Goal: Transaction & Acquisition: Purchase product/service

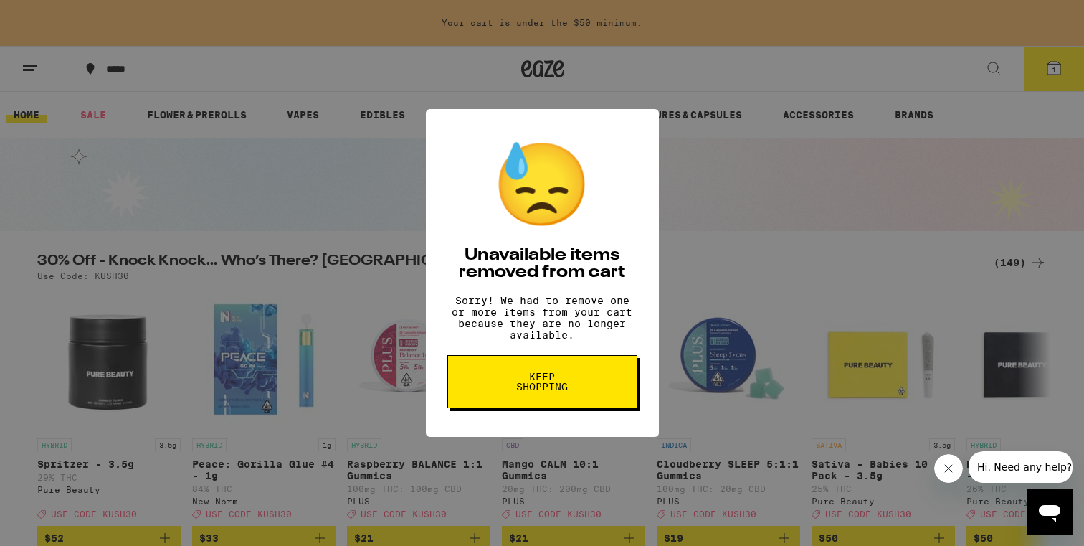
click at [536, 404] on button "Keep Shopping" at bounding box center [542, 381] width 190 height 53
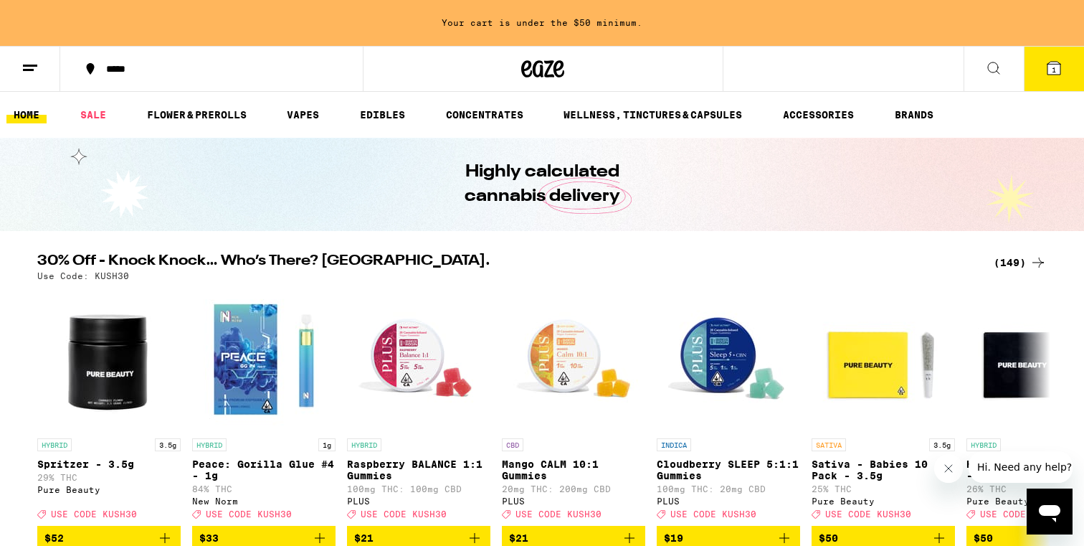
click at [1058, 90] on button "1" at bounding box center [1054, 69] width 60 height 44
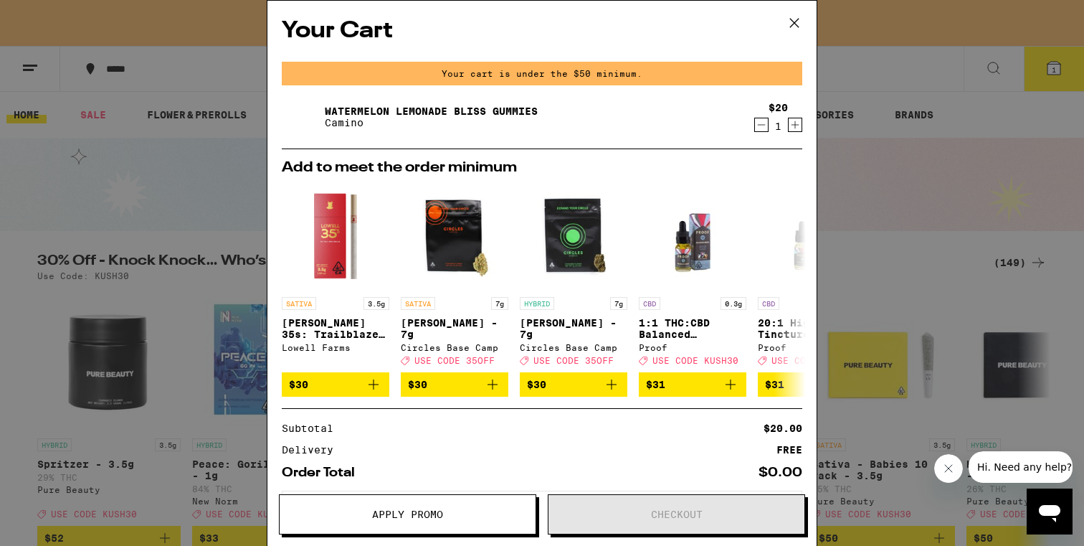
click at [999, 118] on div "Your Cart Your cart is under the $50 minimum. Watermelon Lemonade Bliss Gummies…" at bounding box center [542, 273] width 1084 height 546
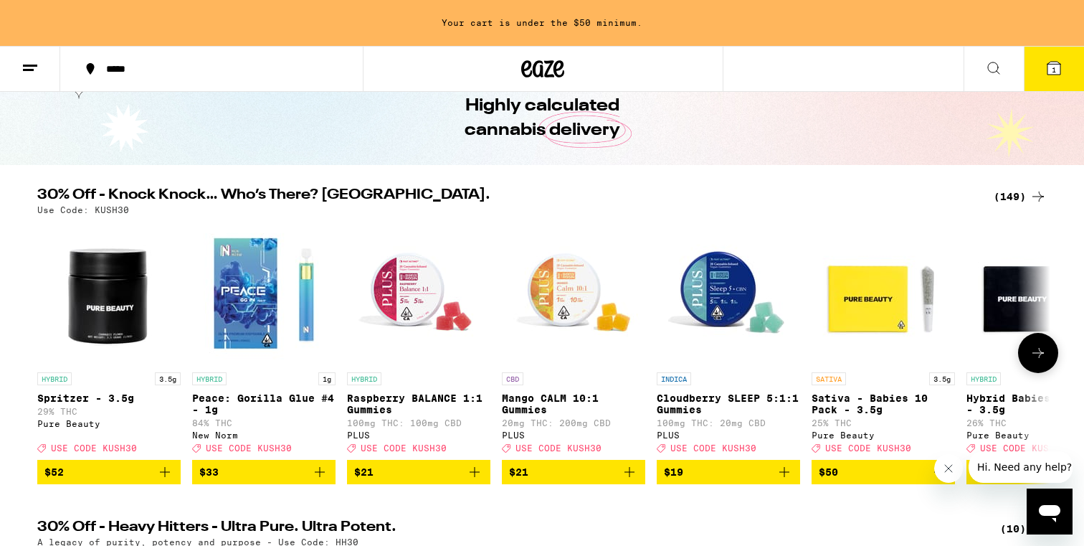
scroll to position [69, 0]
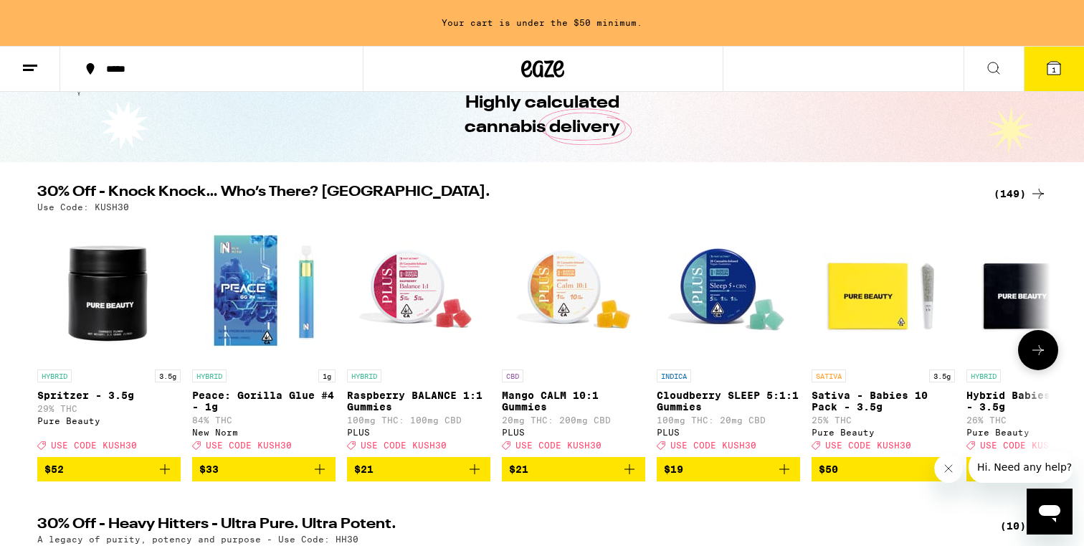
click at [1031, 357] on icon at bounding box center [1038, 349] width 17 height 17
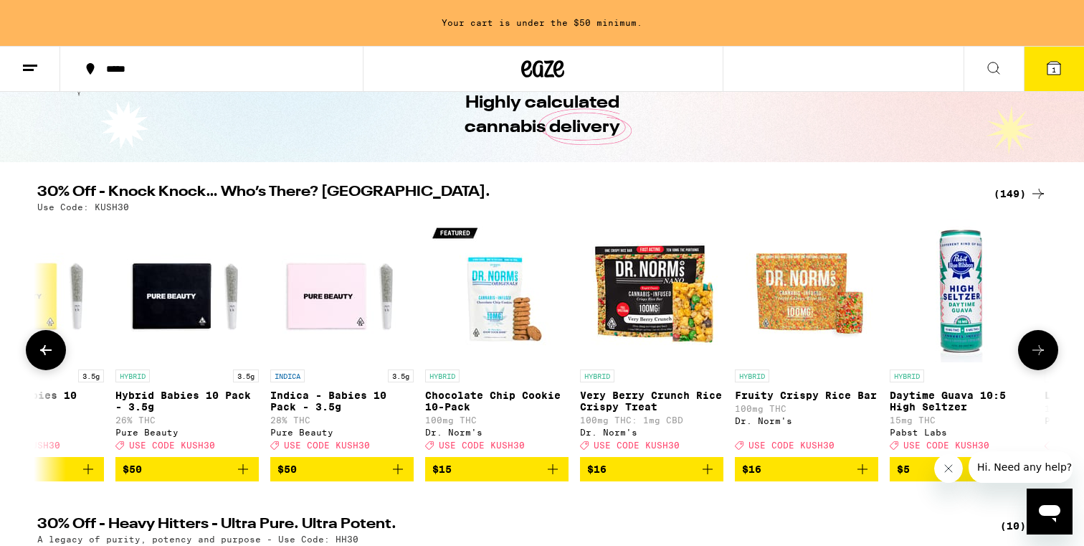
scroll to position [0, 853]
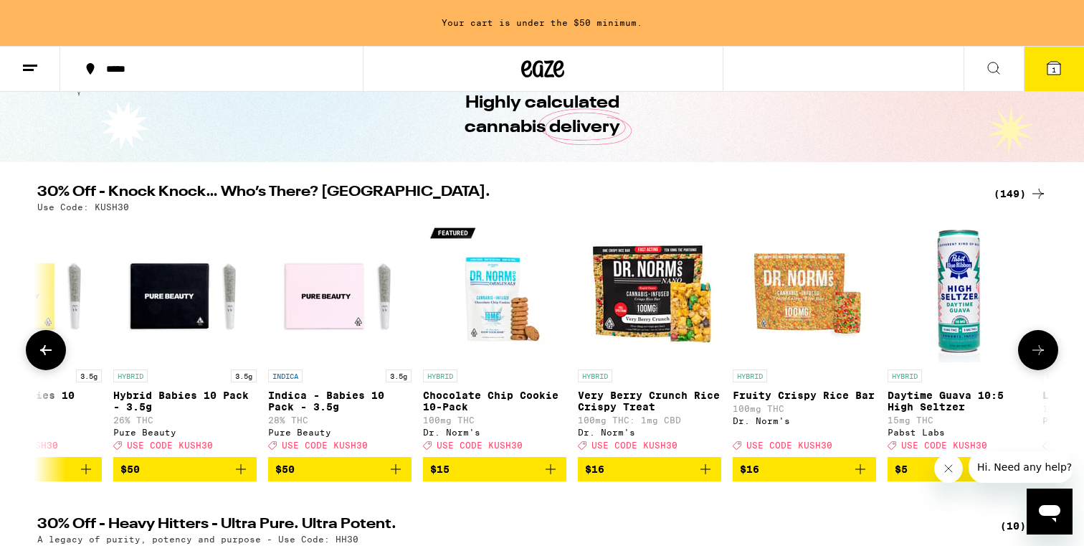
click at [47, 359] on icon at bounding box center [45, 349] width 17 height 17
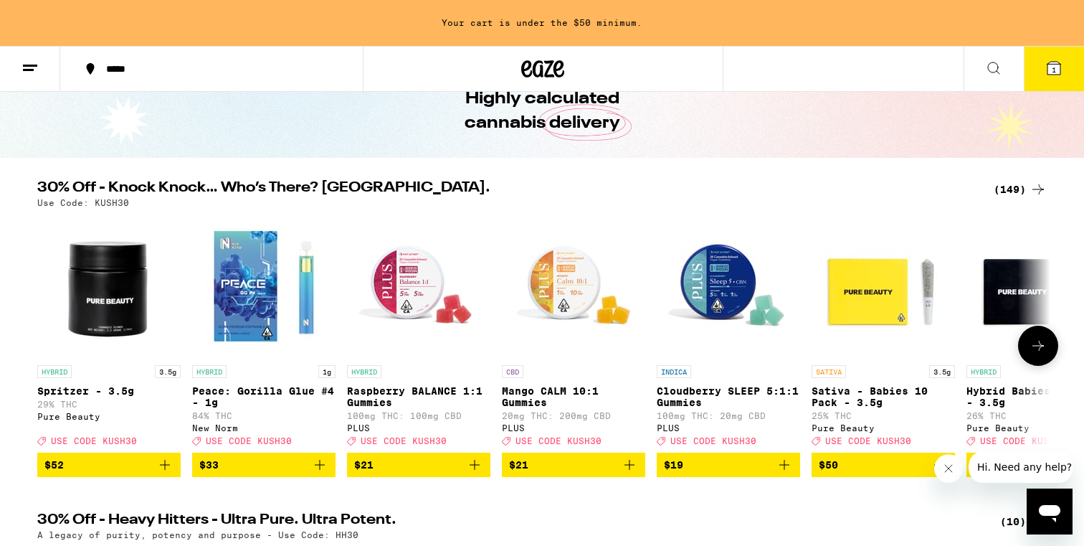
scroll to position [75, 0]
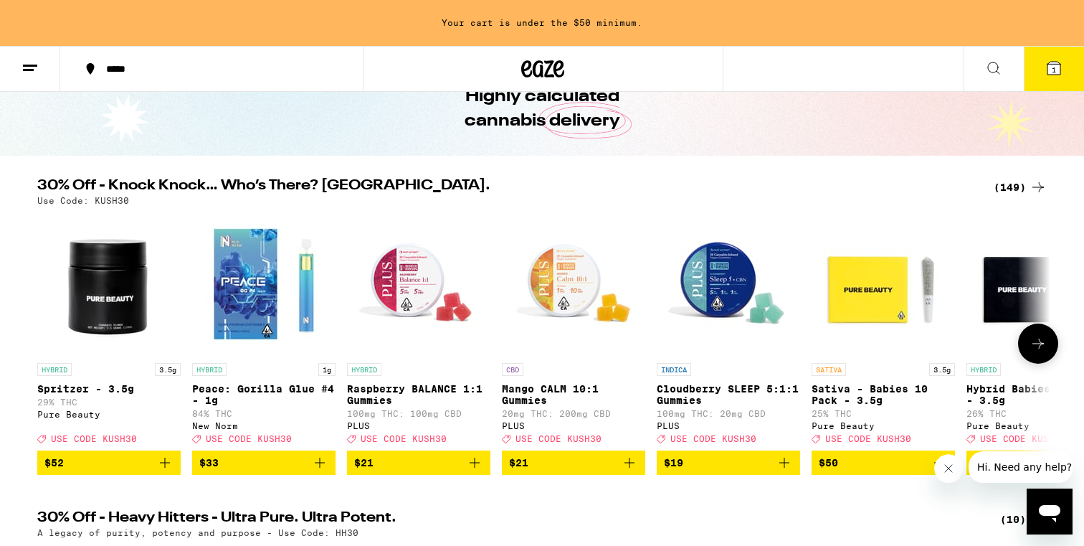
click at [1038, 363] on button at bounding box center [1038, 343] width 40 height 40
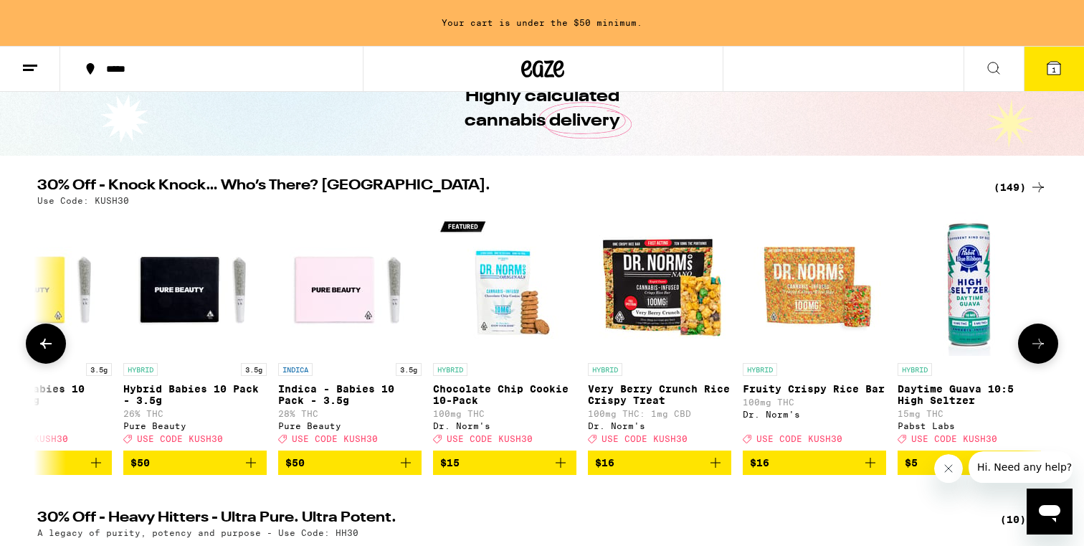
scroll to position [0, 853]
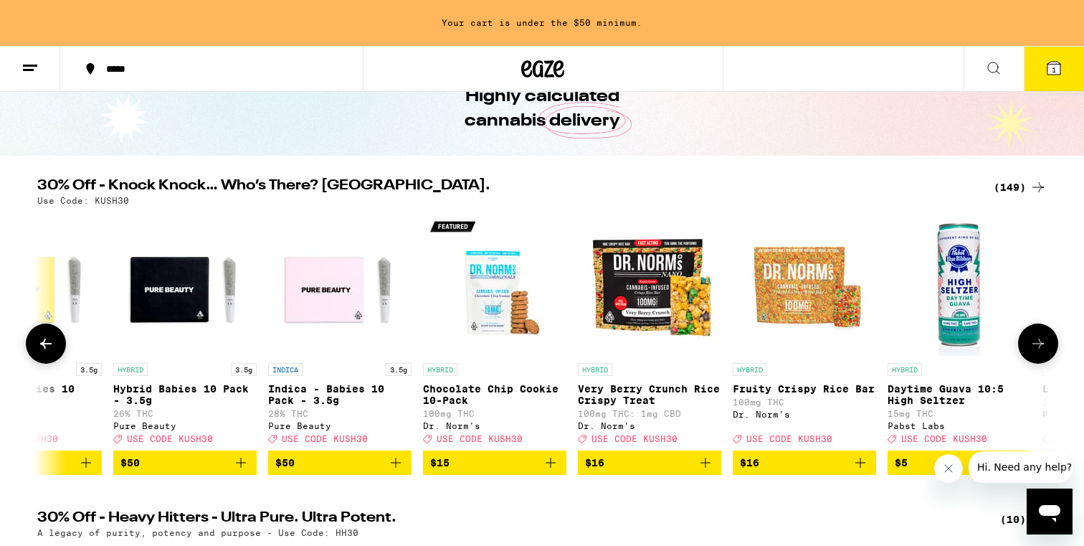
click at [1038, 363] on button at bounding box center [1038, 343] width 40 height 40
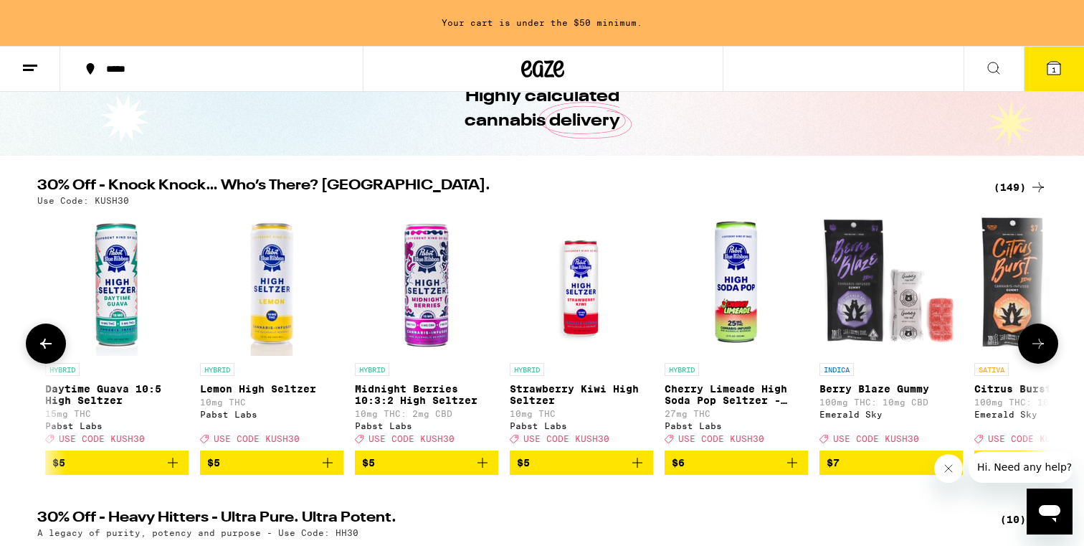
scroll to position [0, 1707]
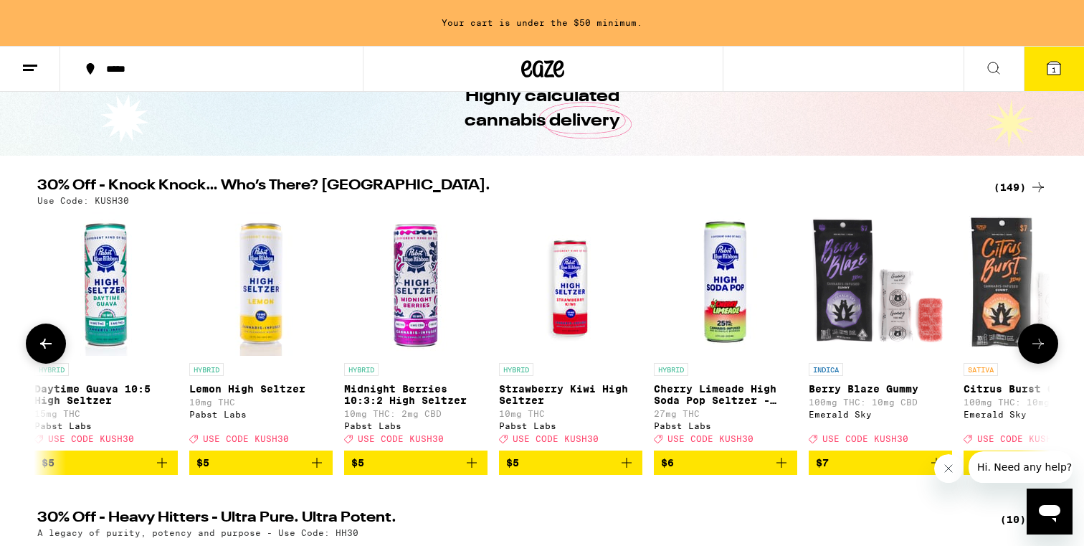
click at [1038, 363] on button at bounding box center [1038, 343] width 40 height 40
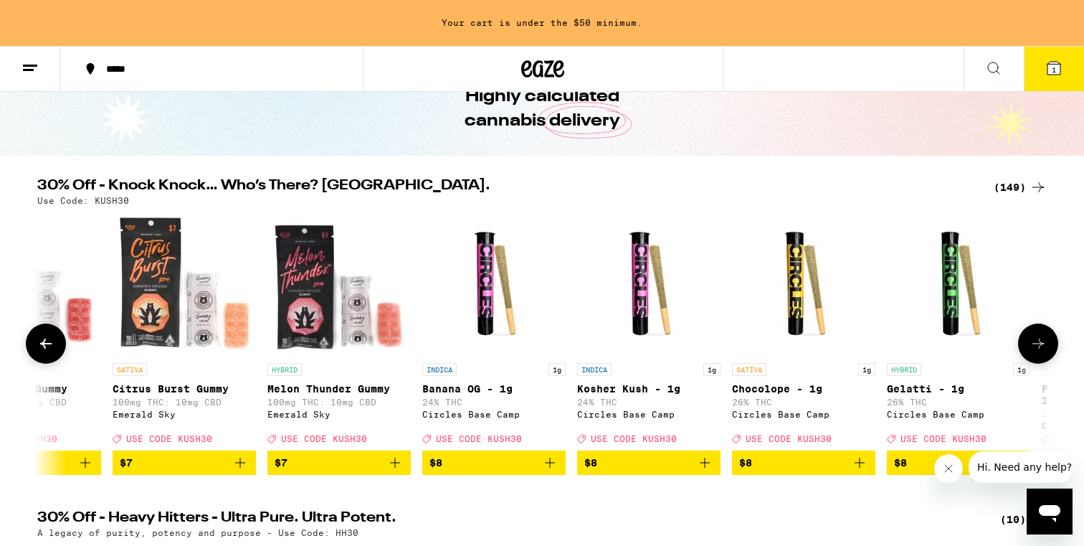
scroll to position [0, 2560]
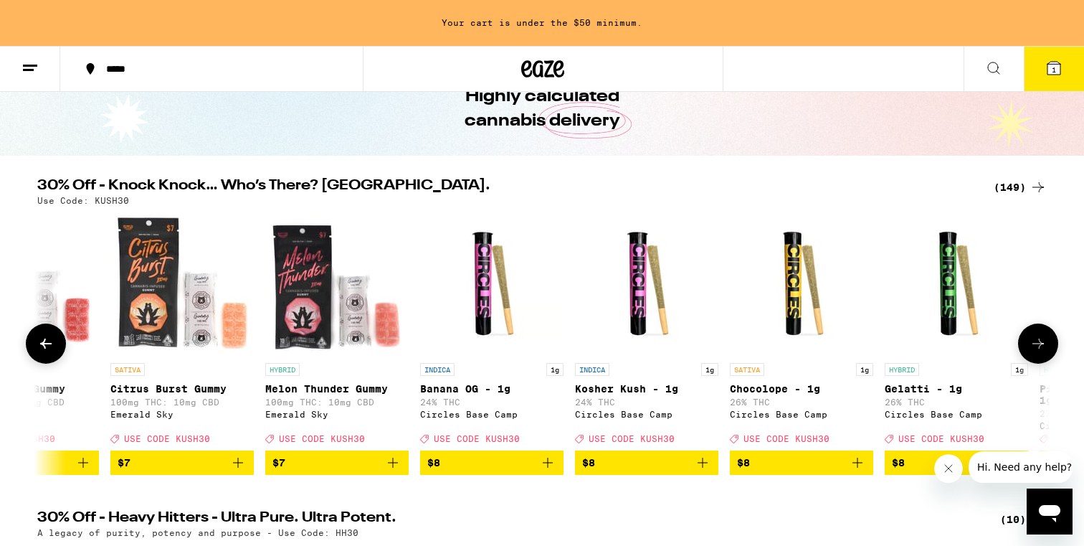
click at [1038, 363] on button at bounding box center [1038, 343] width 40 height 40
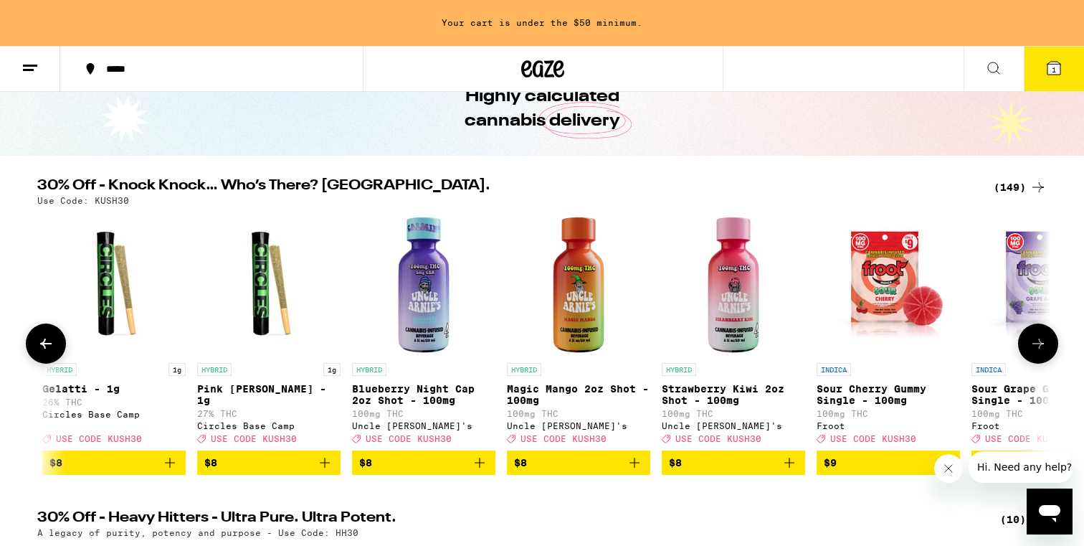
scroll to position [0, 3414]
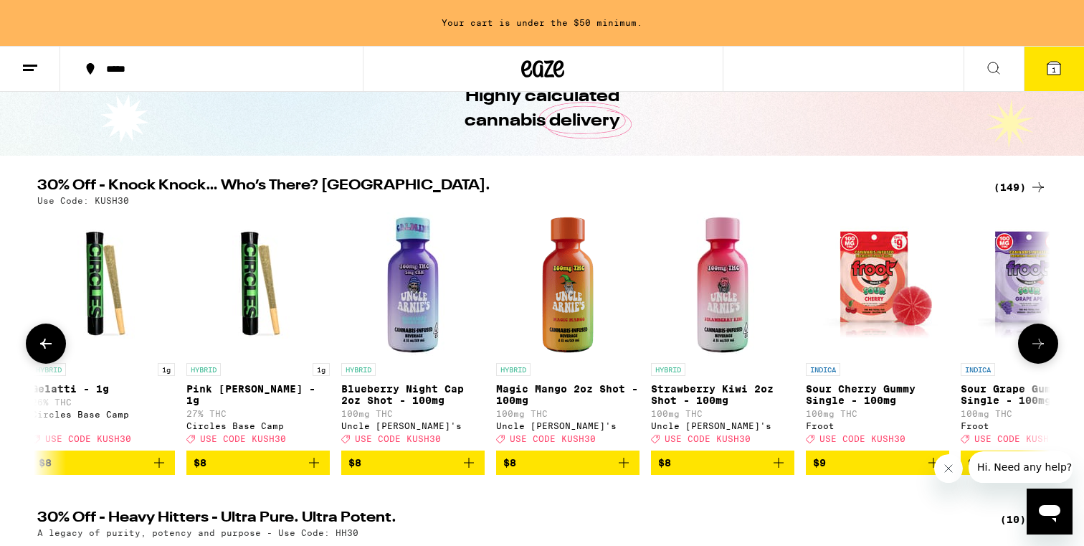
click at [1038, 363] on button at bounding box center [1038, 343] width 40 height 40
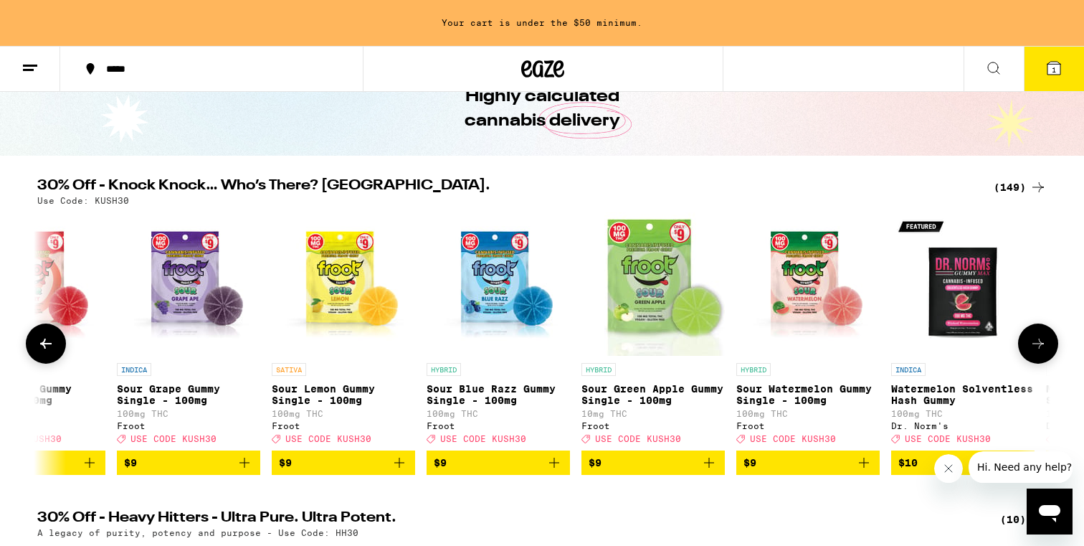
scroll to position [0, 4267]
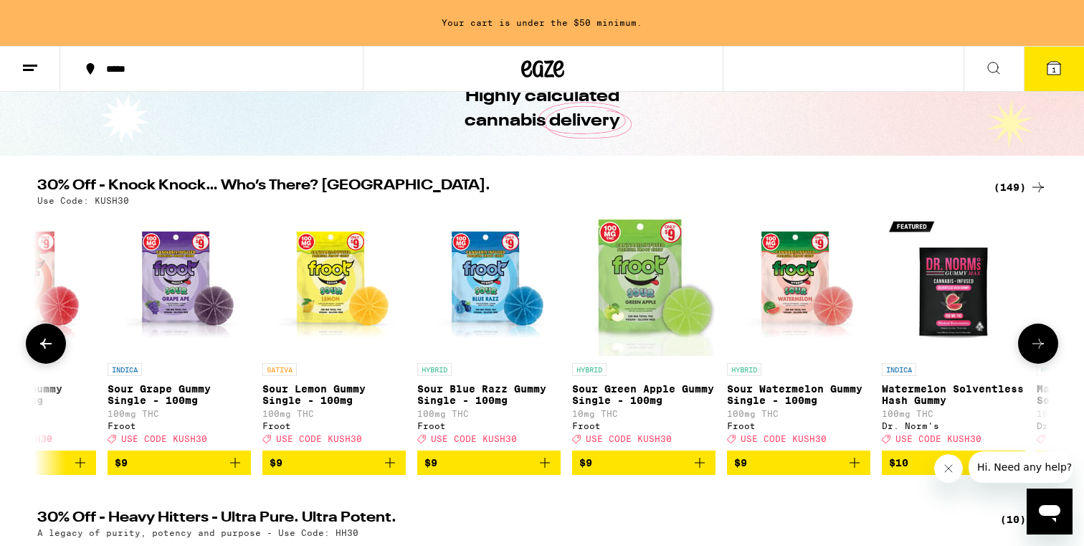
click at [1038, 363] on button at bounding box center [1038, 343] width 40 height 40
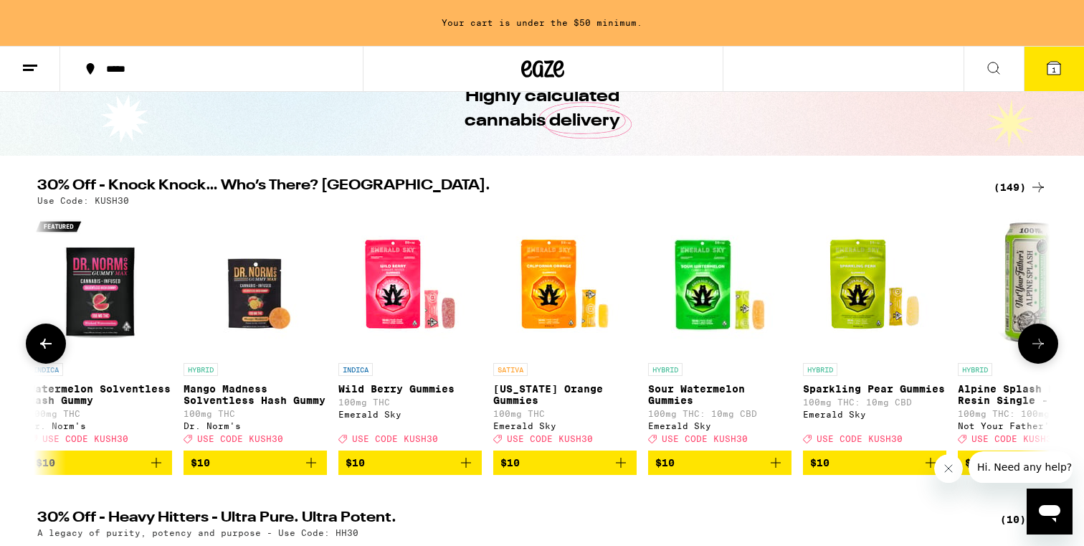
click at [1038, 363] on button at bounding box center [1038, 343] width 40 height 40
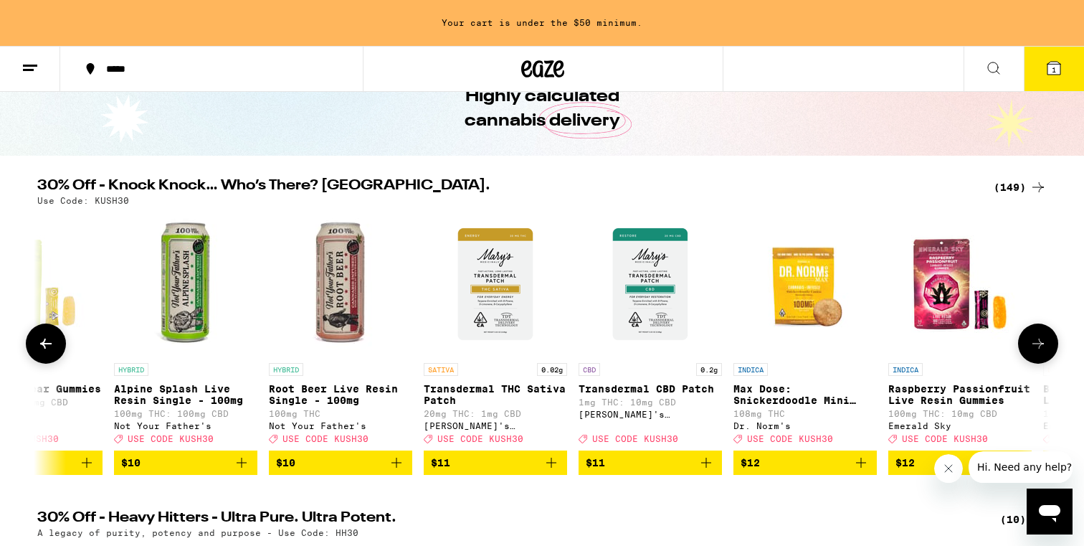
scroll to position [0, 5974]
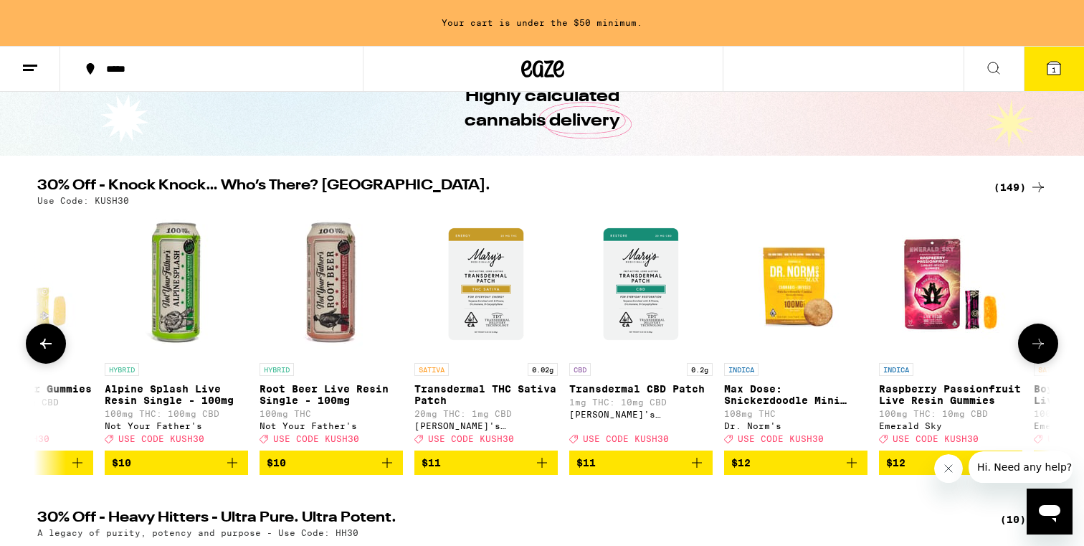
click at [1038, 363] on button at bounding box center [1038, 343] width 40 height 40
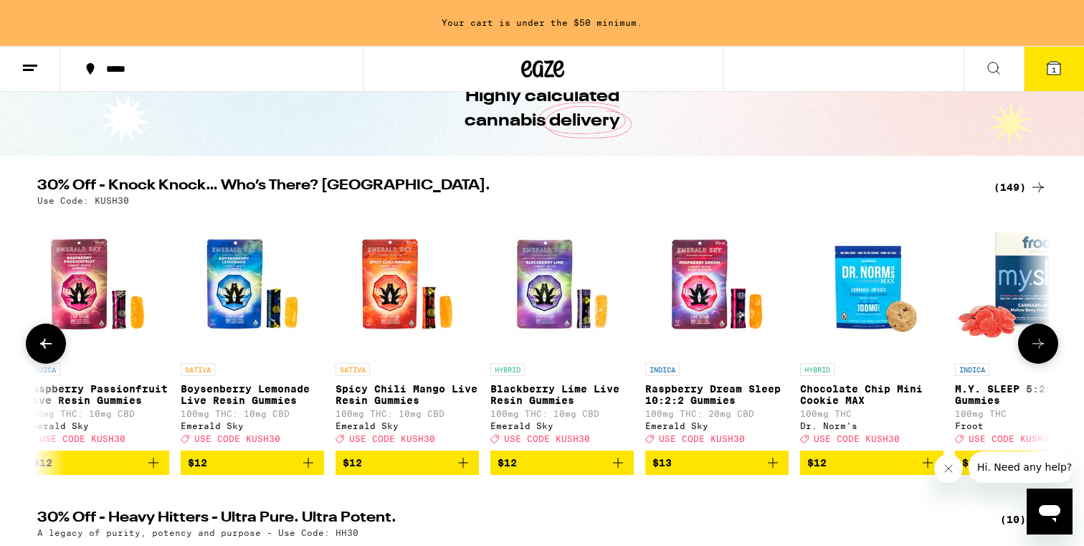
click at [1038, 363] on button at bounding box center [1038, 343] width 40 height 40
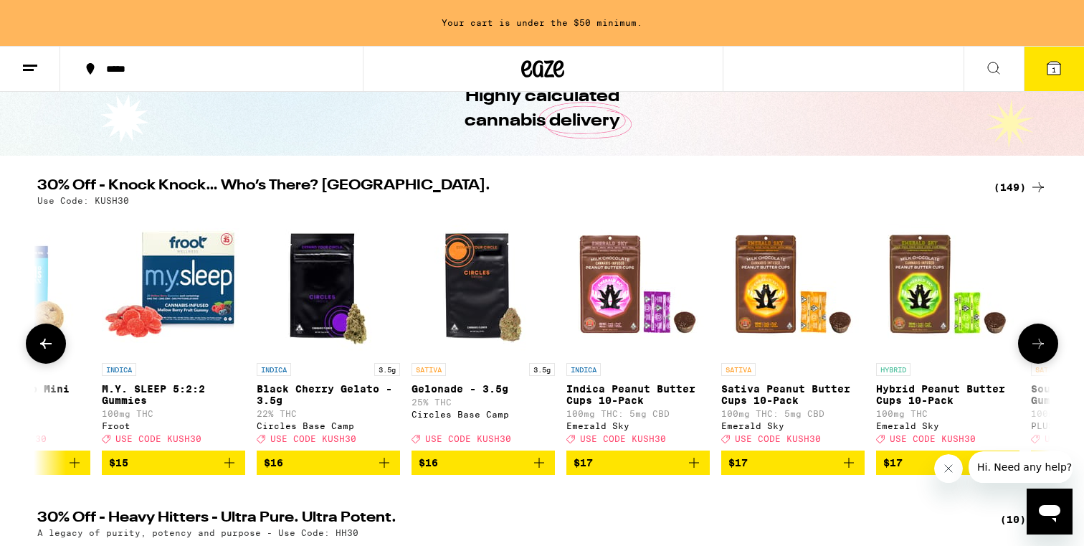
click at [1038, 363] on button at bounding box center [1038, 343] width 40 height 40
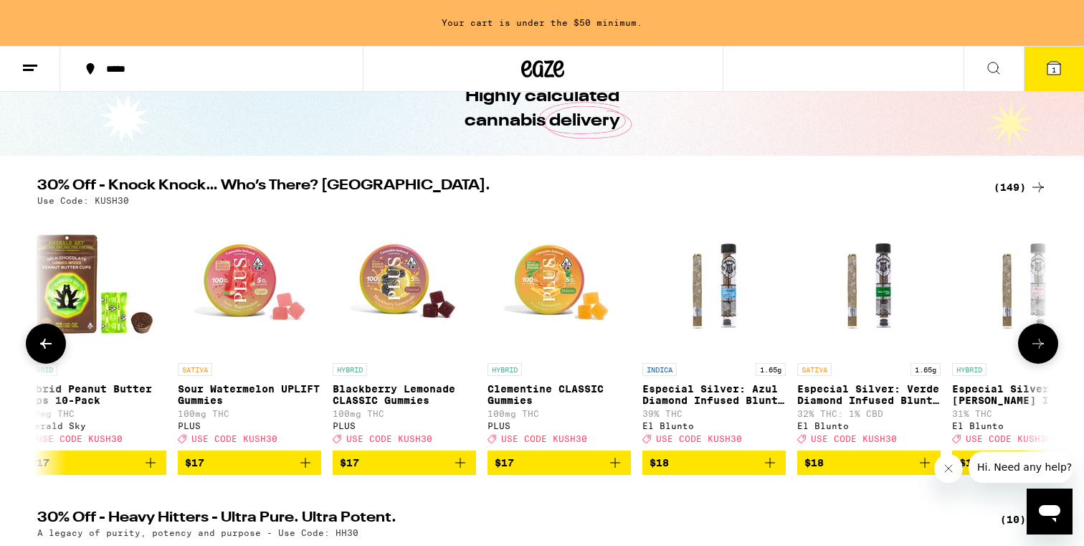
click at [1038, 363] on button at bounding box center [1038, 343] width 40 height 40
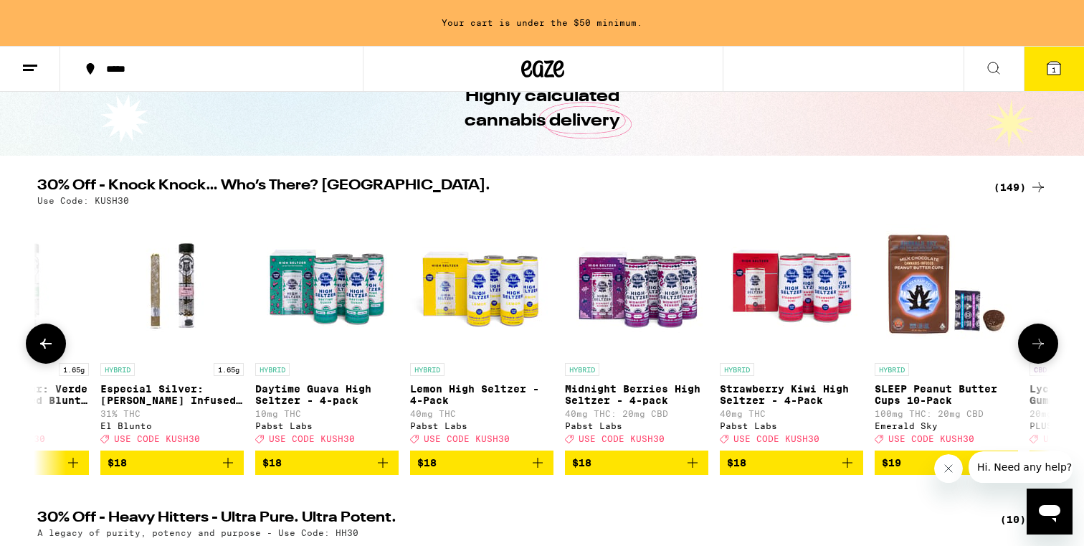
scroll to position [0, 9387]
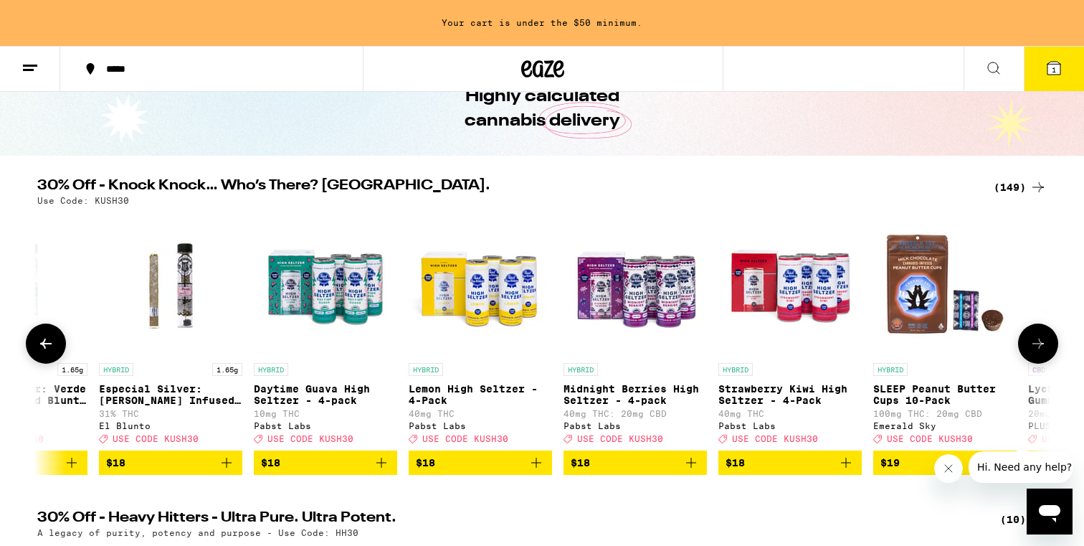
click at [1038, 363] on button at bounding box center [1038, 343] width 40 height 40
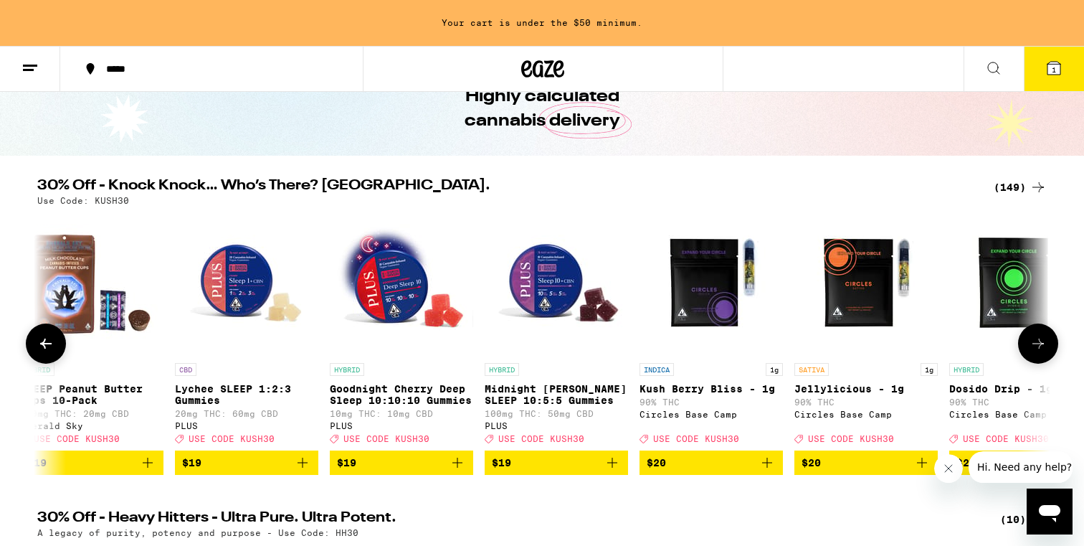
click at [1038, 363] on button at bounding box center [1038, 343] width 40 height 40
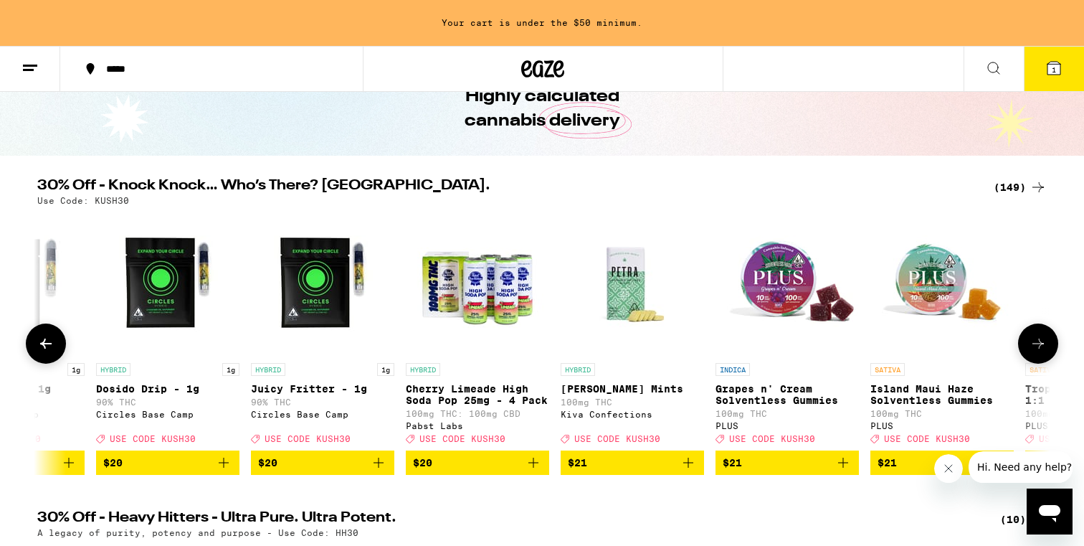
click at [1038, 363] on button at bounding box center [1038, 343] width 40 height 40
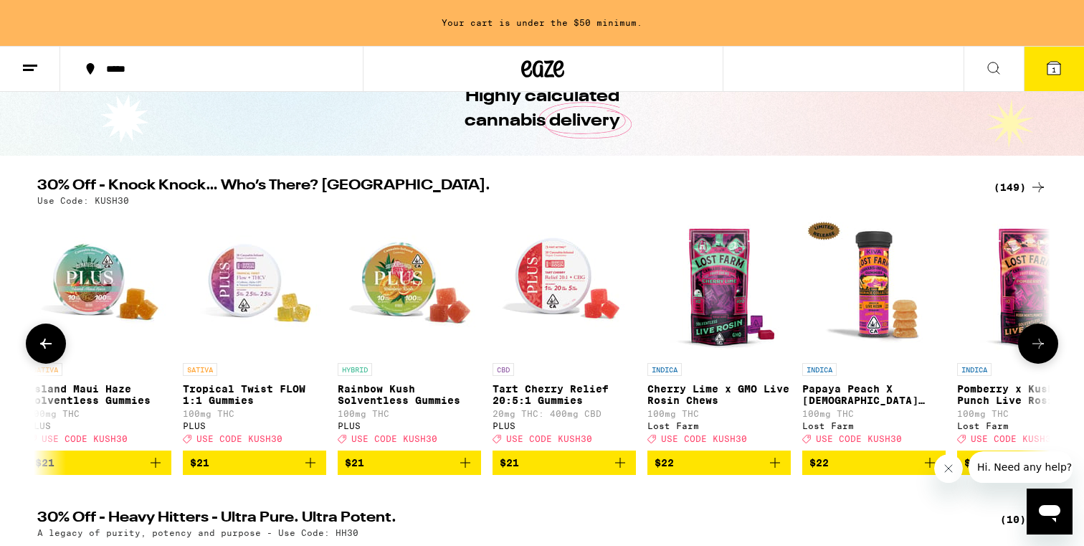
scroll to position [0, 11947]
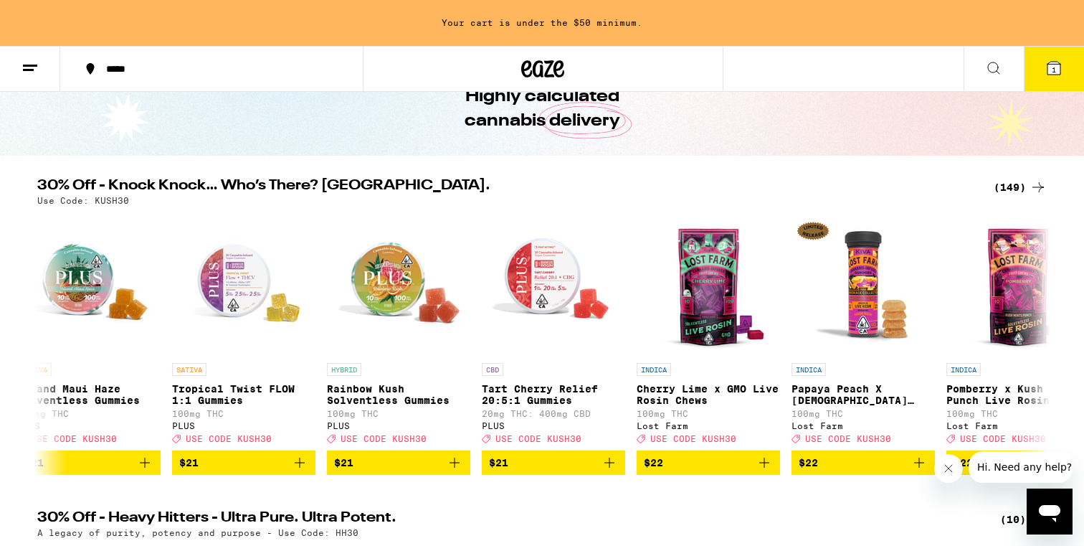
click at [1028, 181] on div "(149)" at bounding box center [1020, 187] width 53 height 17
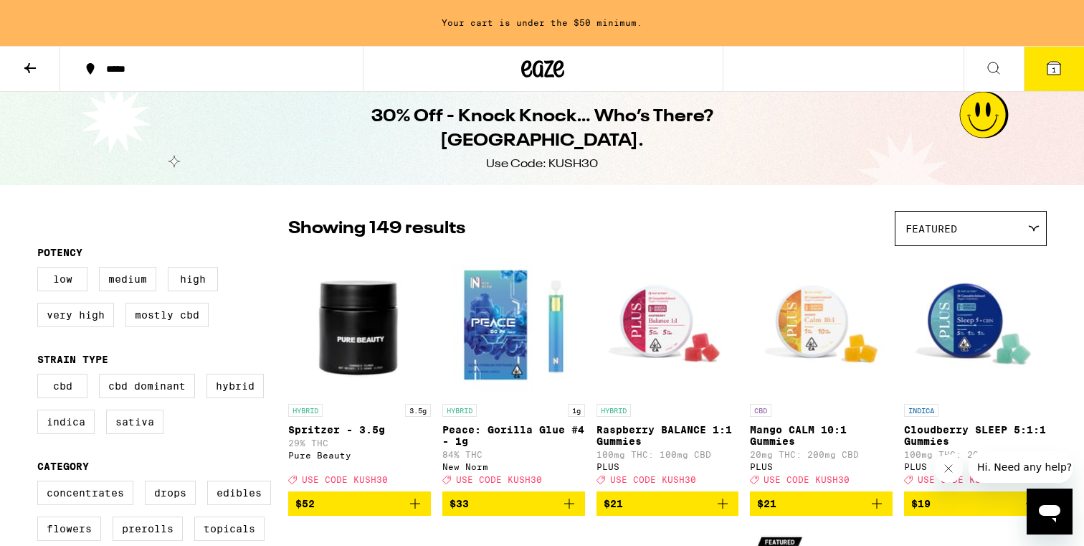
click at [480, 333] on img "Open page for Peace: Gorilla Glue #4 - 1g from New Norm" at bounding box center [513, 324] width 143 height 143
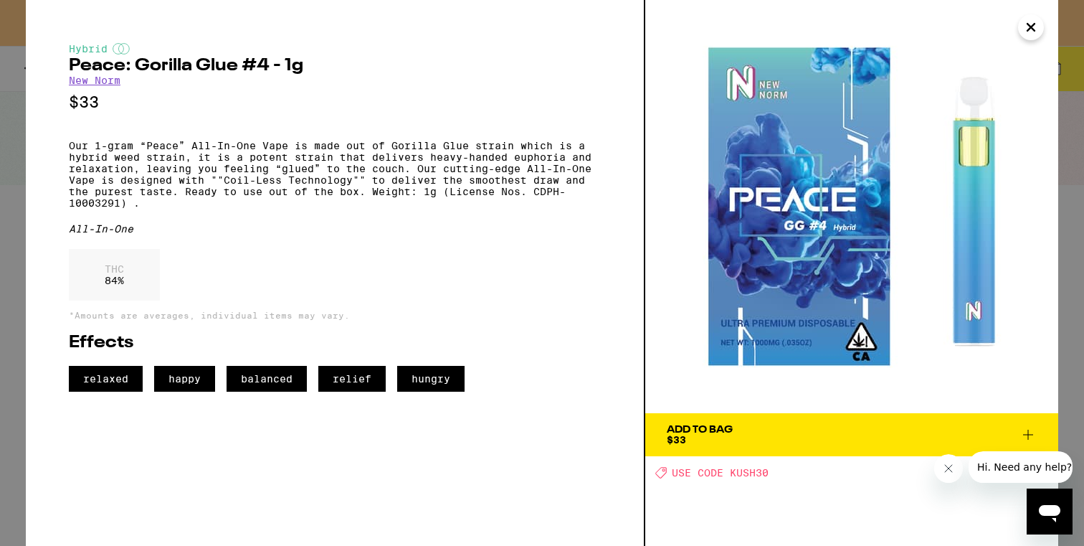
click at [1032, 32] on icon "Close" at bounding box center [1031, 27] width 17 height 22
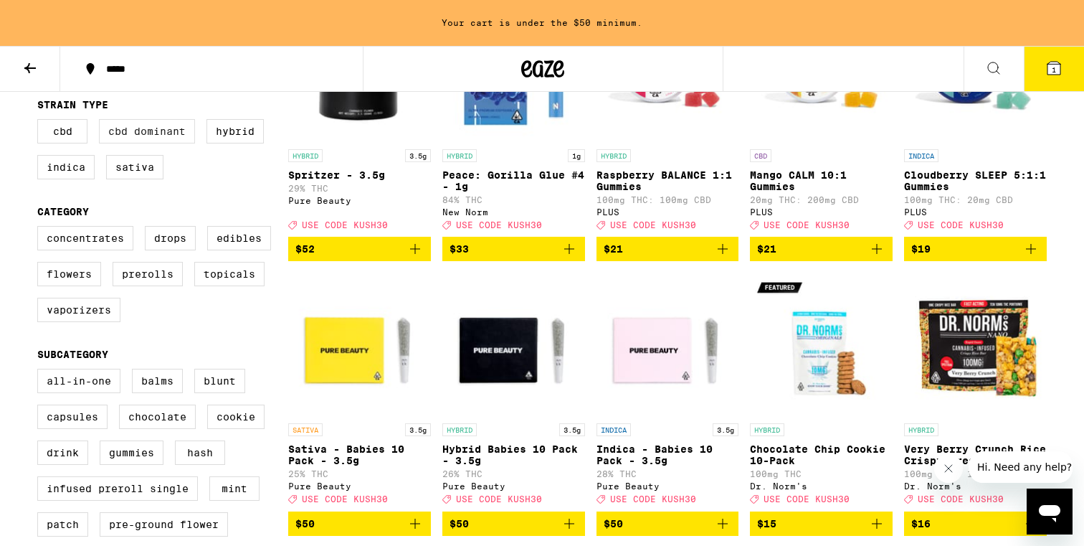
scroll to position [262, 0]
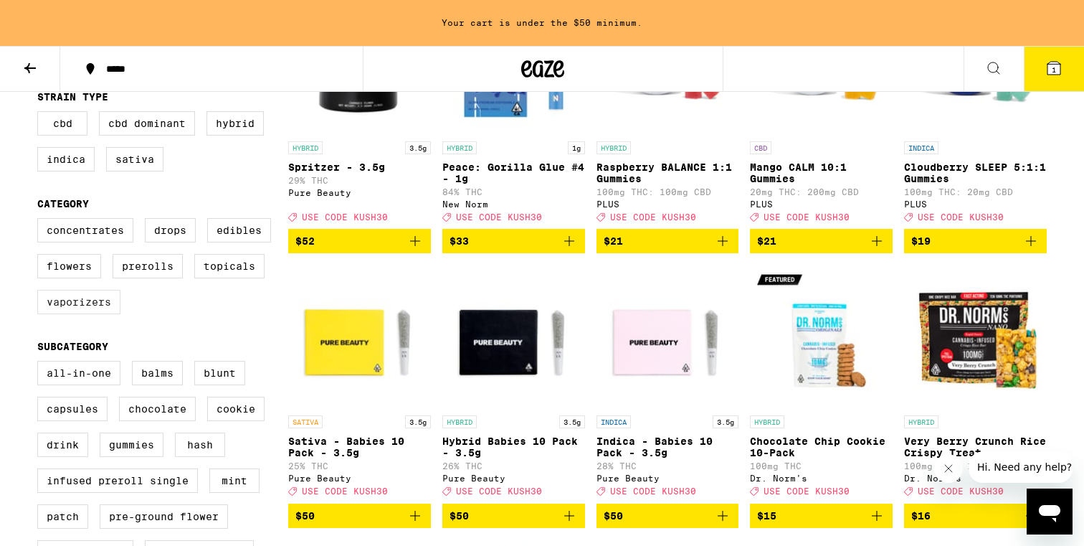
click at [79, 314] on label "Vaporizers" at bounding box center [78, 302] width 83 height 24
click at [41, 221] on input "Vaporizers" at bounding box center [40, 220] width 1 height 1
checkbox input "true"
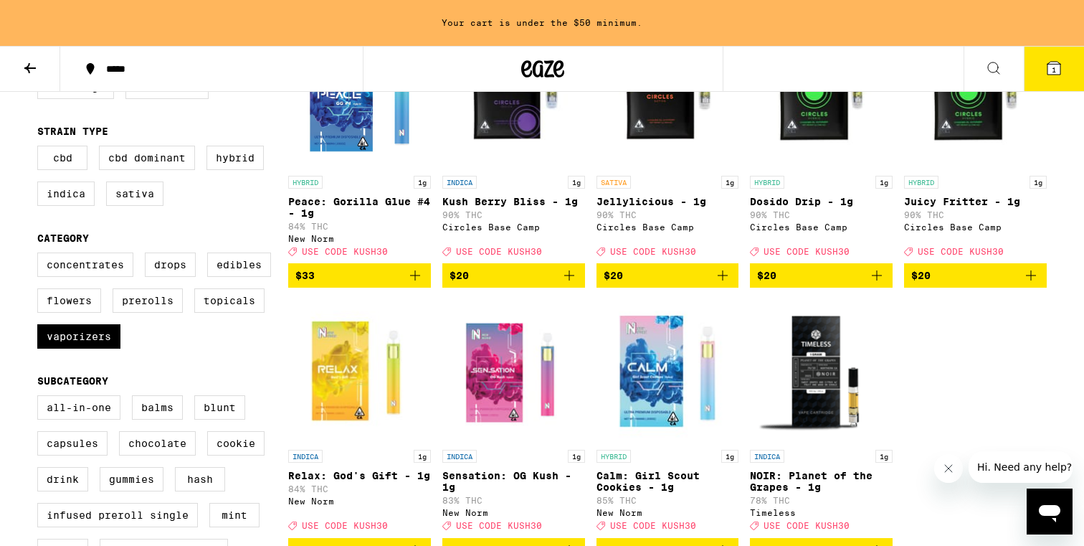
scroll to position [61, 0]
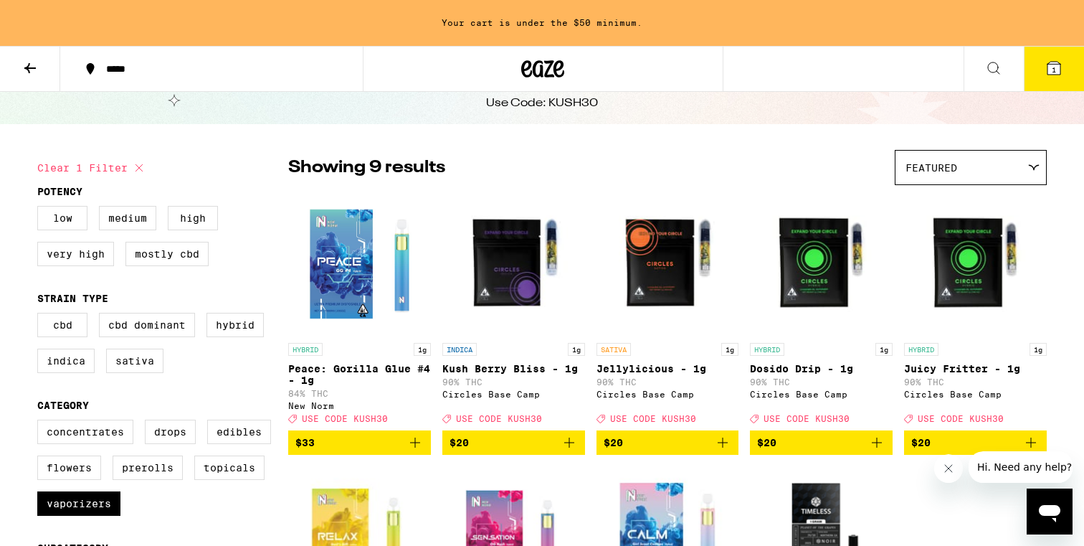
click at [672, 289] on img "Open page for Jellylicious - 1g from Circles Base Camp" at bounding box center [668, 263] width 143 height 143
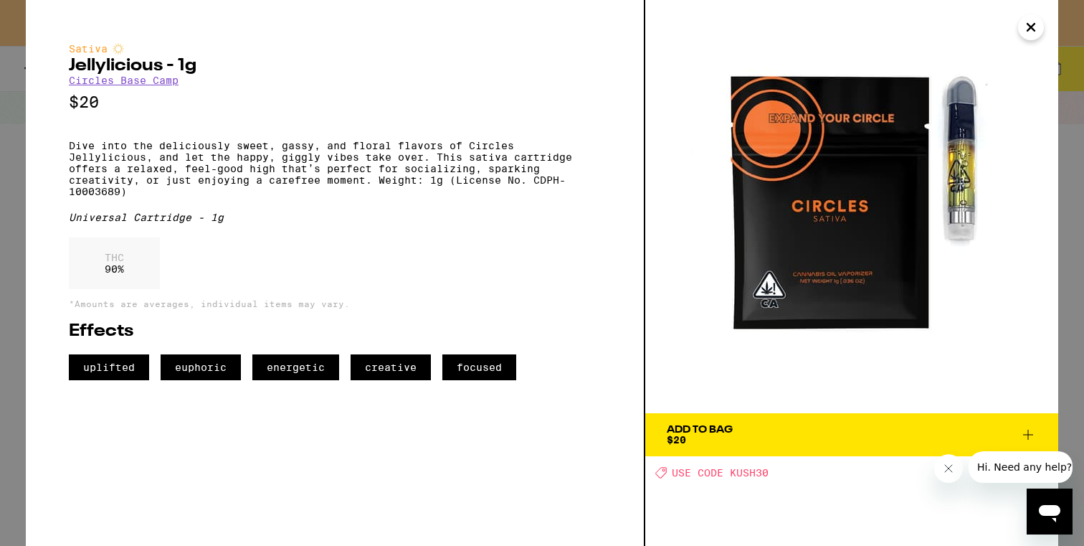
click at [1027, 31] on icon "Close" at bounding box center [1031, 27] width 17 height 22
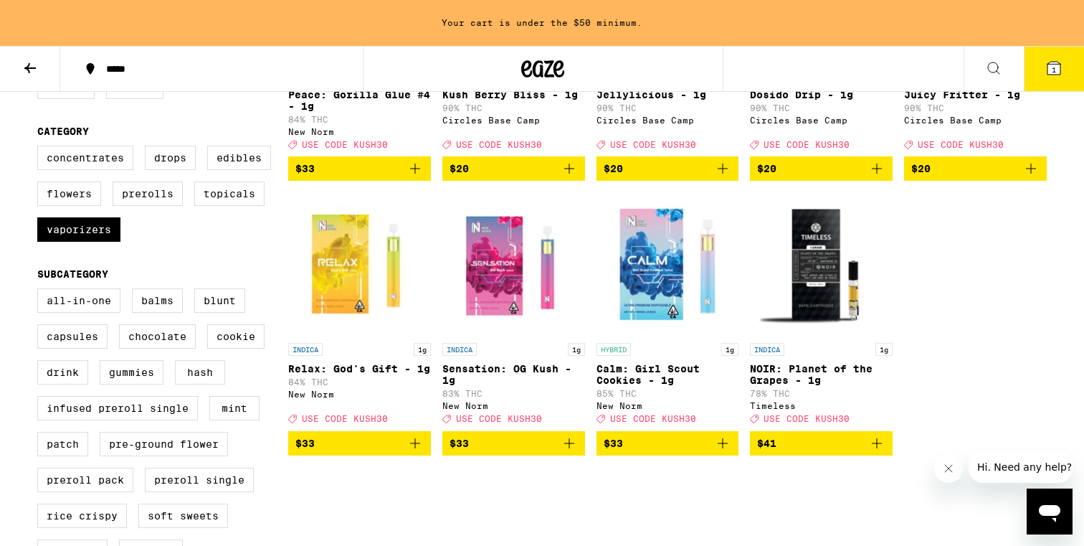
scroll to position [385, 0]
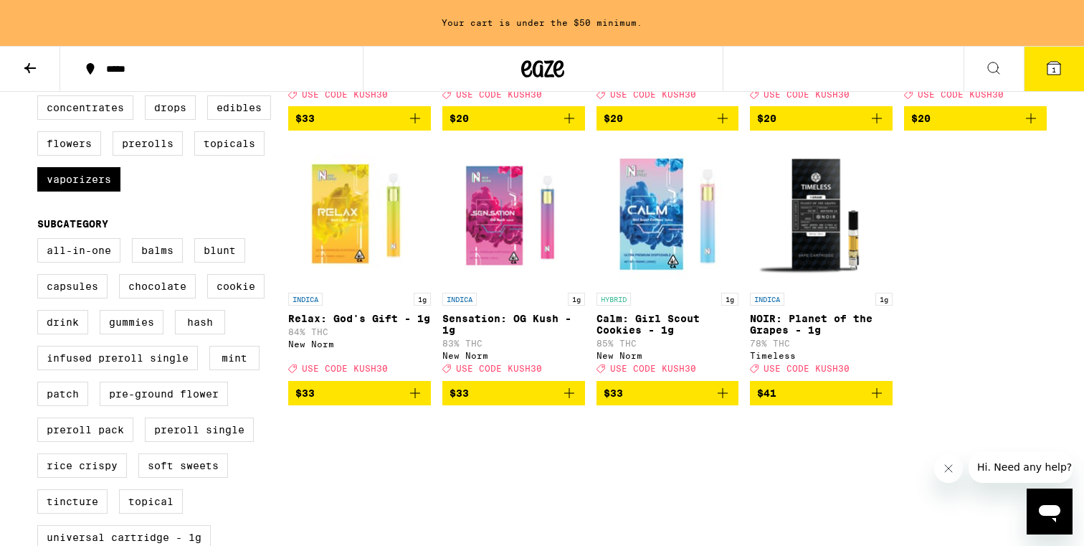
click at [660, 200] on img "Open page for Calm: Girl Scout Cookies - 1g from New Norm" at bounding box center [668, 213] width 143 height 143
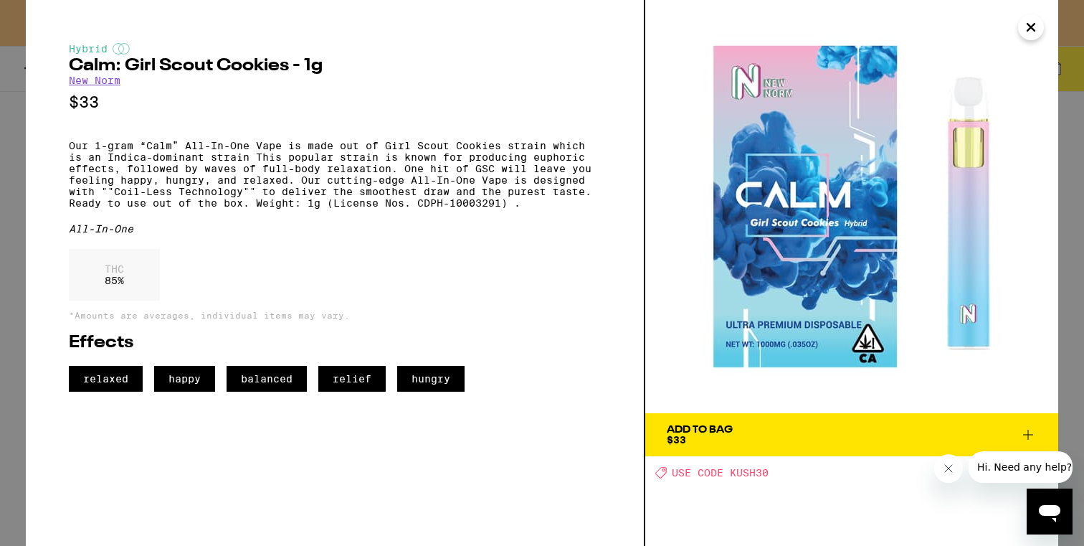
click at [1028, 22] on icon "Close" at bounding box center [1031, 27] width 17 height 22
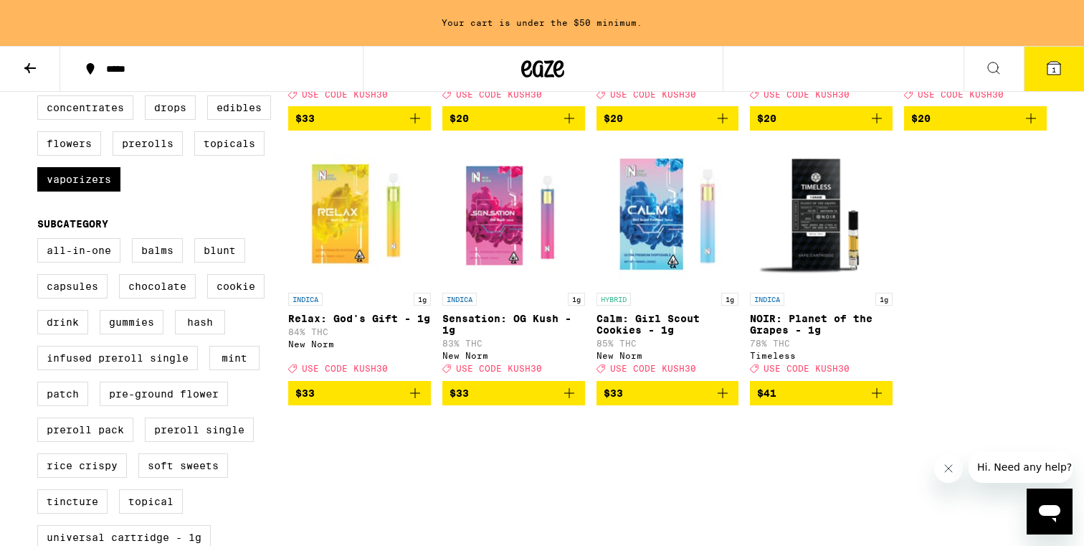
click at [471, 214] on img "Open page for Sensation: OG Kush - 1g from New Norm" at bounding box center [513, 213] width 143 height 143
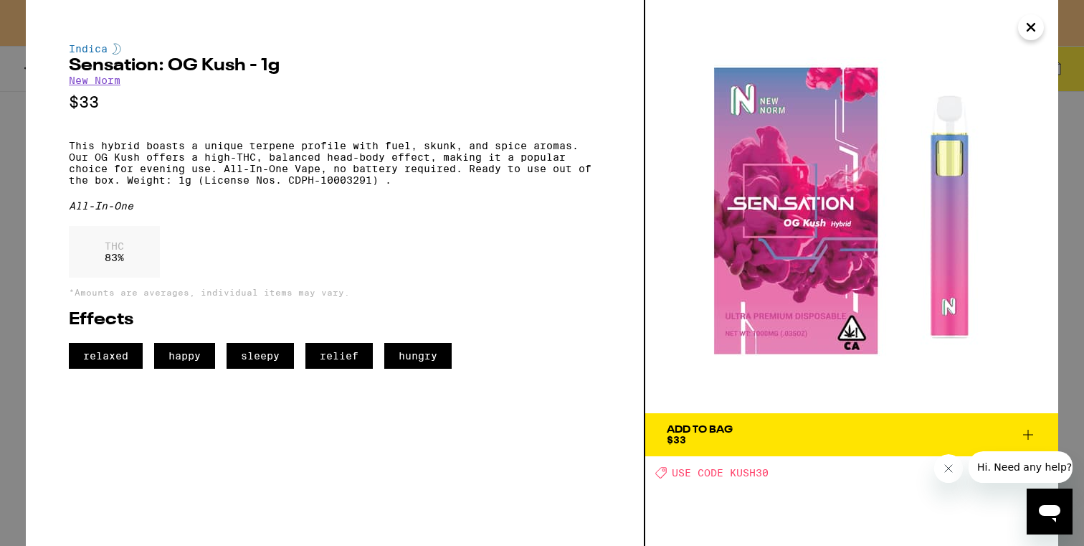
click at [1030, 23] on icon "Close" at bounding box center [1031, 27] width 17 height 22
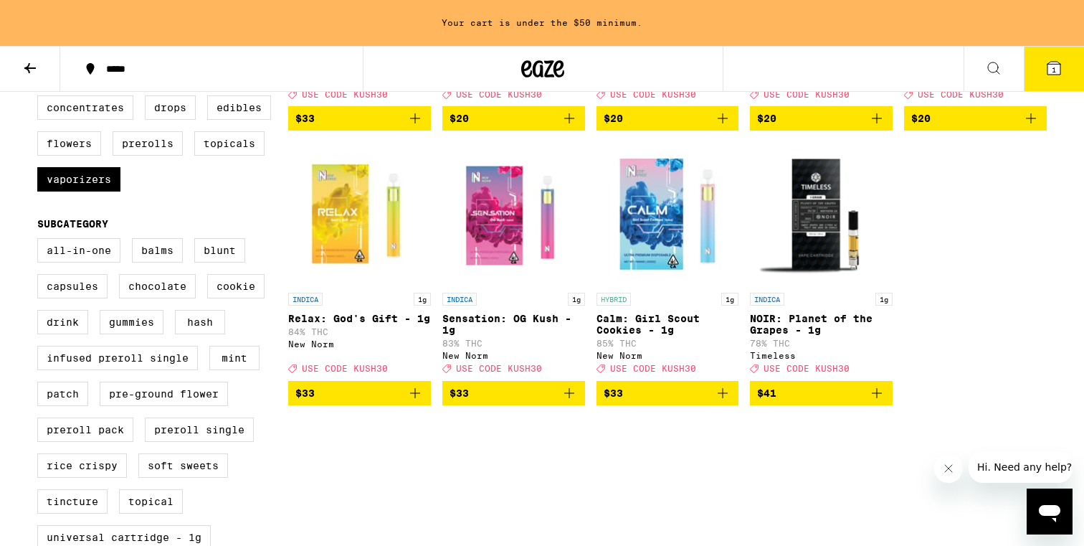
click at [348, 240] on img "Open page for Relax: God's Gift - 1g from New Norm" at bounding box center [359, 213] width 143 height 143
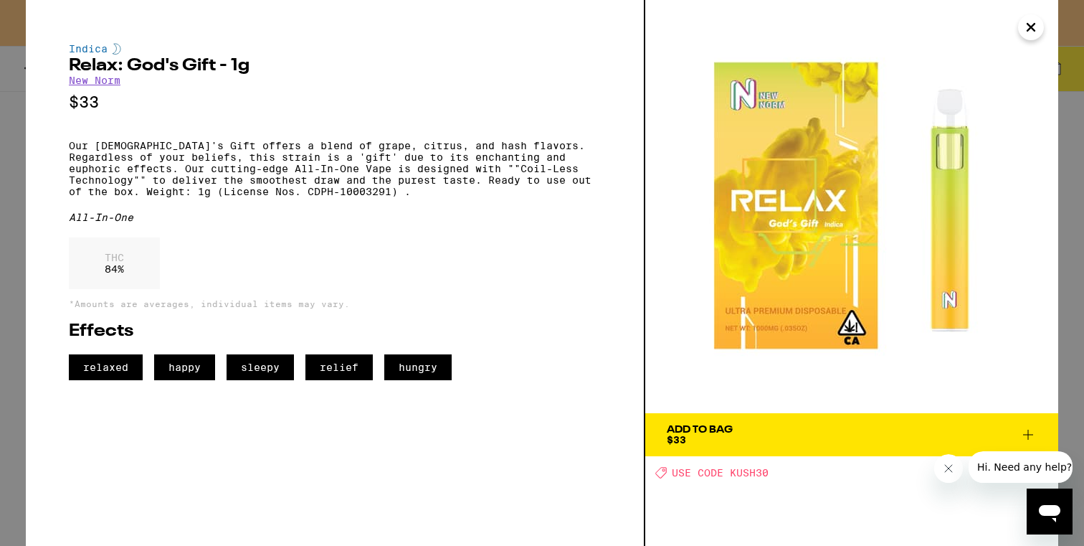
click at [8, 237] on div "Indica Relax: God's Gift - 1g New Norm $33 Our God's Gift offers a blend of gra…" at bounding box center [542, 273] width 1084 height 546
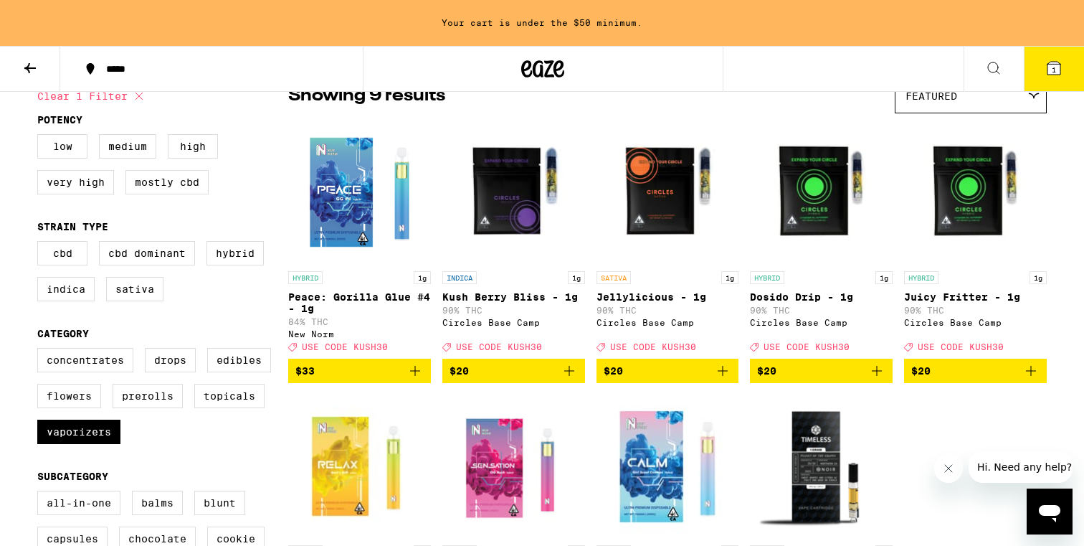
scroll to position [131, 0]
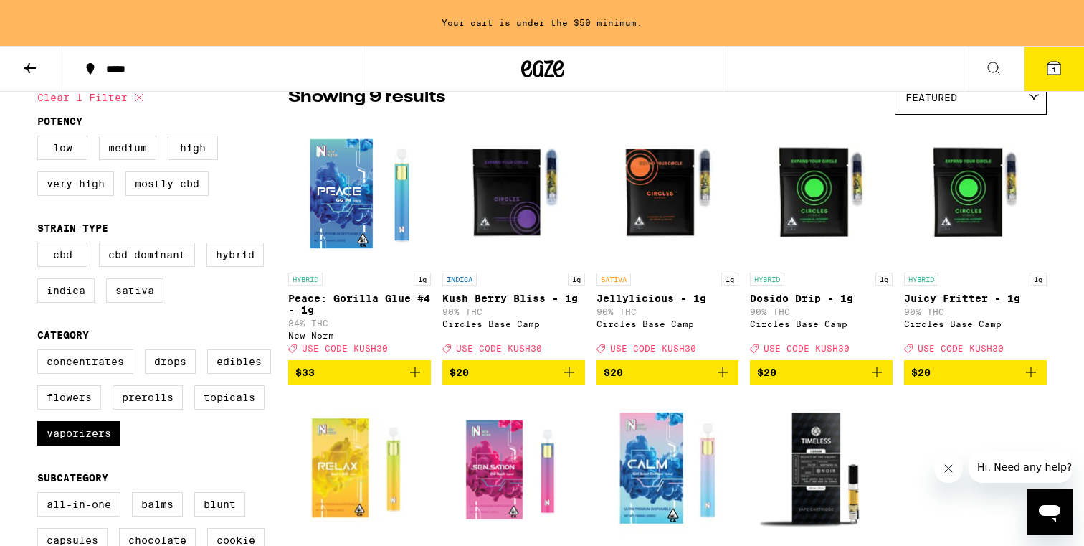
click at [354, 251] on img "Open page for Peace: Gorilla Glue #4 - 1g from New Norm" at bounding box center [359, 193] width 143 height 143
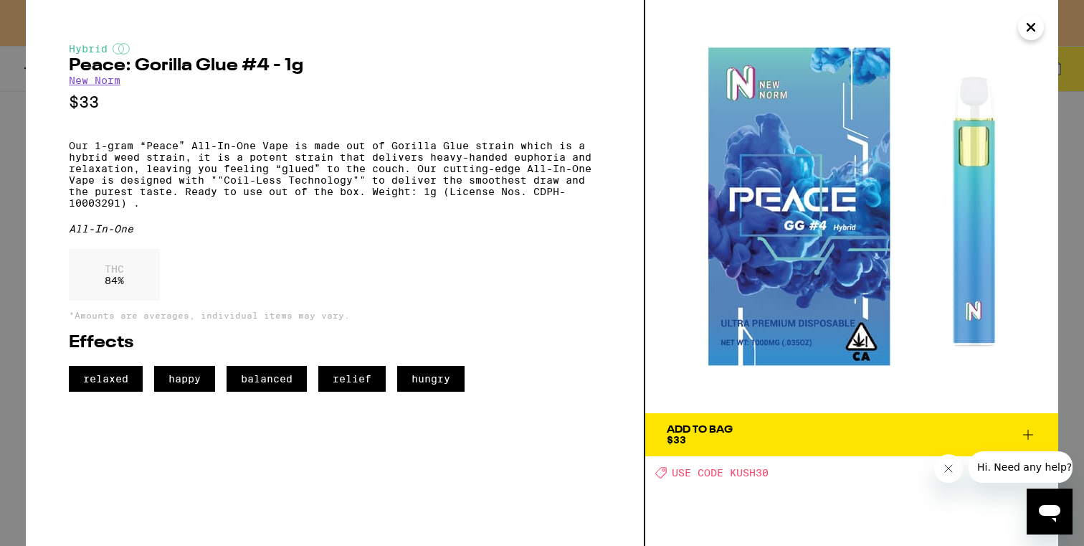
click at [11, 161] on div "Hybrid Peace: Gorilla Glue #4 - 1g New Norm $33 Our 1-gram “Peace” All-In-One V…" at bounding box center [542, 273] width 1084 height 546
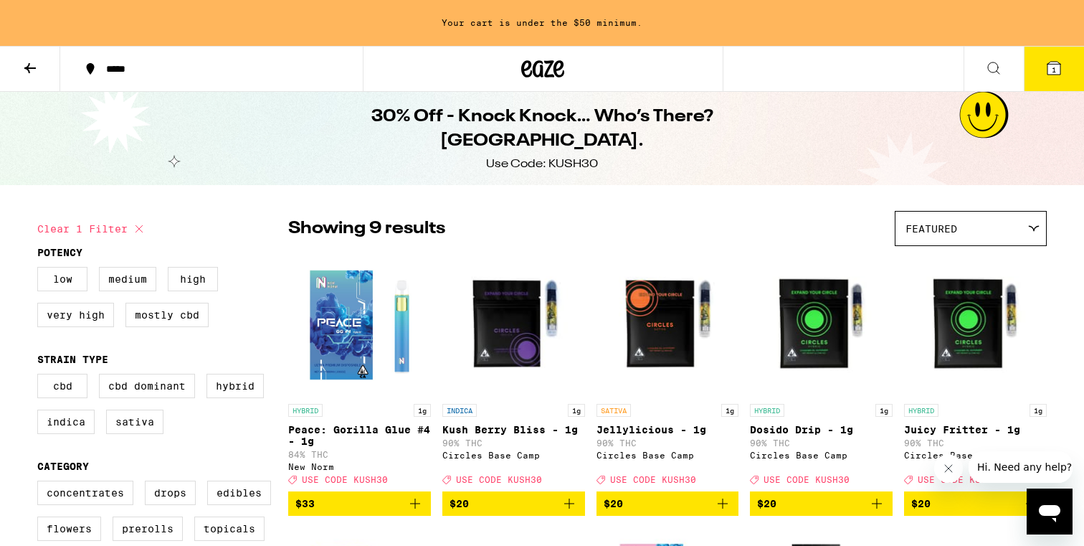
click at [24, 67] on icon at bounding box center [29, 68] width 11 height 10
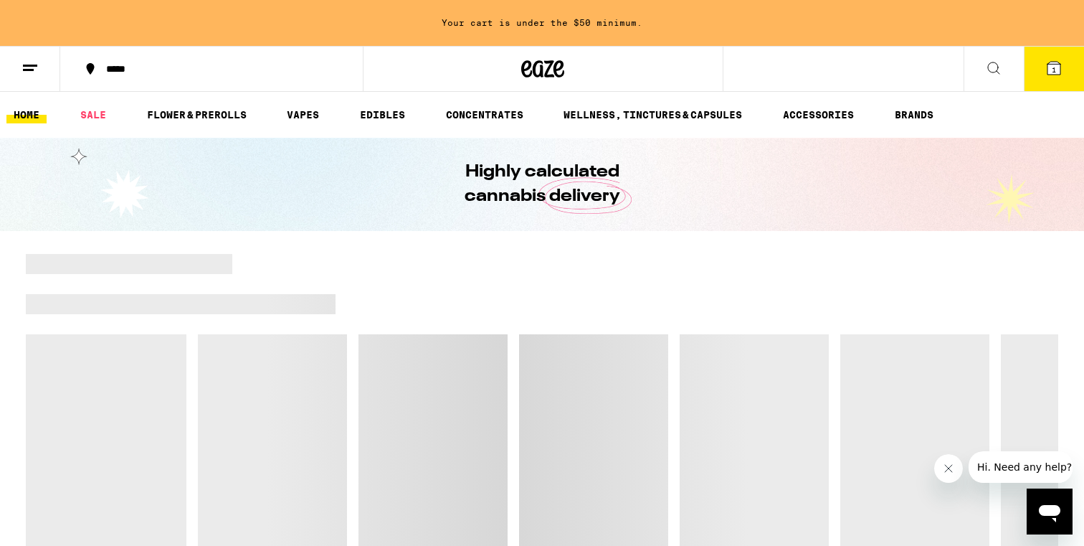
click at [1049, 83] on button "1" at bounding box center [1054, 69] width 60 height 44
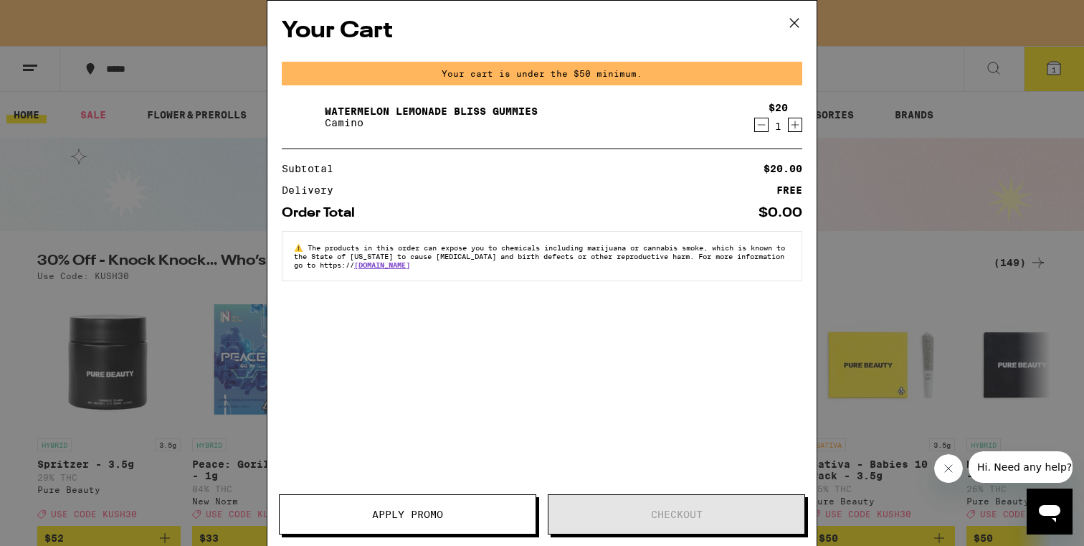
click at [939, 255] on div "Your Cart Your cart is under the $50 minimum. Watermelon Lemonade Bliss Gummies…" at bounding box center [542, 273] width 1084 height 546
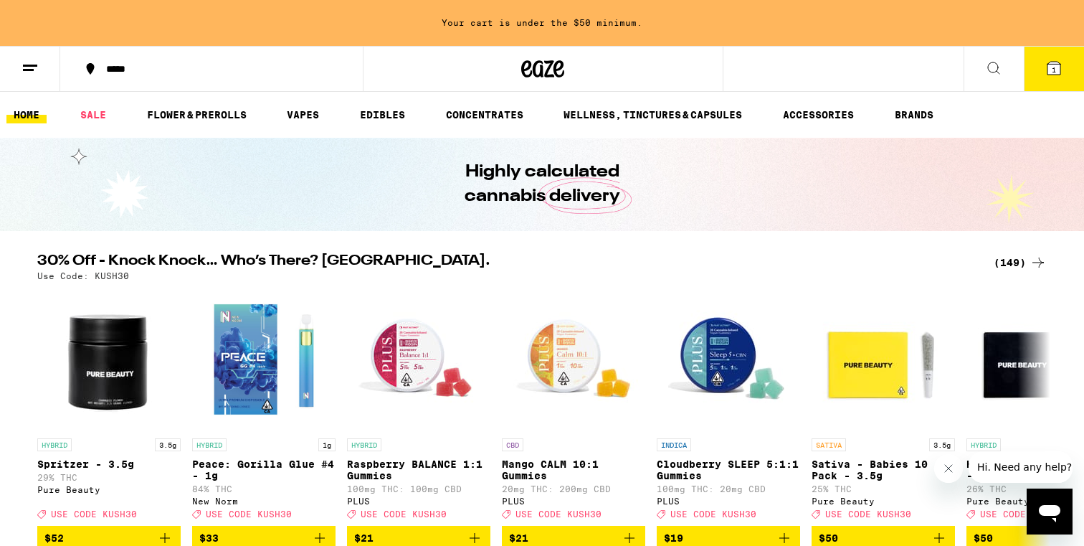
click at [29, 60] on icon at bounding box center [30, 68] width 17 height 17
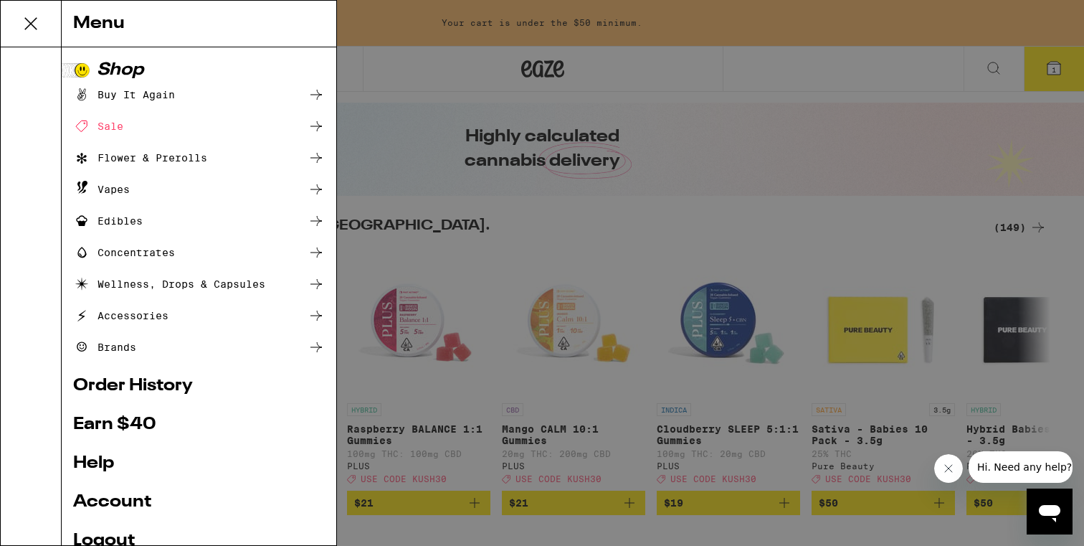
scroll to position [38, 0]
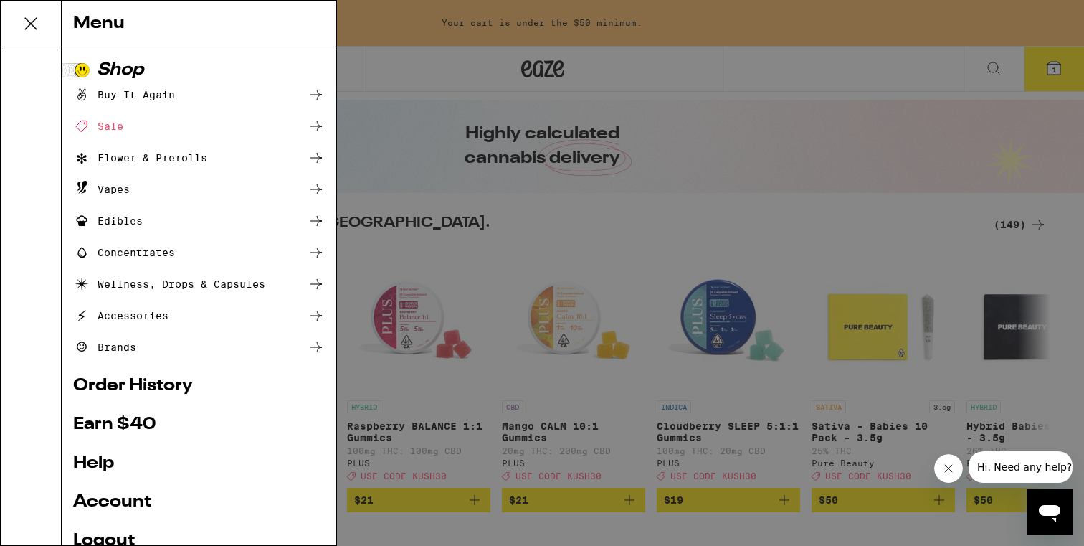
click at [117, 191] on div "Vapes" at bounding box center [101, 189] width 57 height 17
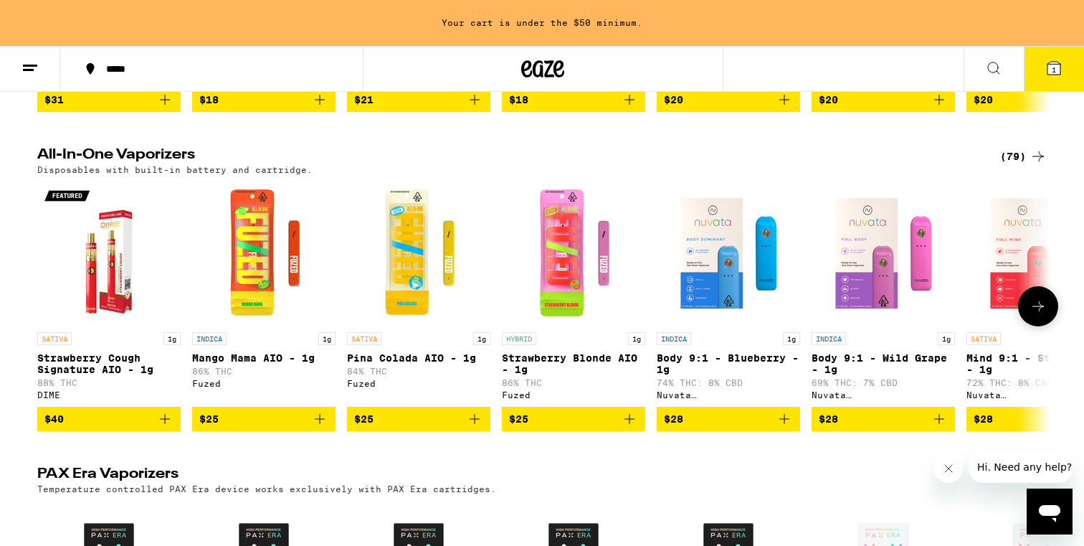
scroll to position [421, 0]
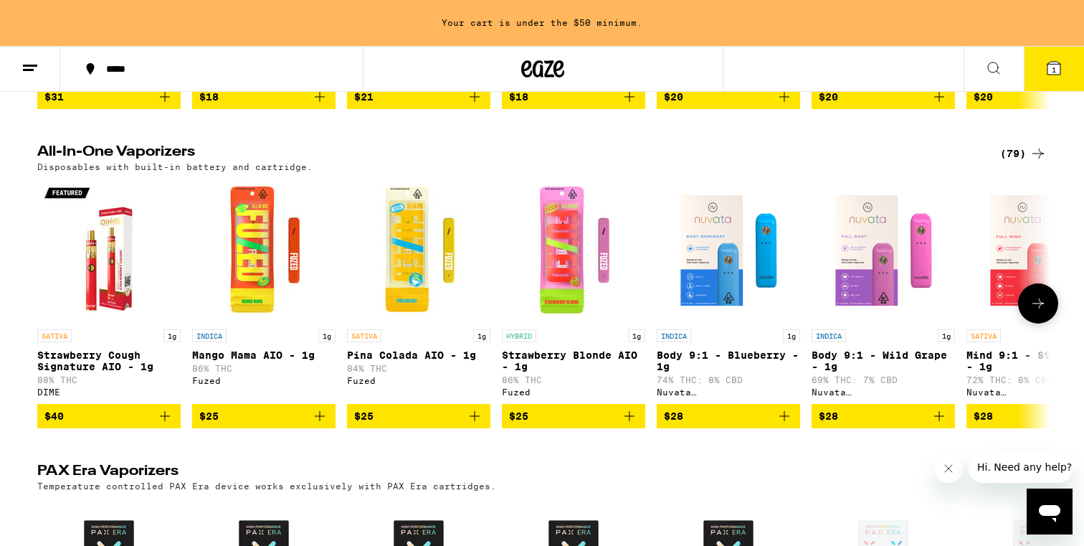
click at [1044, 311] on icon at bounding box center [1038, 303] width 17 height 17
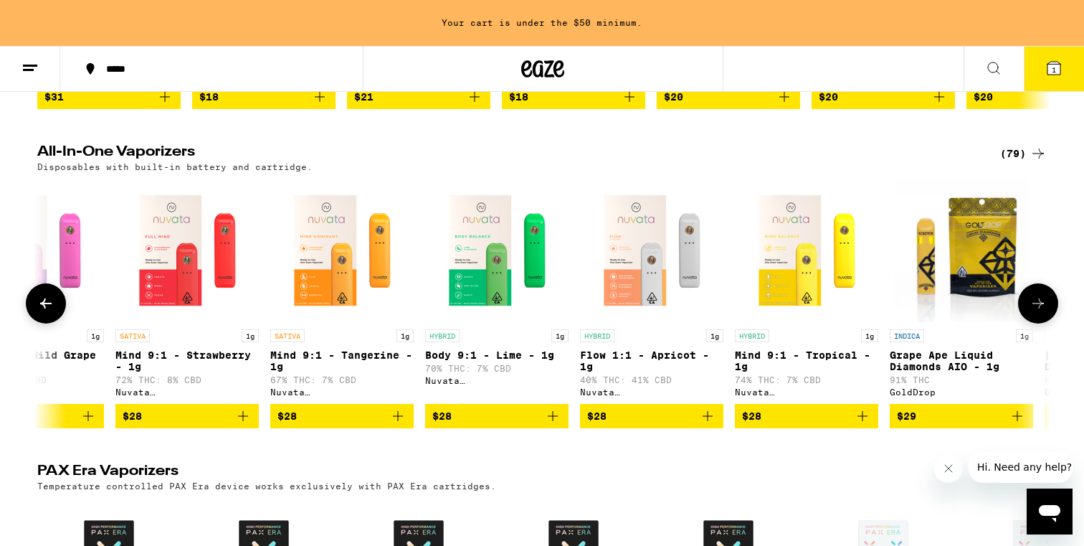
scroll to position [0, 853]
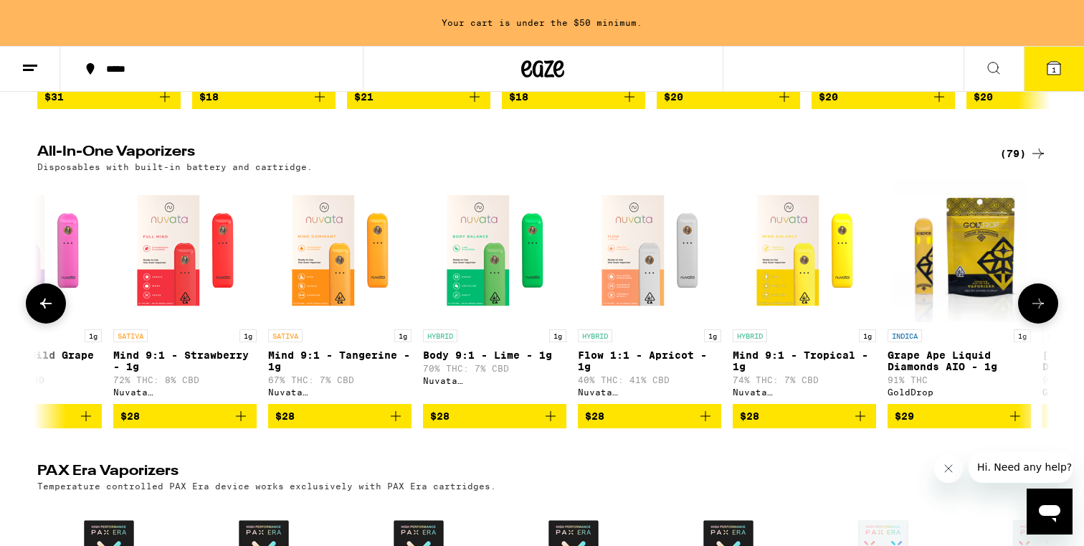
click at [214, 283] on img "Open page for Mind 9:1 - Strawberry - 1g from Nuvata (CA)" at bounding box center [184, 250] width 143 height 143
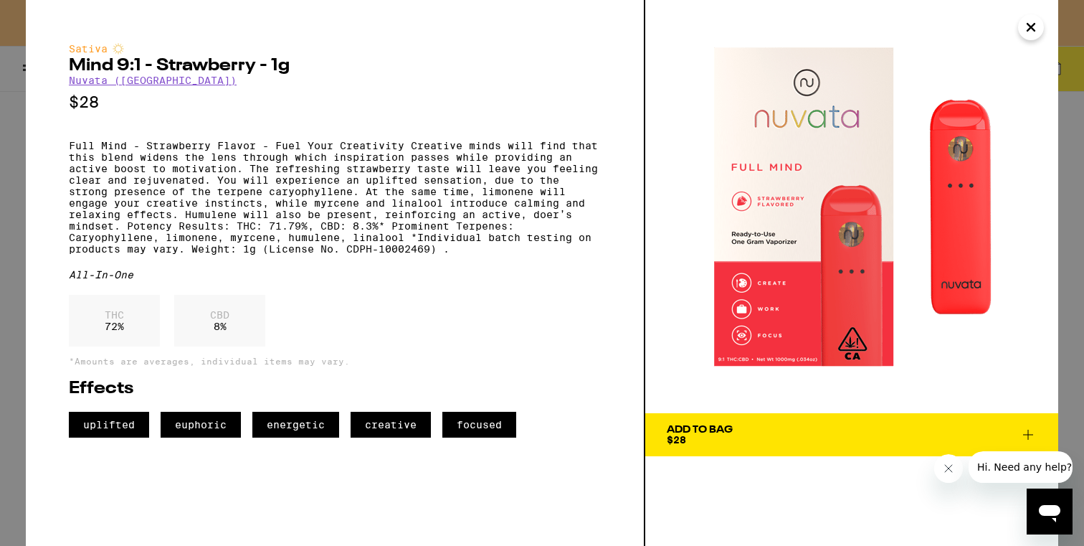
click at [209, 283] on div "Sativa Mind 9:1 - Strawberry - 1g Nuvata (CA) $28 Full Mind - Strawberry Flavor…" at bounding box center [335, 240] width 532 height 394
click at [742, 436] on span "Add To Bag $28" at bounding box center [852, 435] width 370 height 20
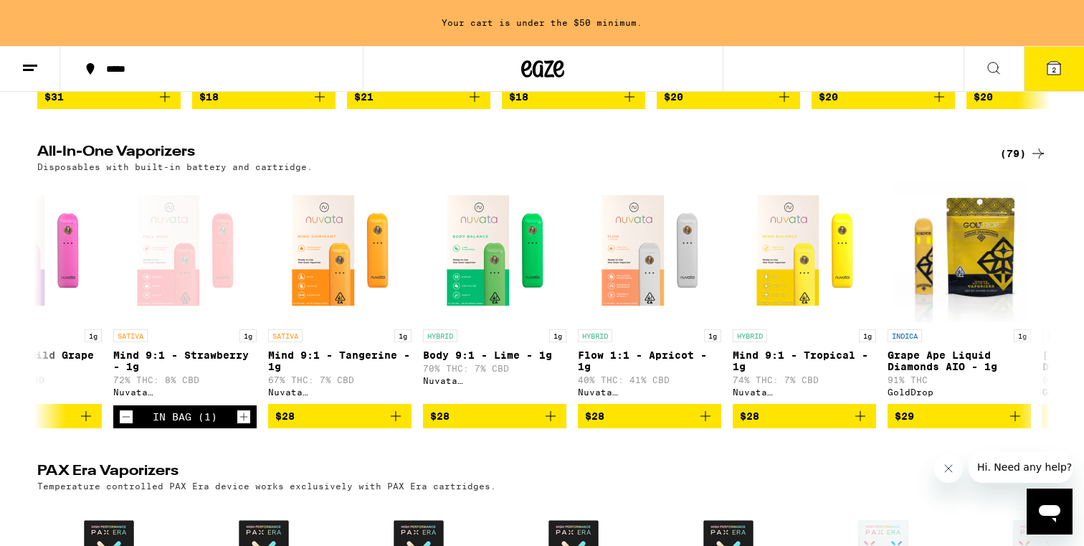
click at [1047, 60] on icon at bounding box center [1054, 68] width 17 height 17
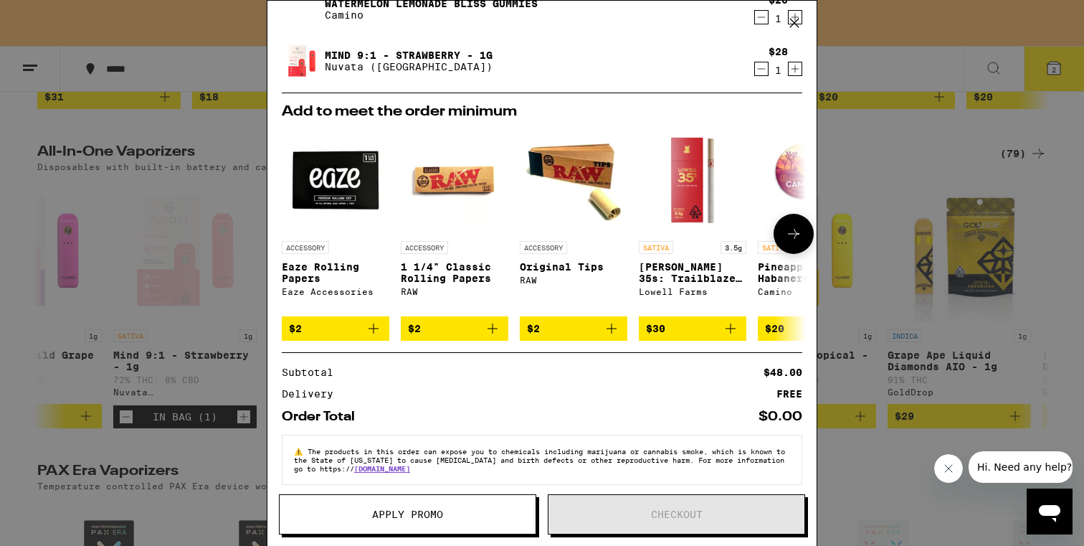
scroll to position [125, 0]
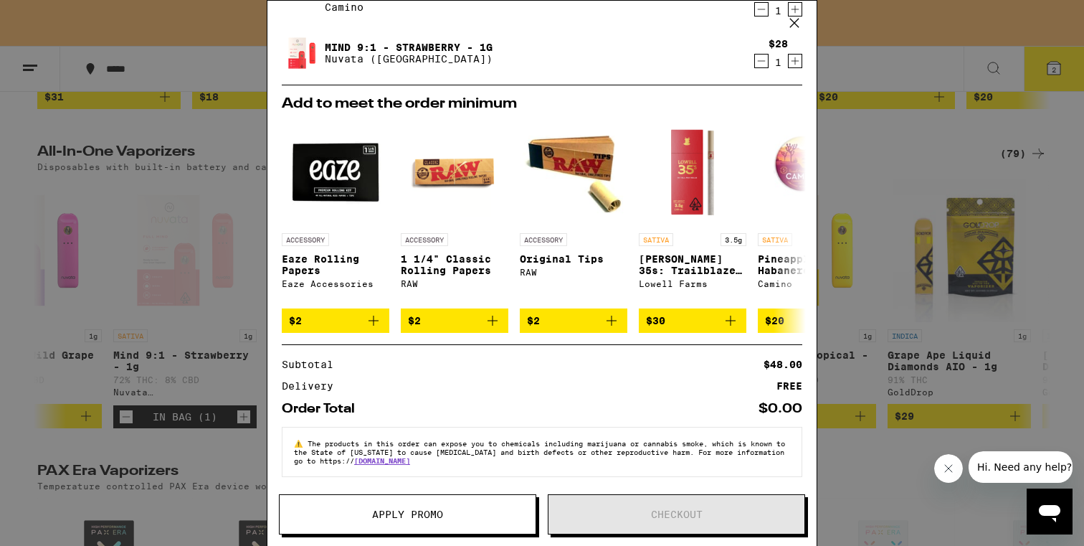
click at [884, 132] on div "Your Cart Your cart is under the $50 minimum. Watermelon Lemonade Bliss Gummies…" at bounding box center [542, 273] width 1084 height 546
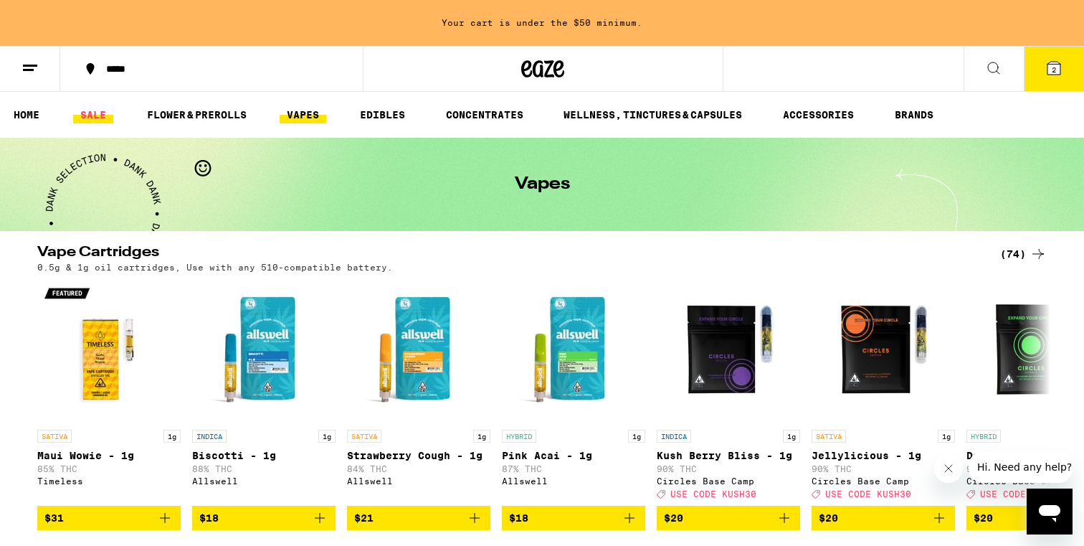
click at [93, 115] on link "SALE" at bounding box center [93, 114] width 40 height 17
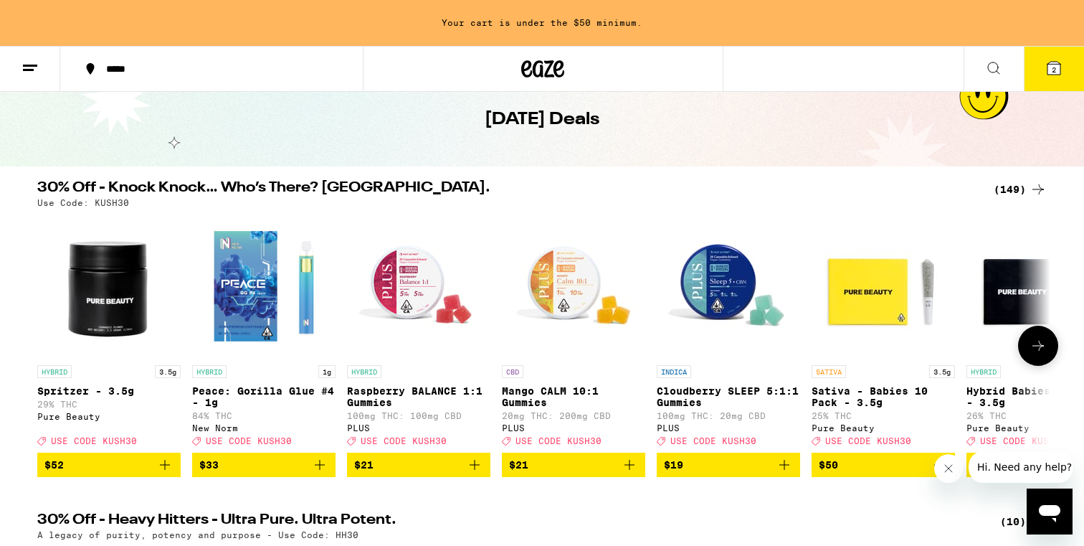
scroll to position [67, 0]
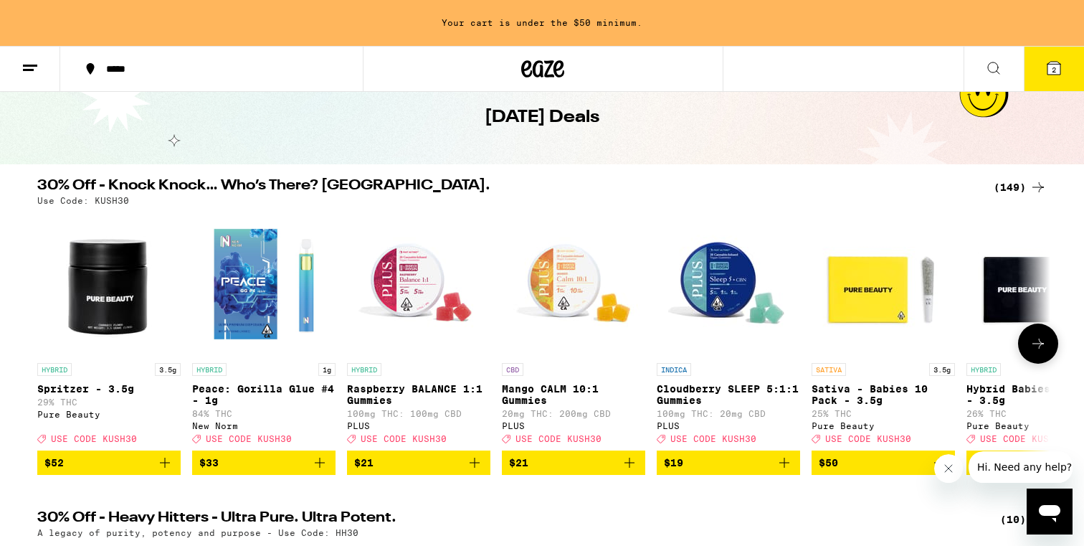
click at [1026, 359] on button at bounding box center [1038, 343] width 40 height 40
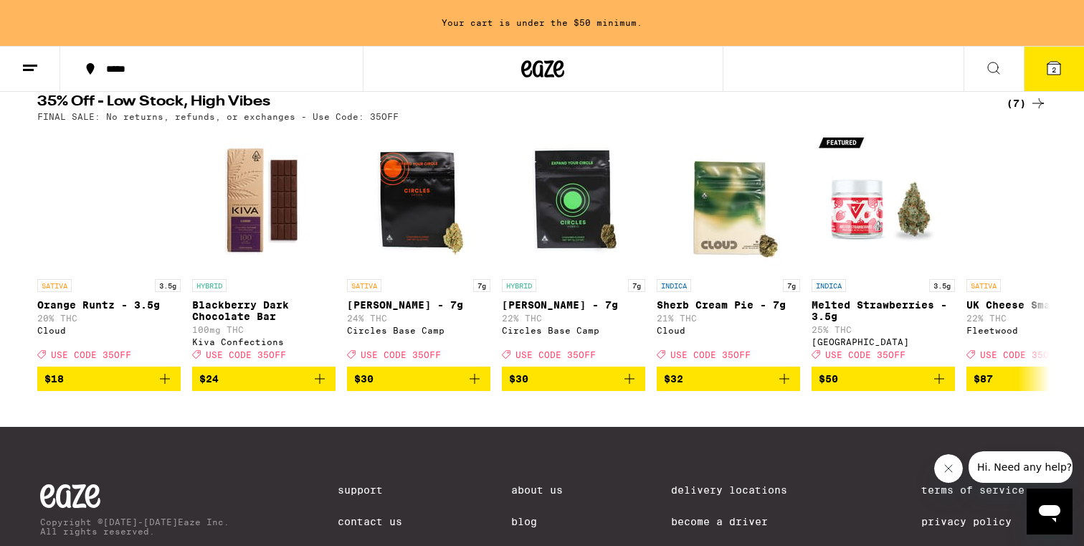
scroll to position [829, 0]
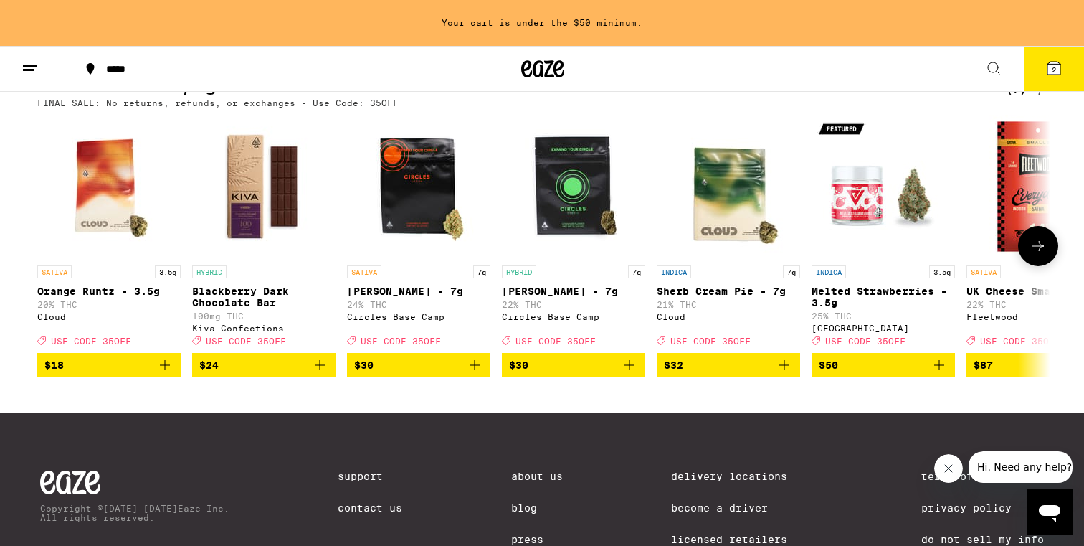
click at [131, 222] on img "Open page for Orange Runtz - 3.5g from Cloud" at bounding box center [108, 186] width 143 height 143
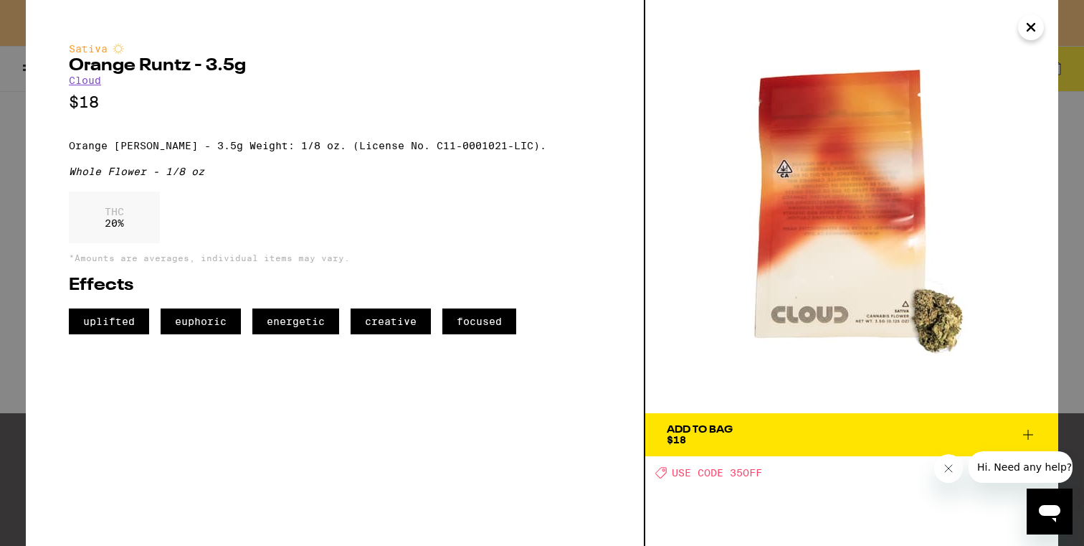
click at [8, 346] on div "Sativa Orange Runtz - 3.5g Cloud $18 Orange Runtz - 3.5g Weight: 1/8 oz. (Licen…" at bounding box center [542, 273] width 1084 height 546
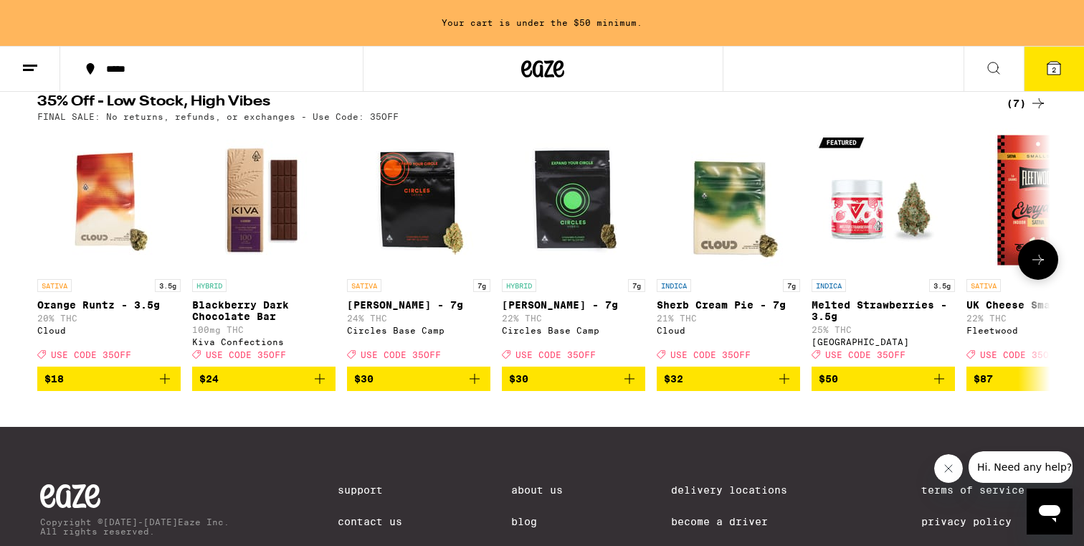
scroll to position [818, 0]
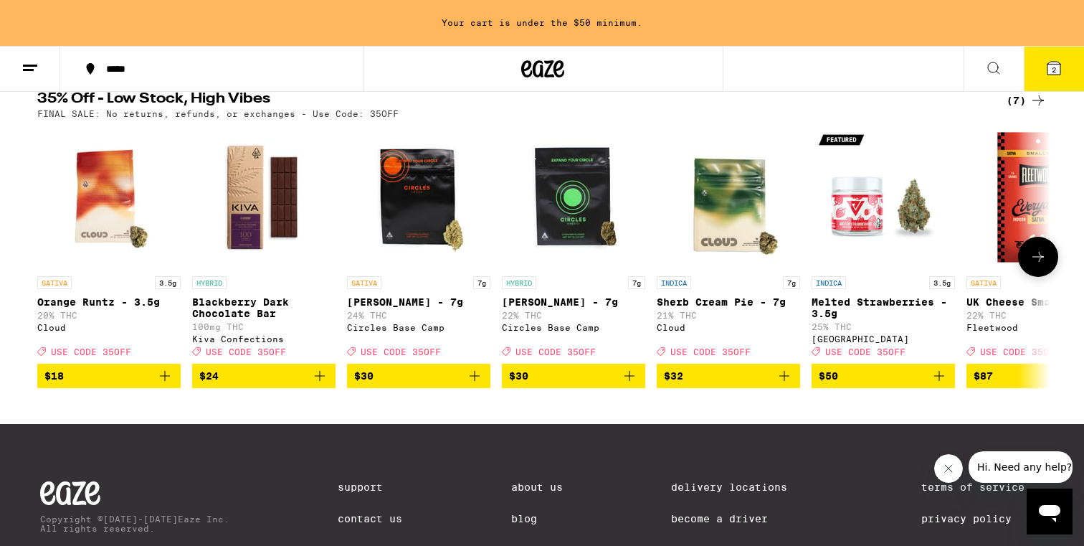
click at [1041, 265] on icon at bounding box center [1038, 256] width 17 height 17
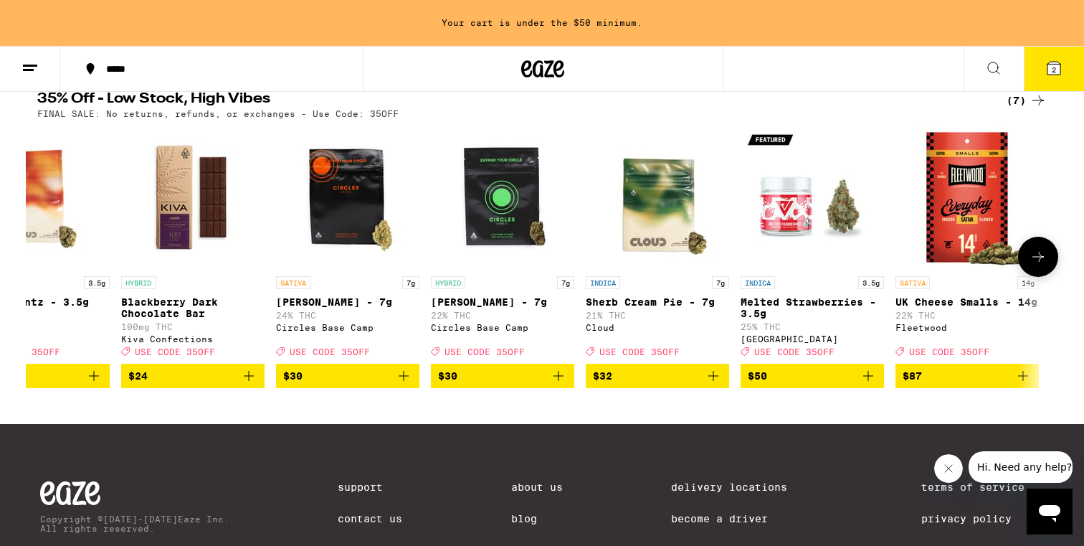
scroll to position [0, 75]
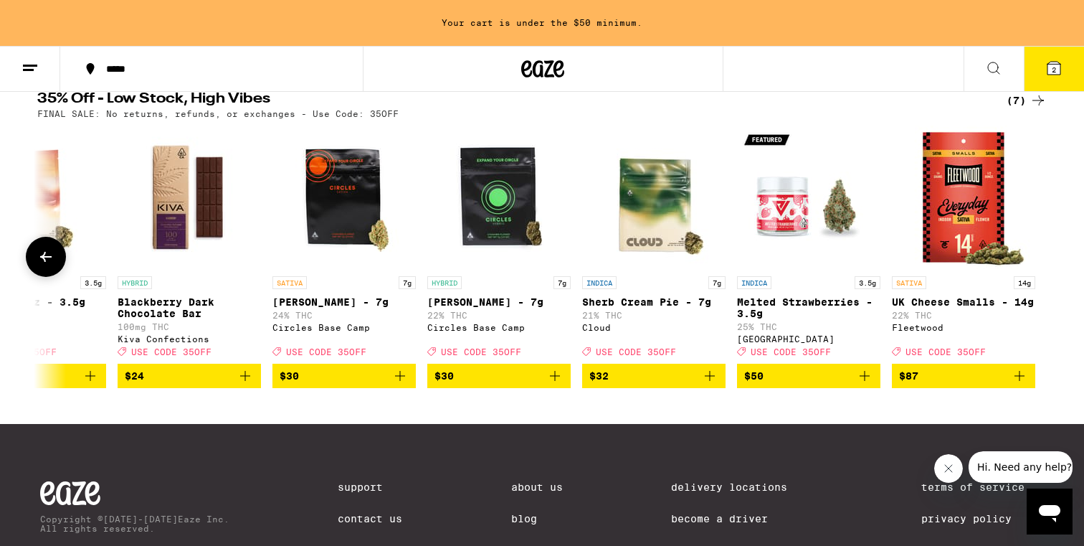
click at [47, 277] on button at bounding box center [46, 257] width 40 height 40
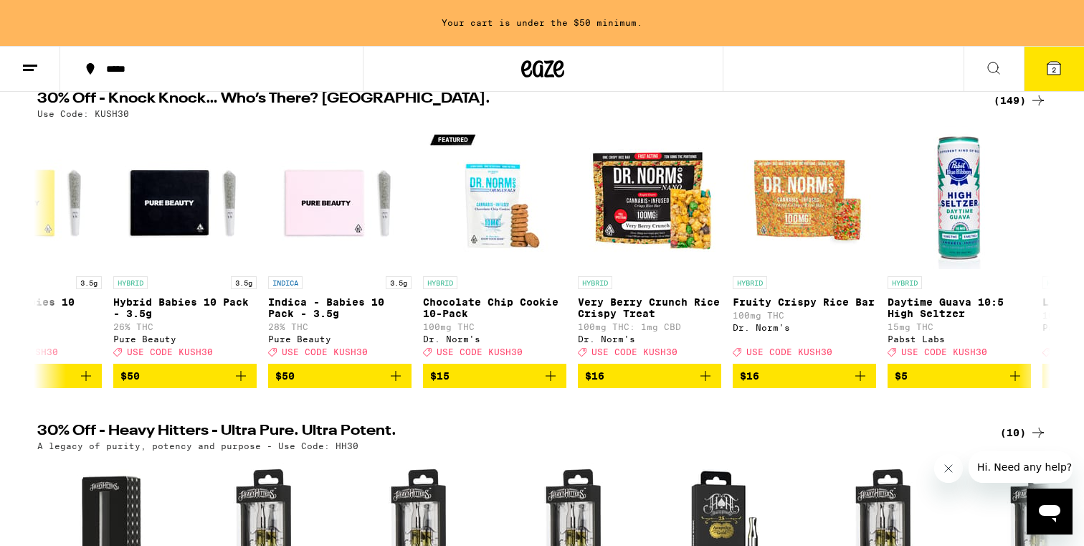
scroll to position [0, 0]
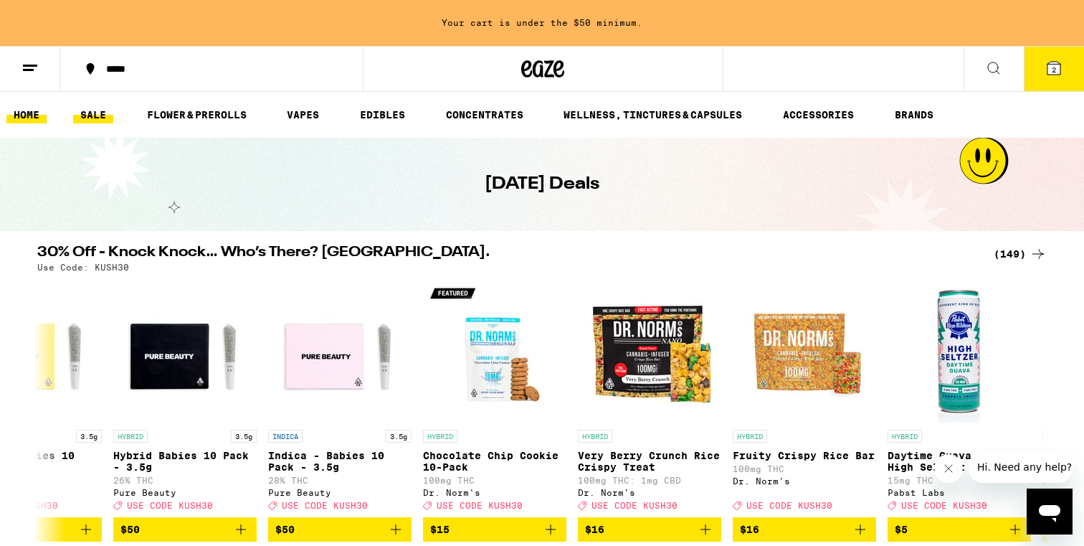
click at [31, 110] on link "HOME" at bounding box center [26, 114] width 40 height 17
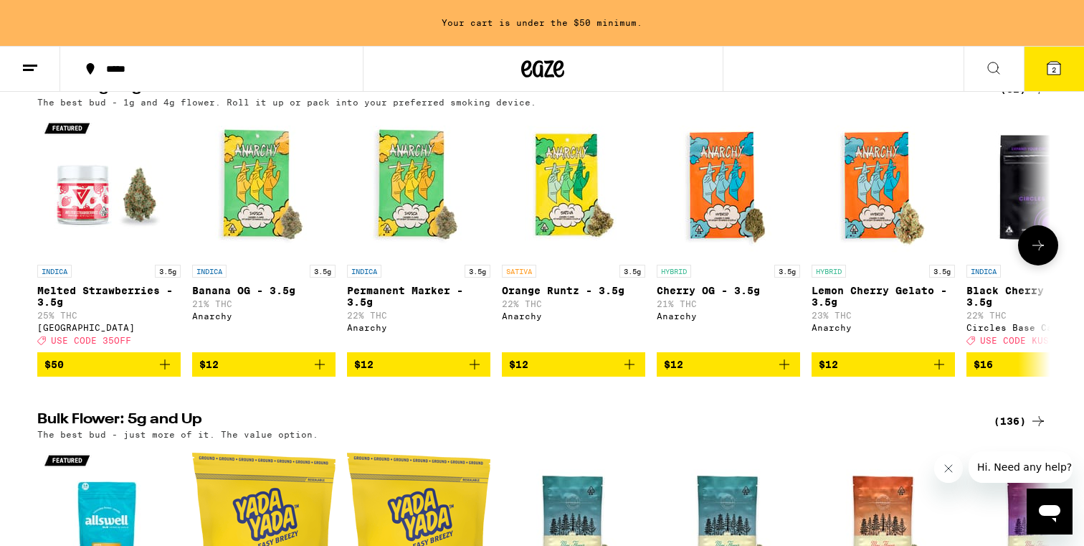
scroll to position [1495, 0]
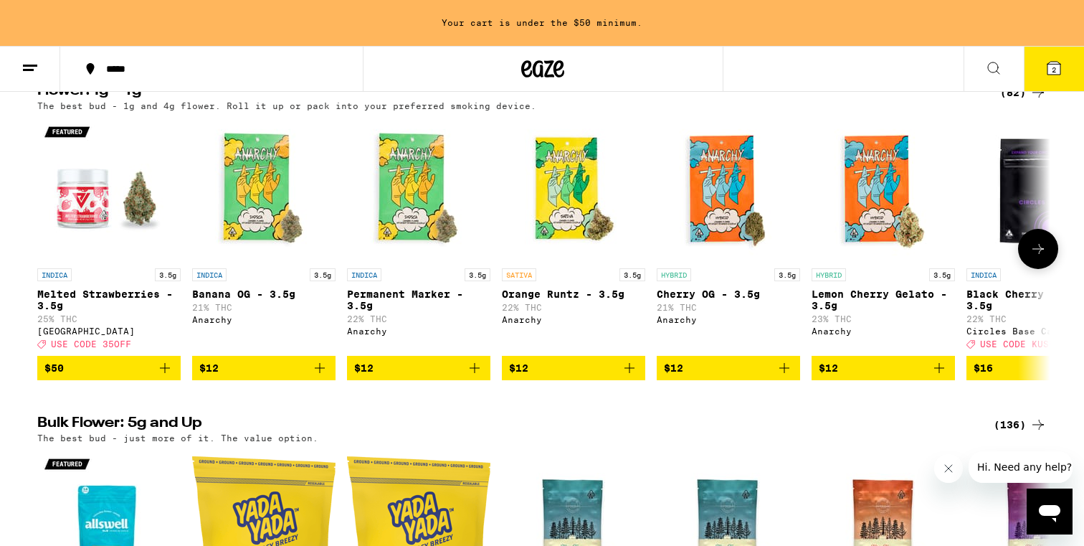
click at [1045, 257] on icon at bounding box center [1038, 248] width 17 height 17
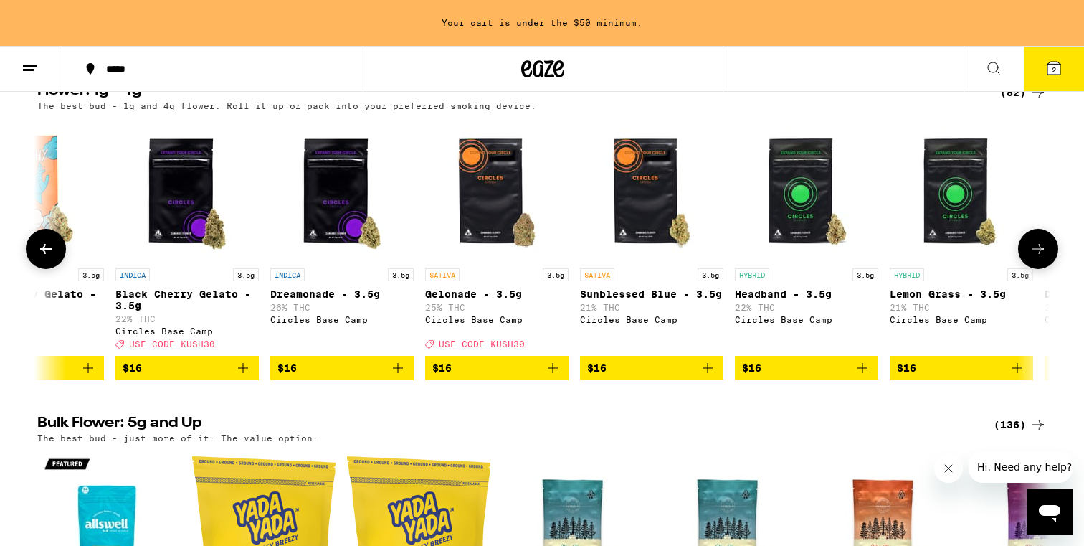
scroll to position [0, 853]
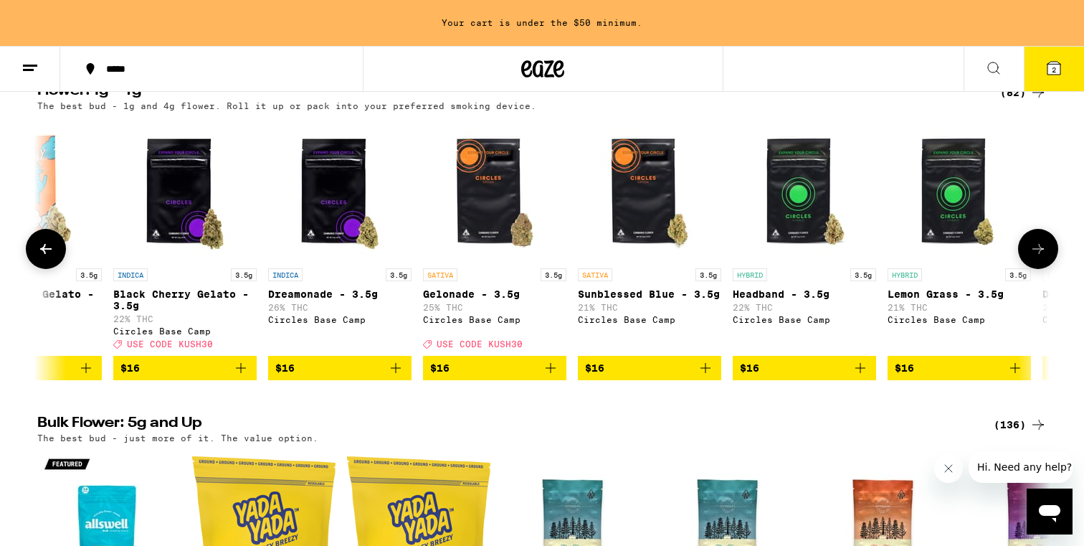
click at [1036, 269] on button at bounding box center [1038, 249] width 40 height 40
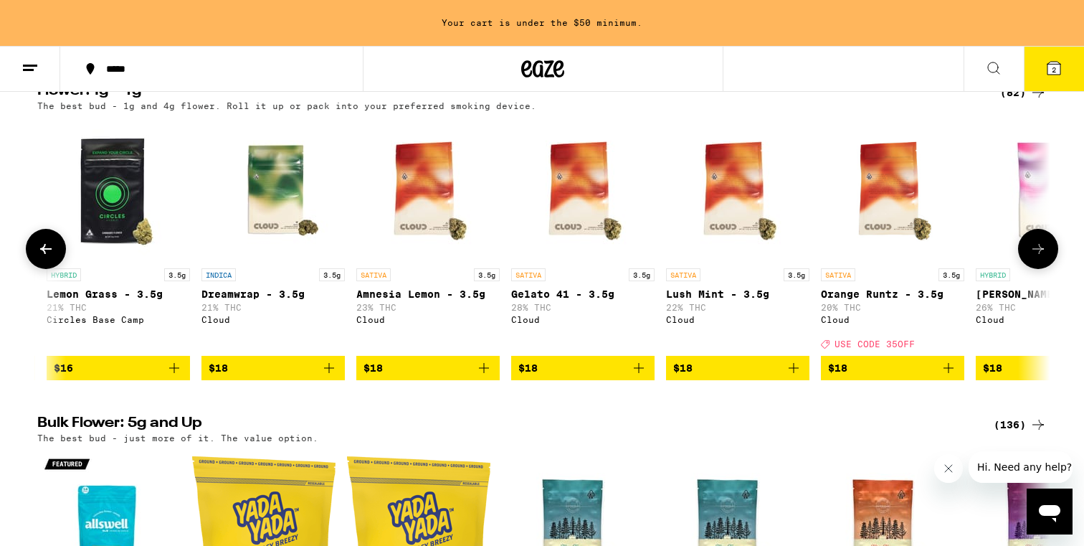
scroll to position [0, 1707]
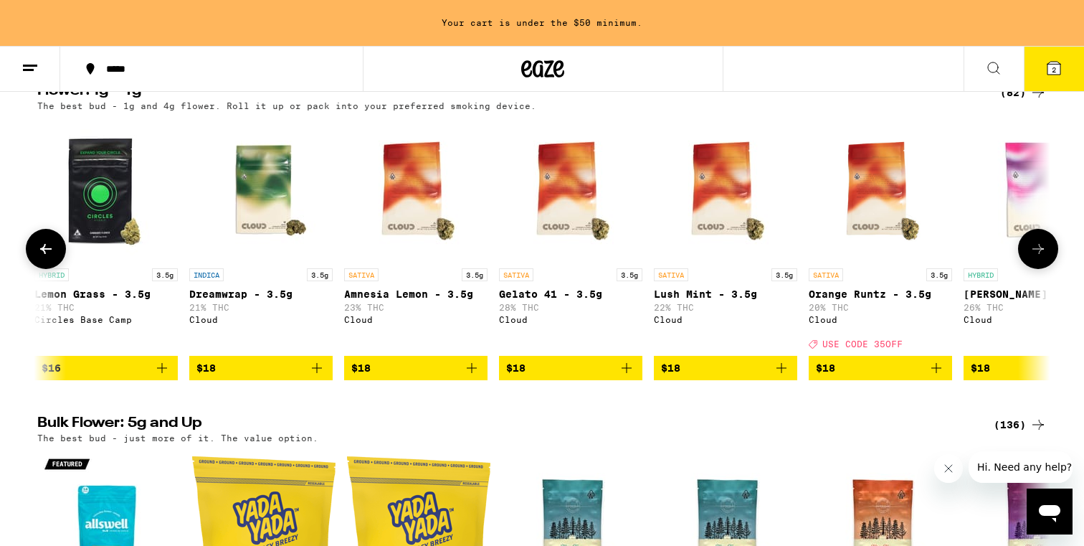
click at [1030, 257] on icon at bounding box center [1038, 248] width 17 height 17
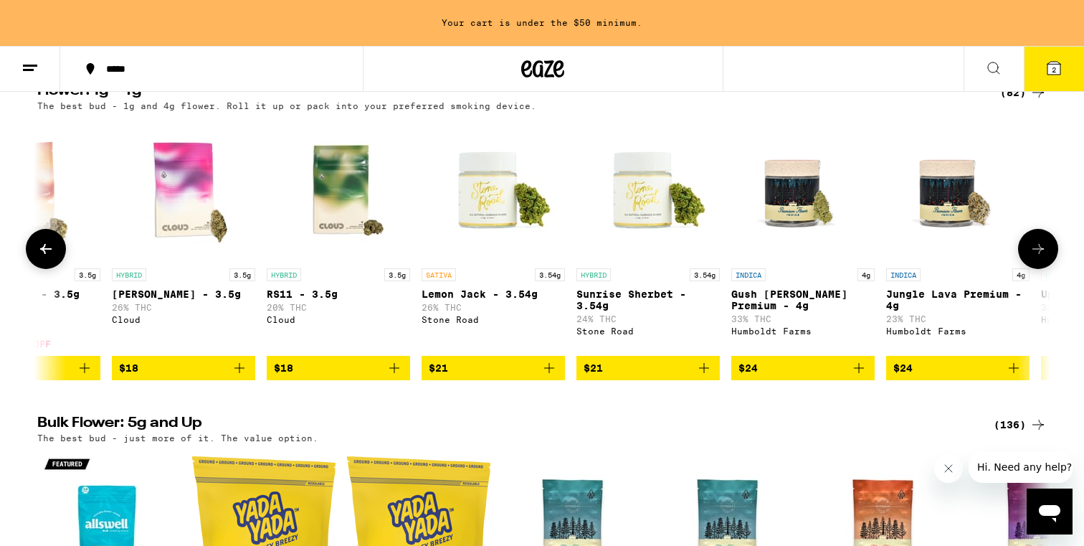
scroll to position [0, 2560]
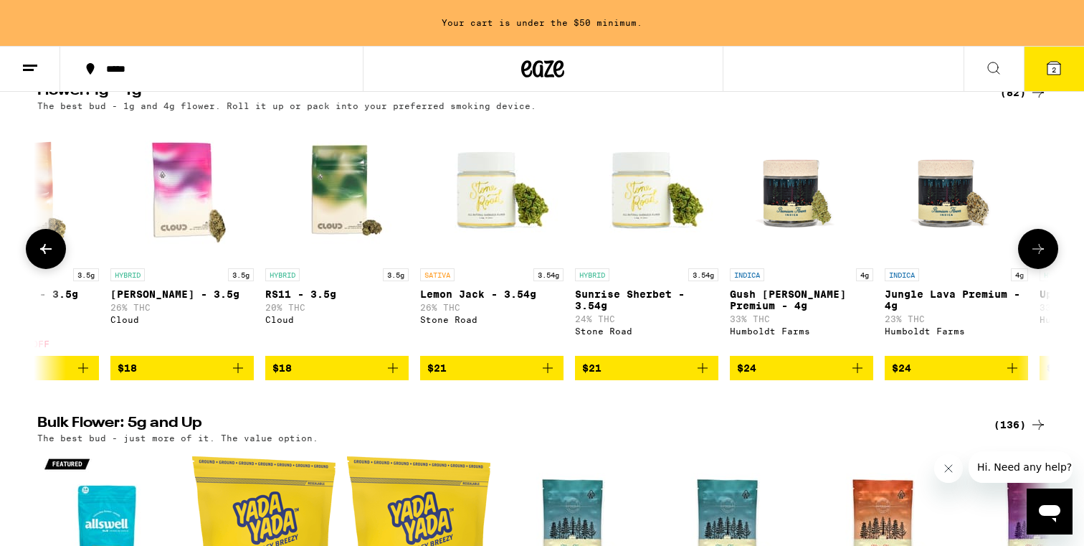
click at [173, 247] on img "Open page for Mochi Gelato - 3.5g from Cloud" at bounding box center [181, 189] width 143 height 143
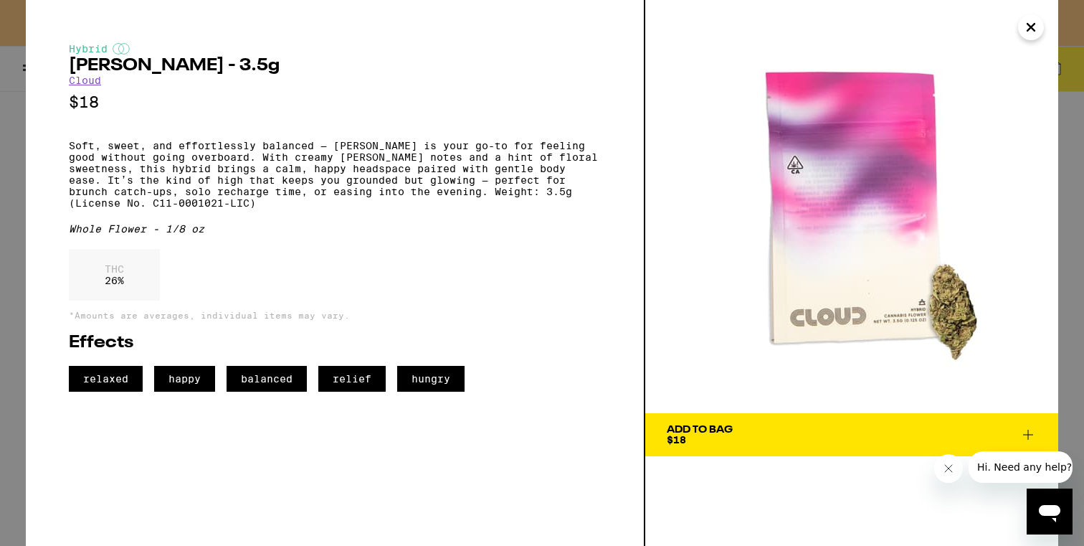
click at [707, 438] on div "Add To Bag $18" at bounding box center [700, 435] width 66 height 20
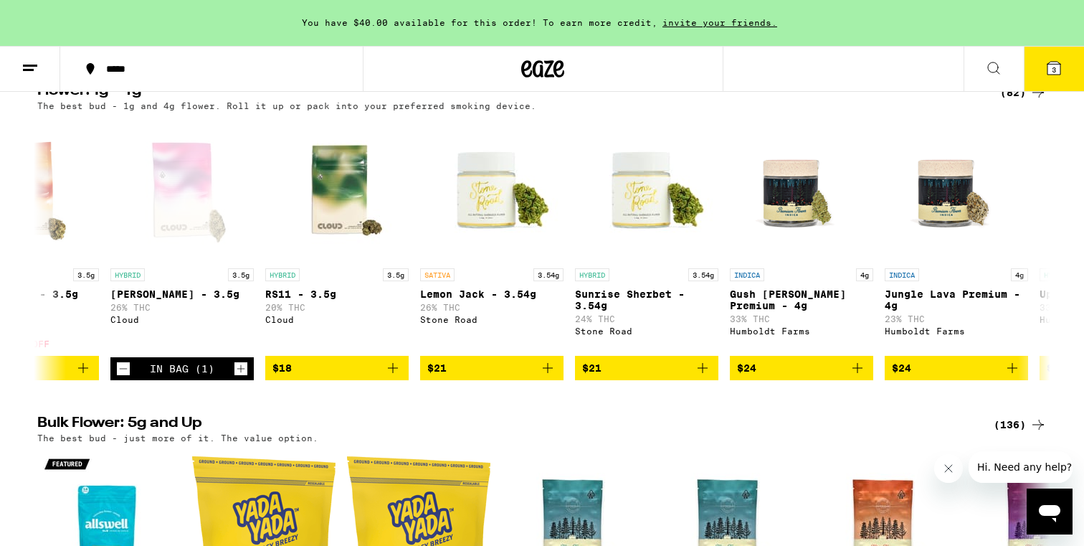
click at [1041, 53] on button "3" at bounding box center [1054, 69] width 60 height 44
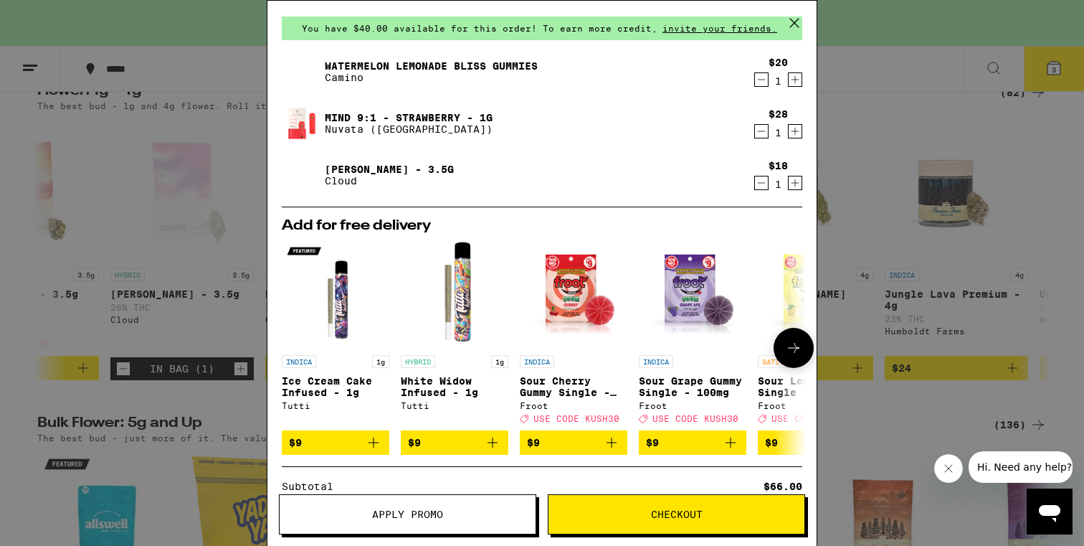
scroll to position [64, 0]
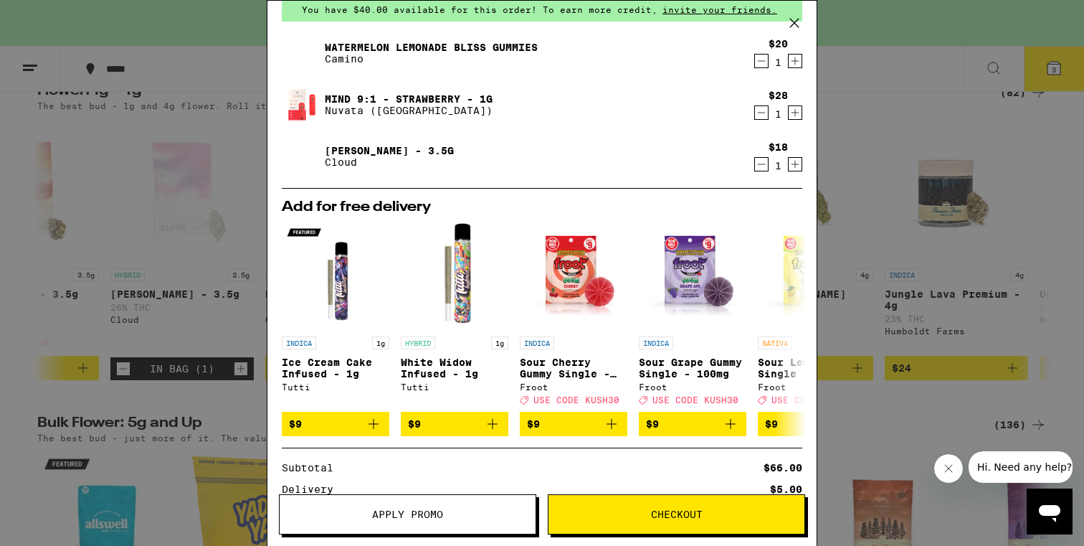
click at [136, 202] on div "Your Cart You have $40.00 available for this order! To earn more credit, invite…" at bounding box center [542, 273] width 1084 height 546
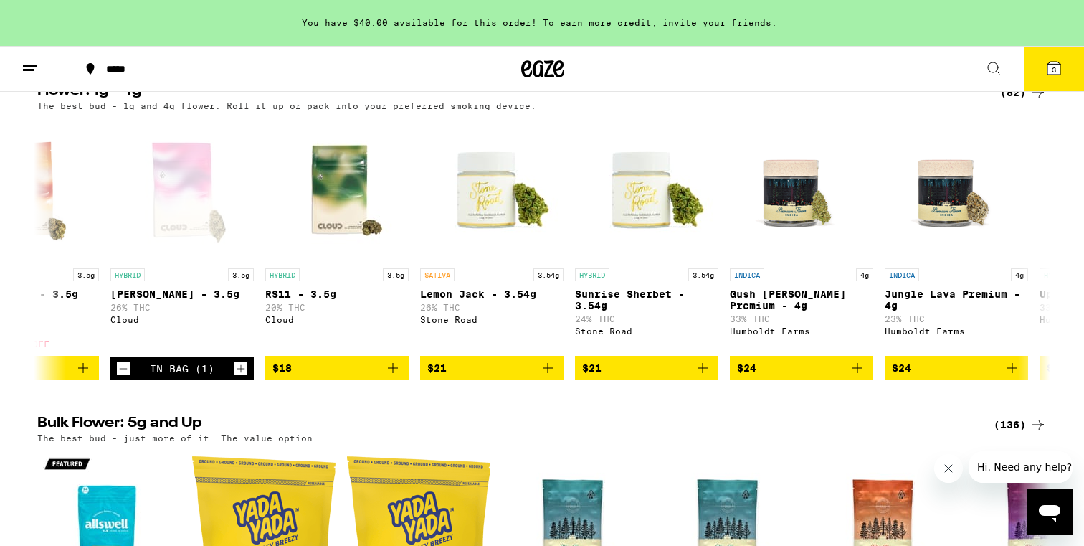
click at [1040, 62] on button "3" at bounding box center [1054, 69] width 60 height 44
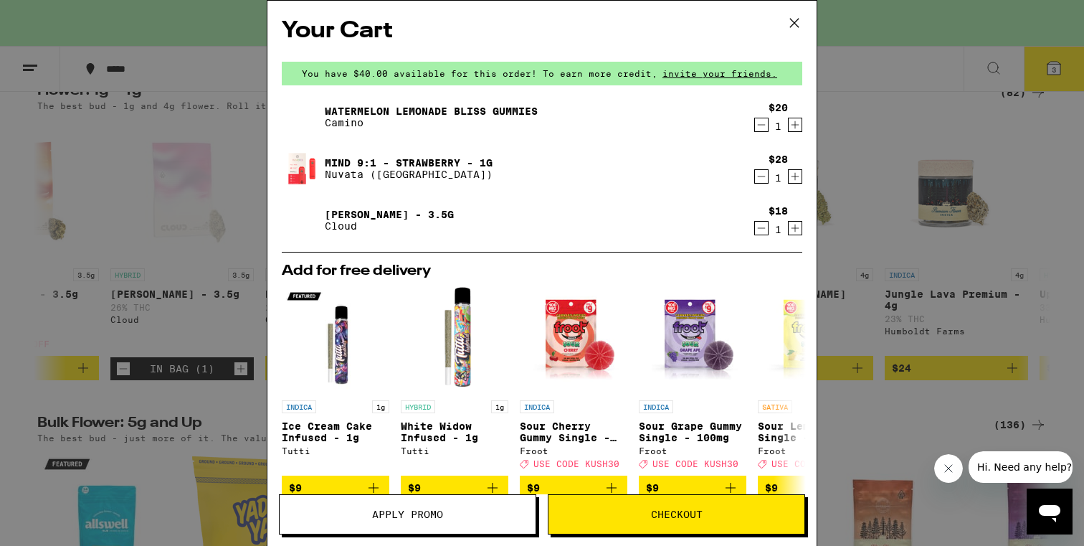
click at [729, 517] on span "Checkout" at bounding box center [677, 514] width 256 height 10
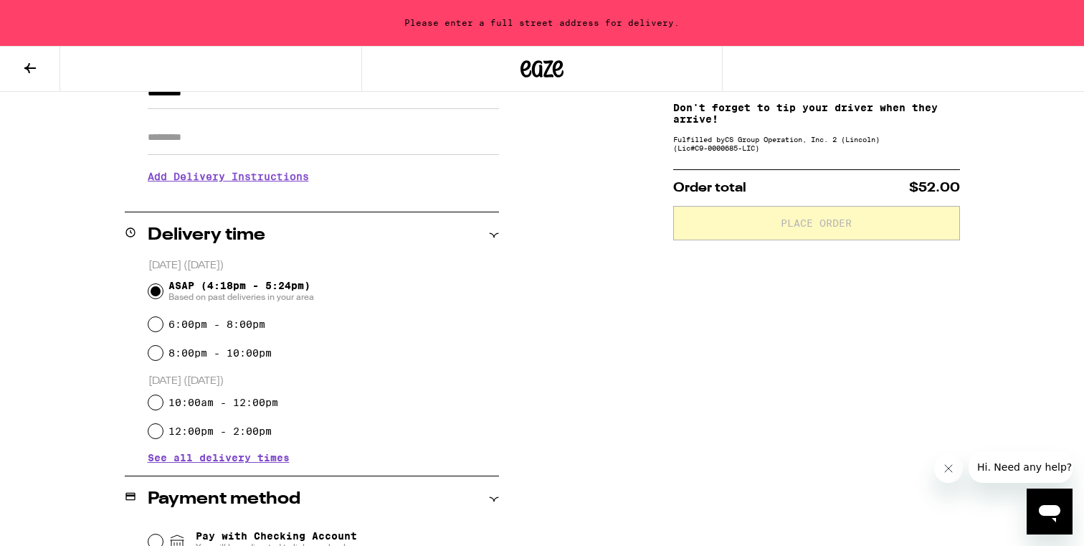
scroll to position [236, 0]
click at [181, 357] on label "8:00pm - 10:00pm" at bounding box center [220, 351] width 103 height 11
click at [163, 358] on input "8:00pm - 10:00pm" at bounding box center [155, 351] width 14 height 14
radio input "true"
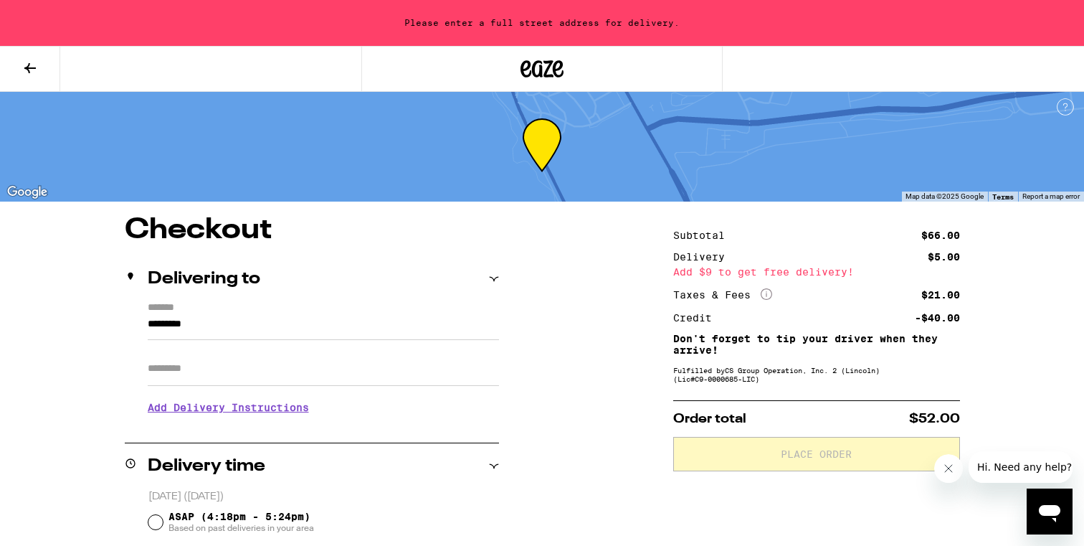
scroll to position [22, 0]
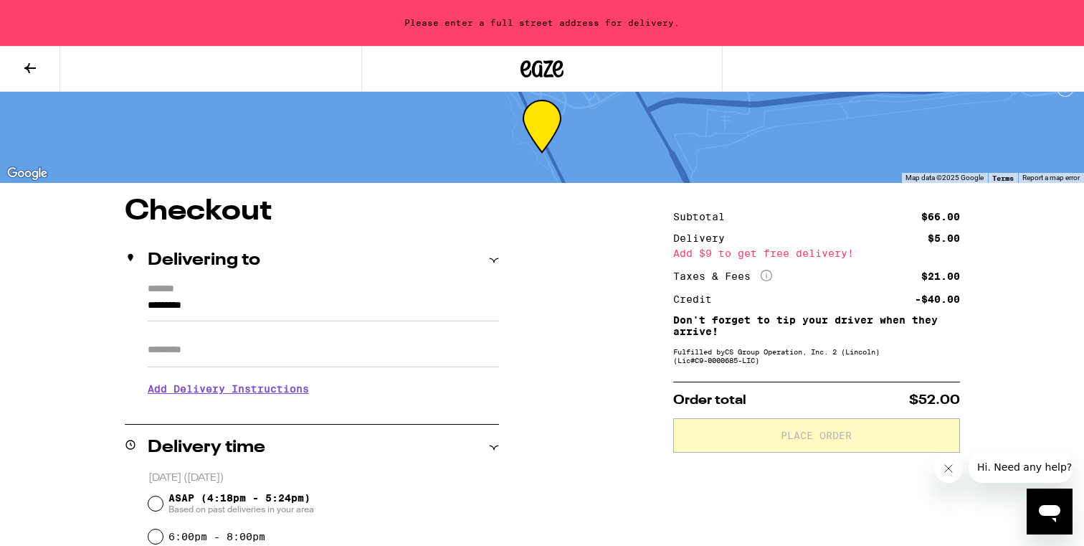
click at [299, 300] on input "*********" at bounding box center [323, 309] width 351 height 24
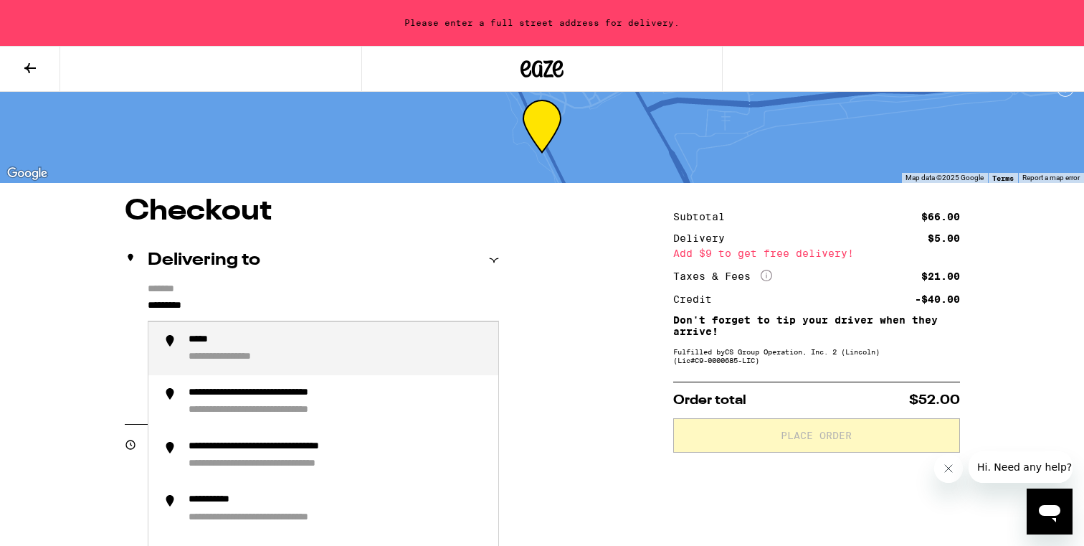
click at [299, 300] on input "*********" at bounding box center [323, 309] width 351 height 24
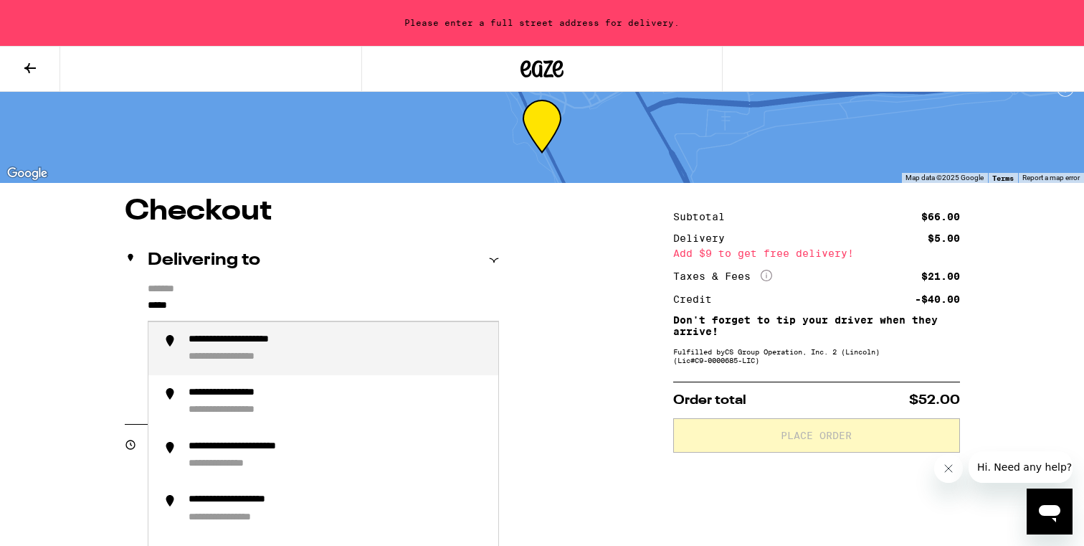
type input "**********"
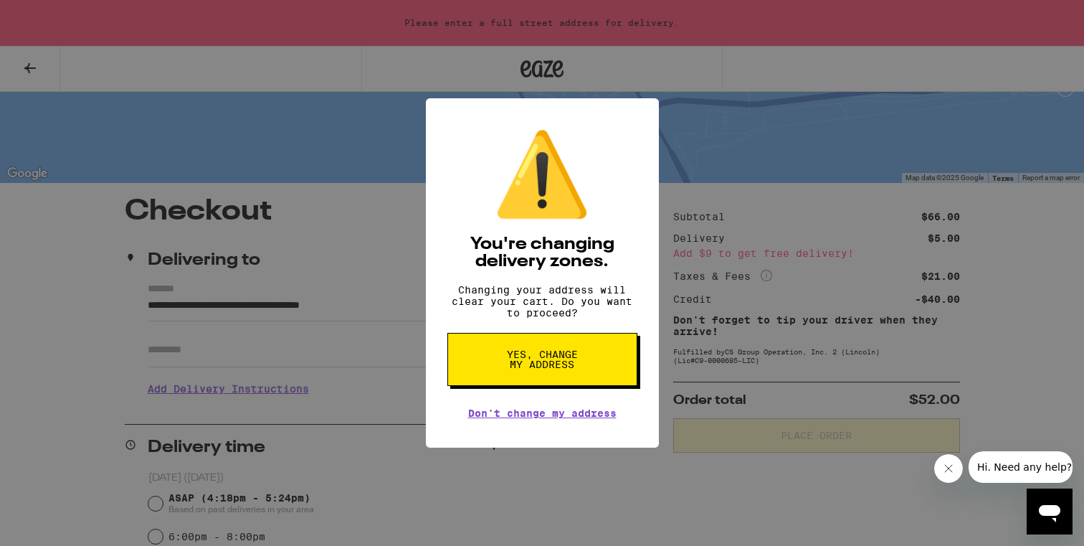
click at [568, 365] on span "Yes, change my address" at bounding box center [543, 359] width 74 height 20
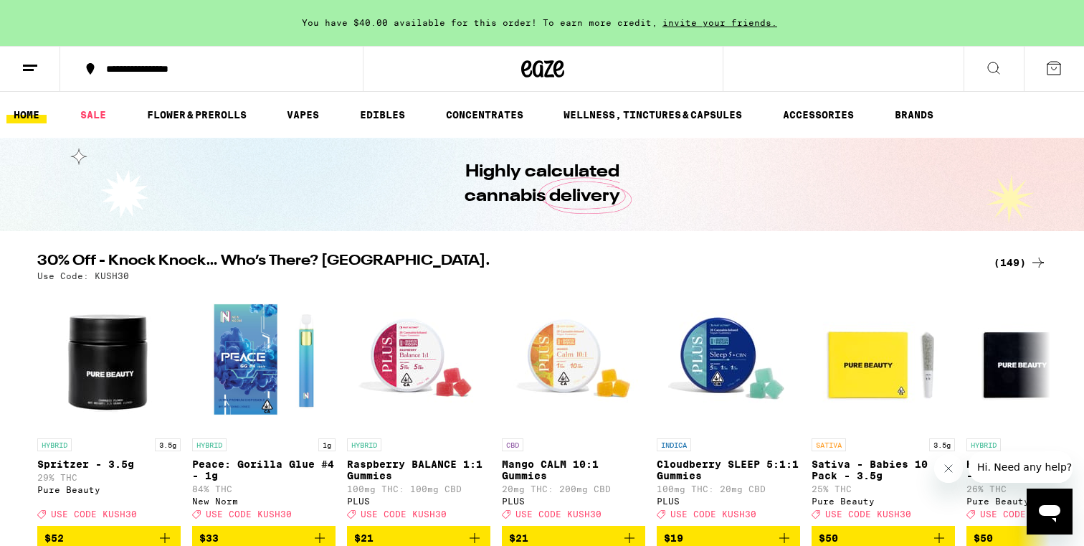
click at [1059, 61] on icon at bounding box center [1054, 68] width 17 height 17
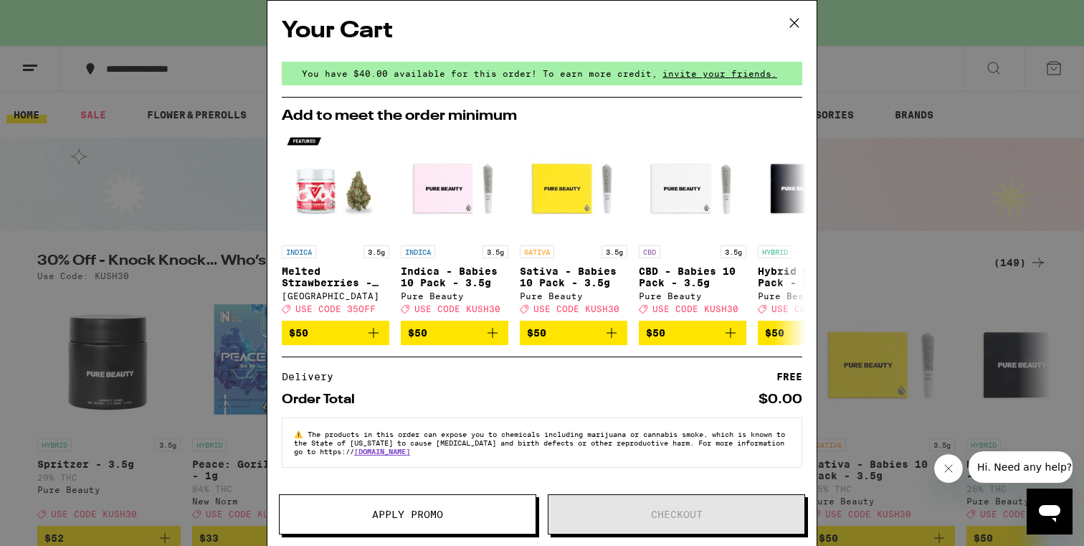
click at [892, 136] on div "Your Cart You have $40.00 available for this order! To earn more credit, invite…" at bounding box center [542, 273] width 1084 height 546
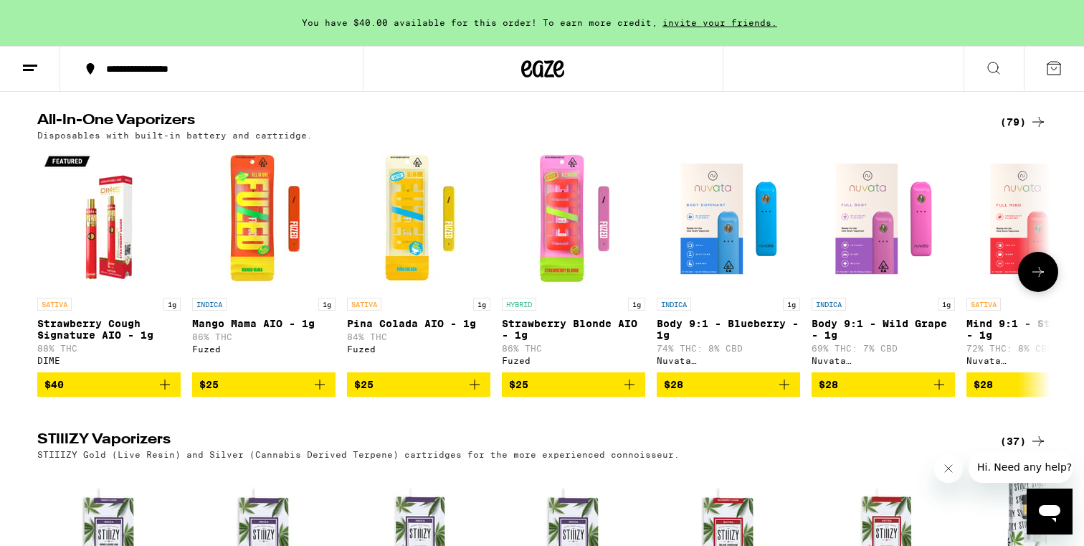
scroll to position [2610, 0]
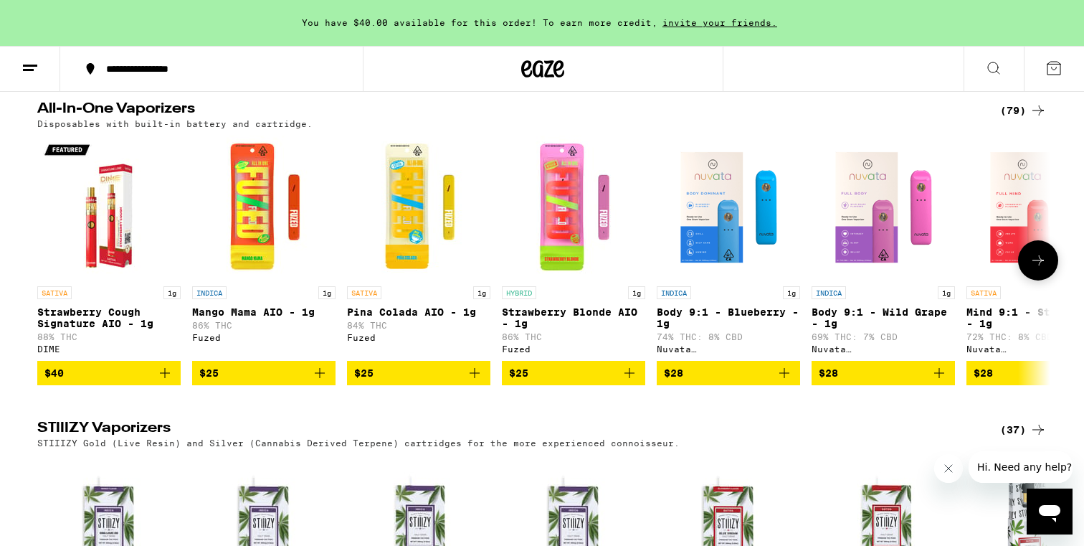
click at [1041, 269] on icon at bounding box center [1038, 260] width 17 height 17
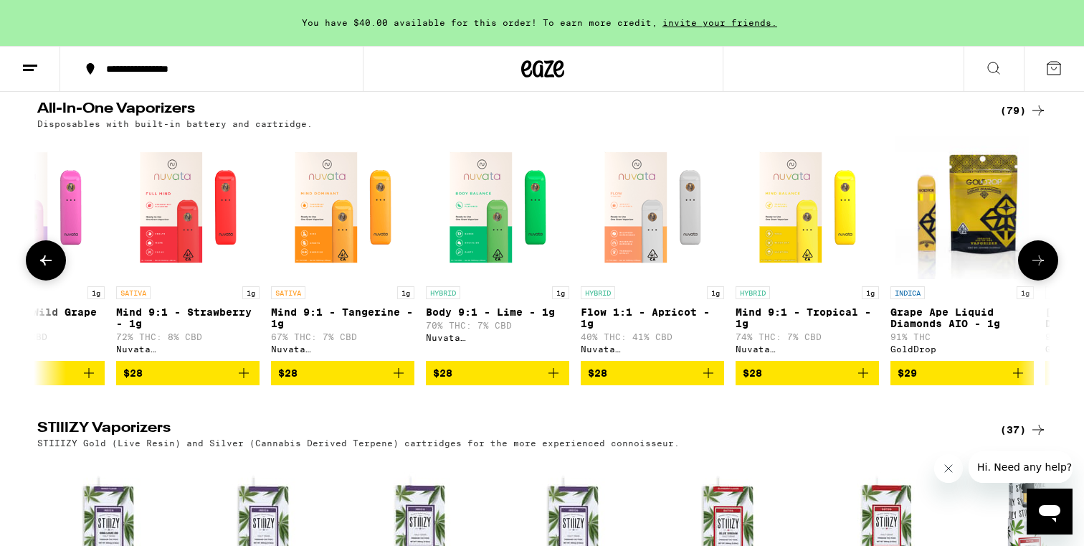
scroll to position [0, 853]
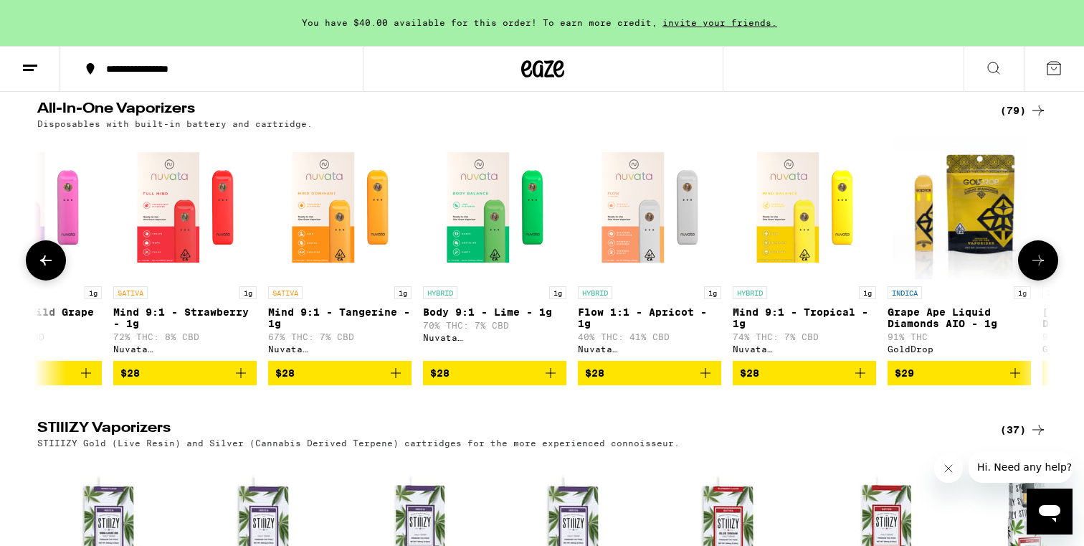
click at [240, 382] on icon "Add to bag" at bounding box center [240, 372] width 17 height 17
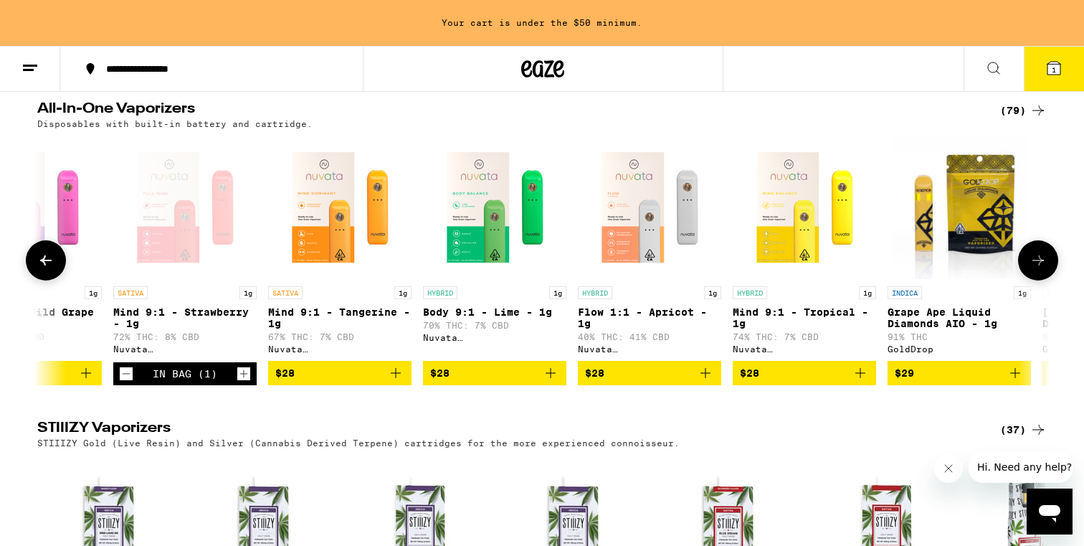
click at [633, 278] on img "Open page for Flow 1:1 - Apricot - 1g from Nuvata (CA)" at bounding box center [649, 207] width 143 height 143
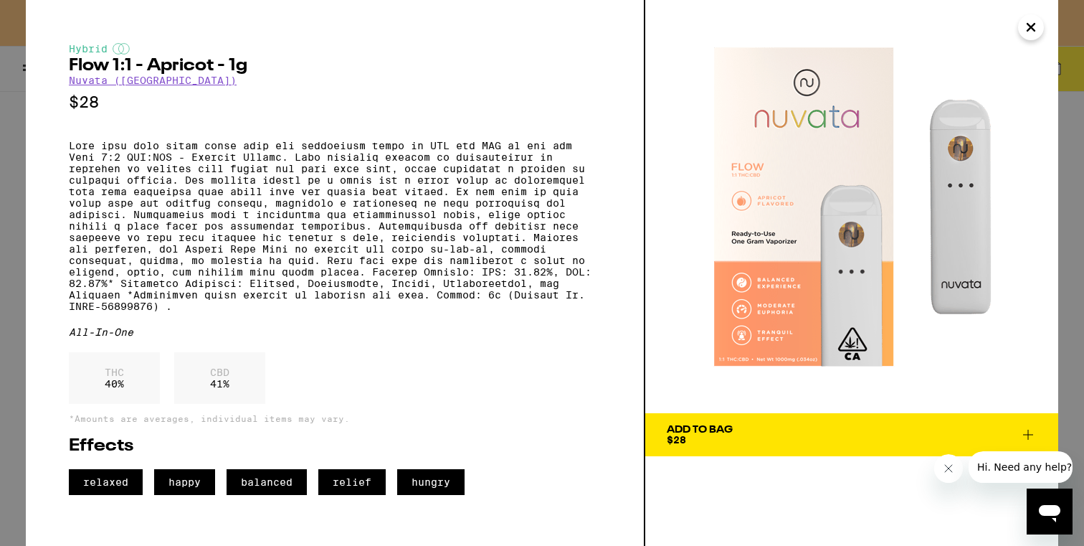
click at [1041, 27] on button "Close" at bounding box center [1031, 27] width 26 height 26
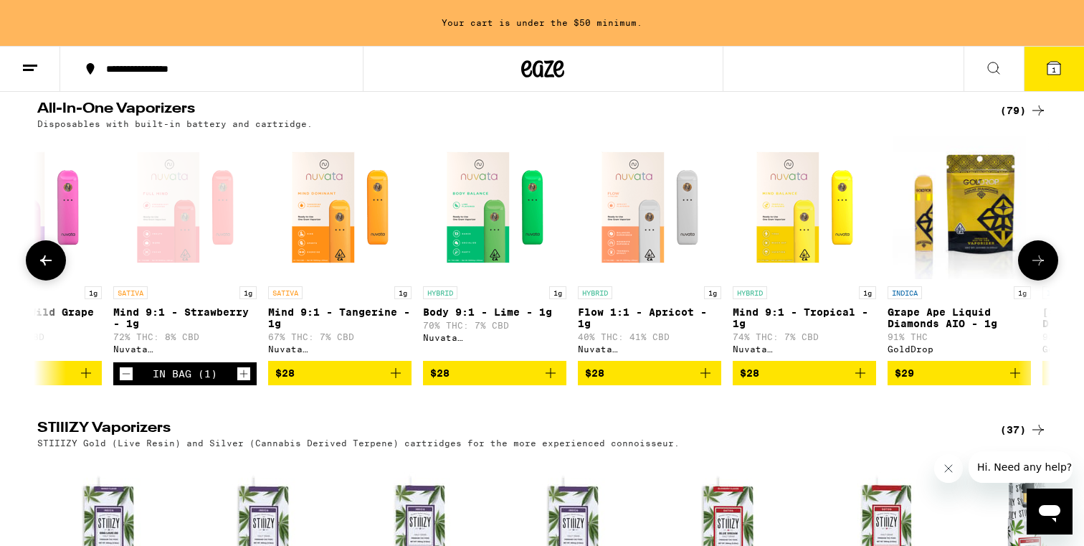
click at [192, 241] on div "Open page for Mind 9:1 - Strawberry - 1g from Nuvata (CA)" at bounding box center [184, 207] width 143 height 143
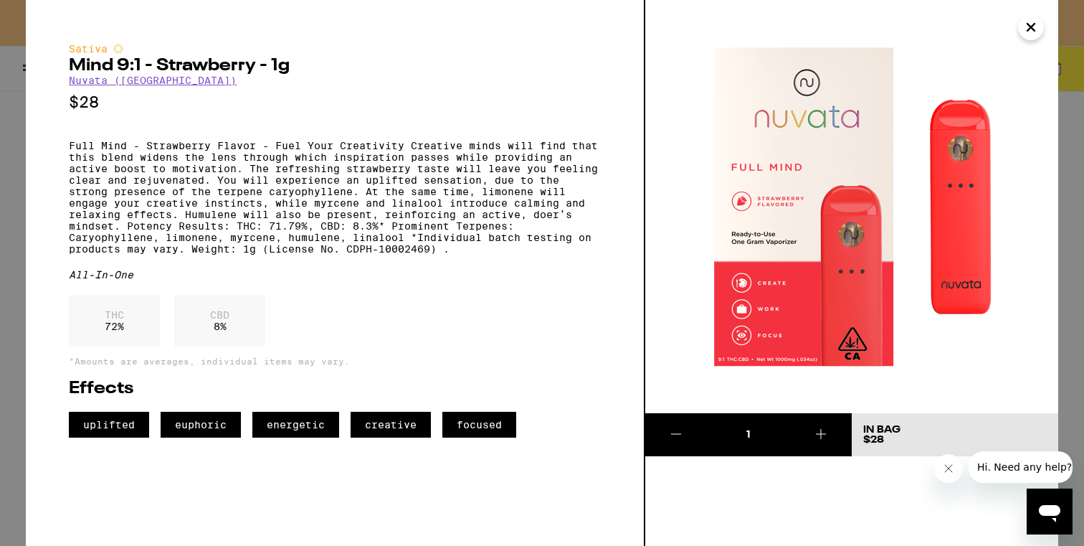
click at [1024, 32] on icon "Close" at bounding box center [1031, 27] width 17 height 22
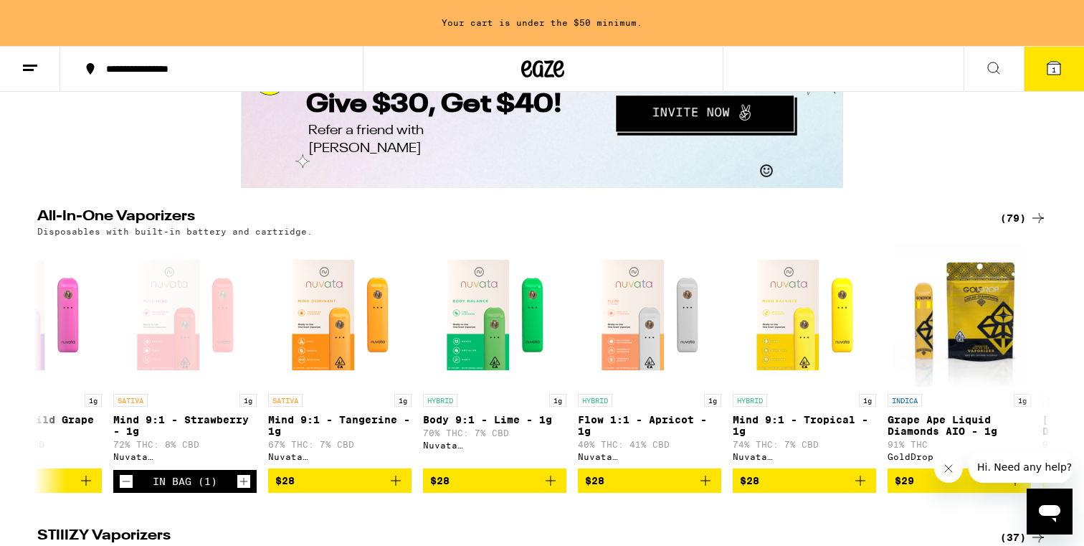
scroll to position [2495, 0]
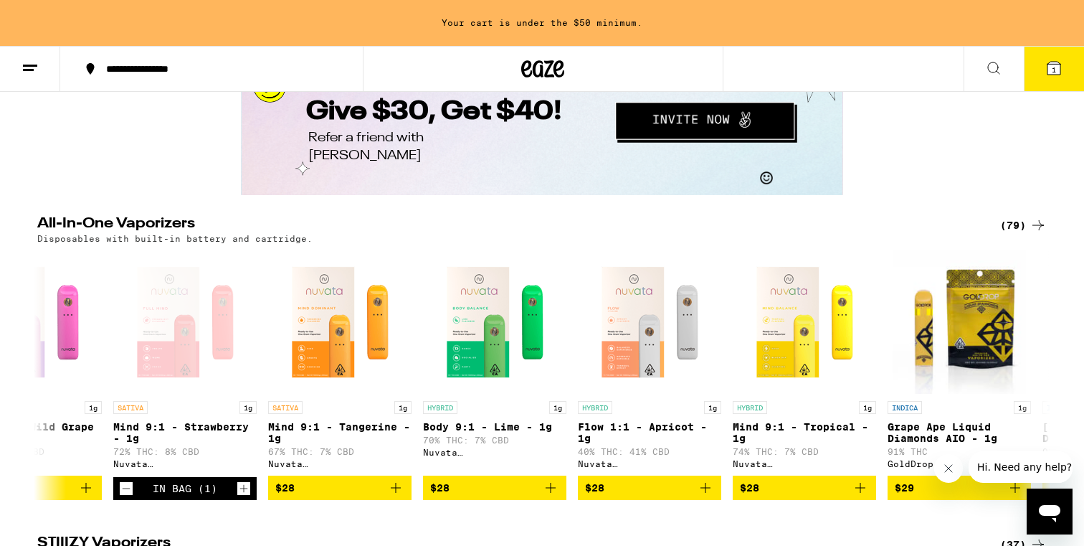
click at [20, 67] on button at bounding box center [30, 69] width 60 height 45
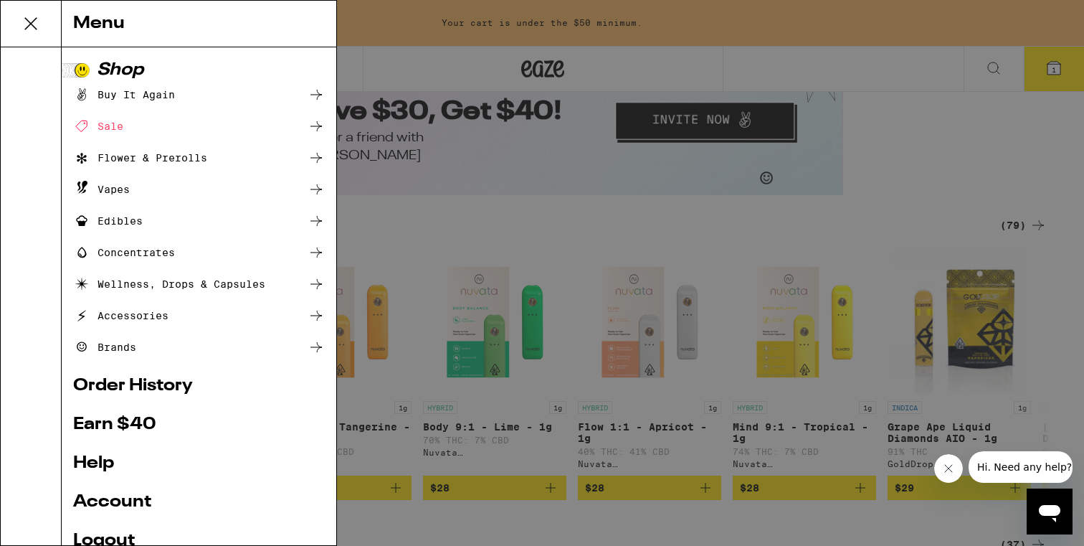
click at [130, 220] on div "Edibles" at bounding box center [108, 220] width 70 height 17
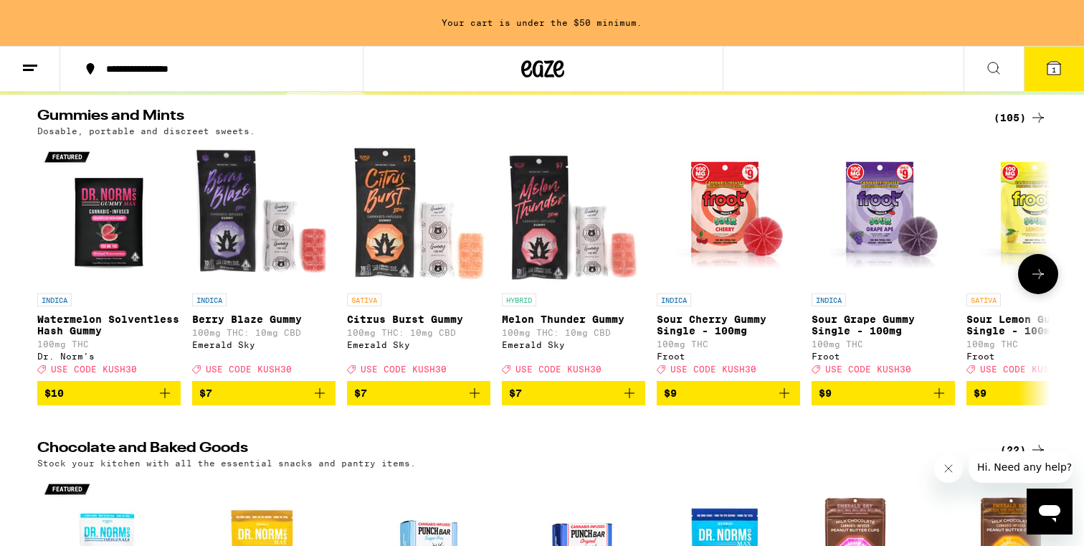
scroll to position [136, 0]
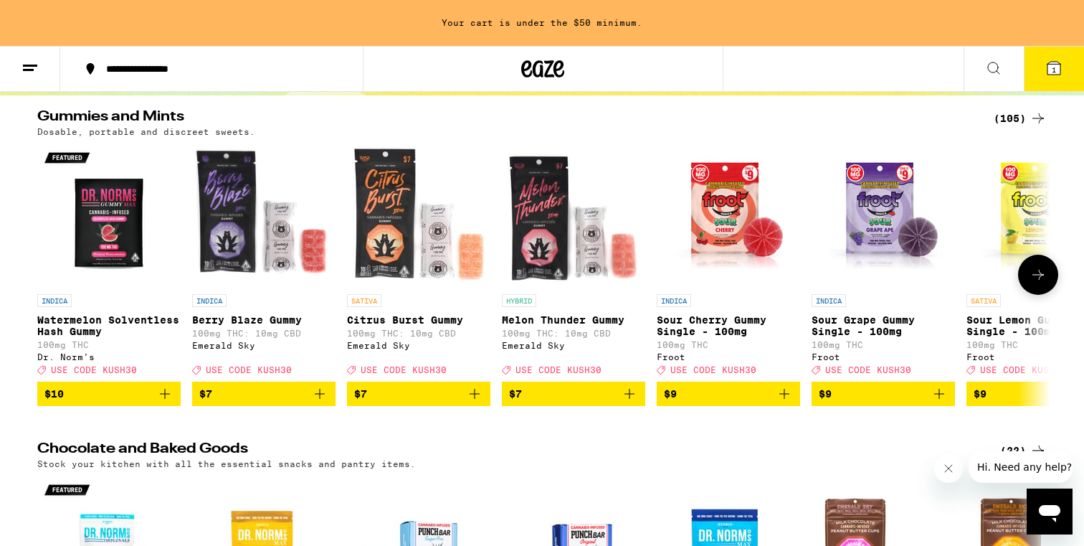
click at [1038, 266] on button at bounding box center [1038, 275] width 40 height 40
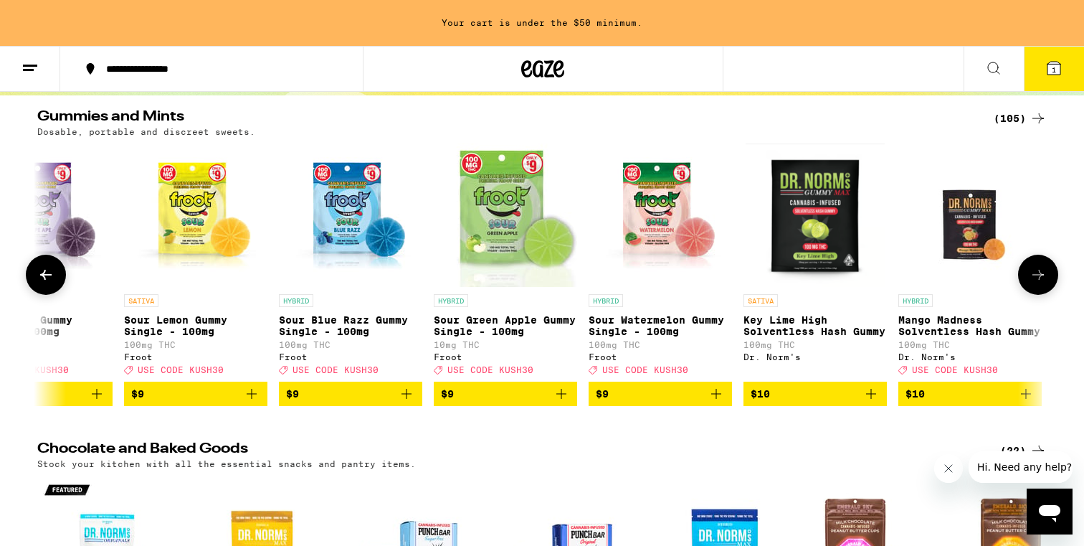
scroll to position [0, 853]
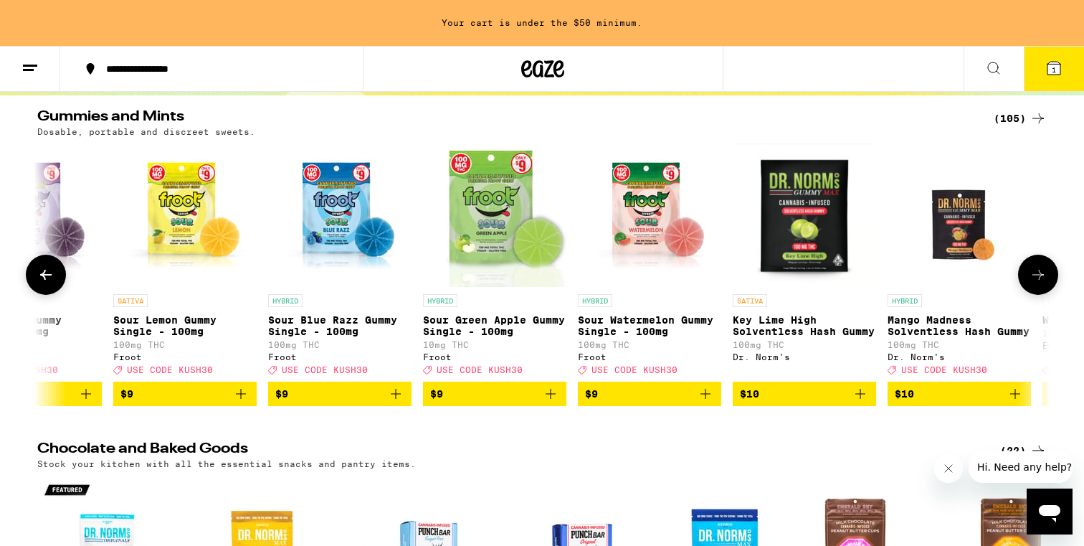
click at [1038, 266] on button at bounding box center [1038, 275] width 40 height 40
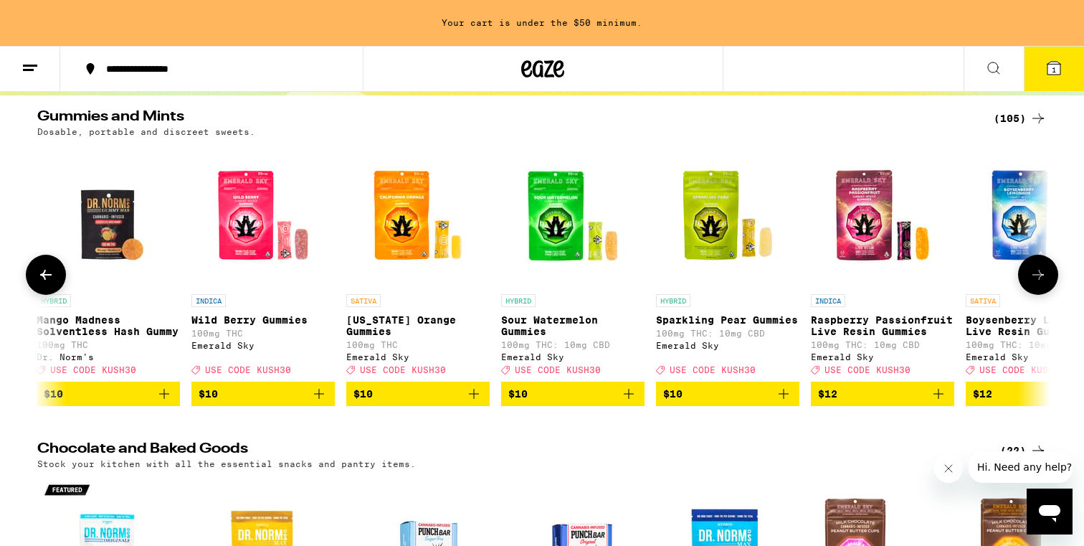
scroll to position [0, 1707]
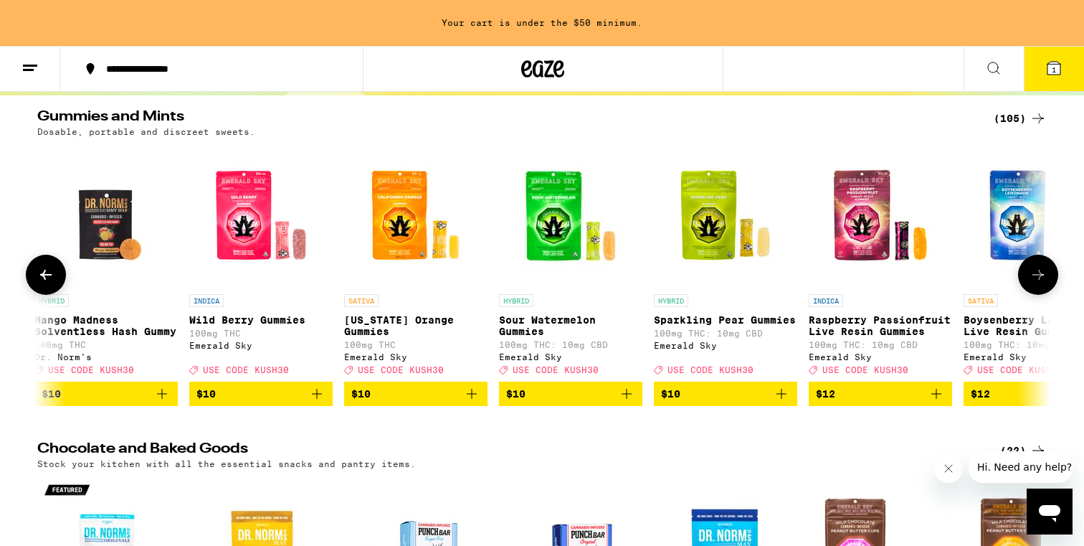
click at [1038, 266] on button at bounding box center [1038, 275] width 40 height 40
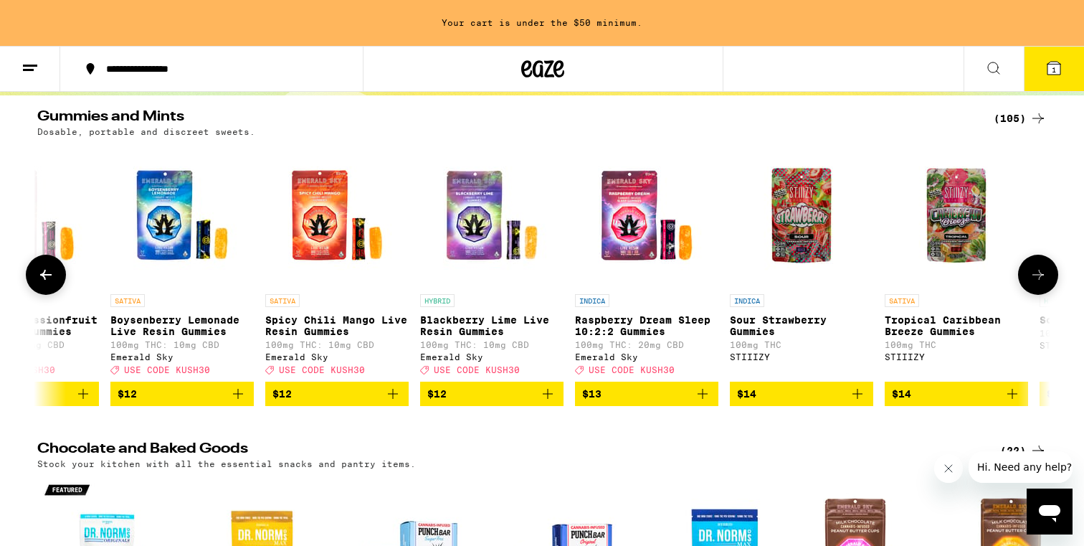
click at [1038, 266] on button at bounding box center [1038, 275] width 40 height 40
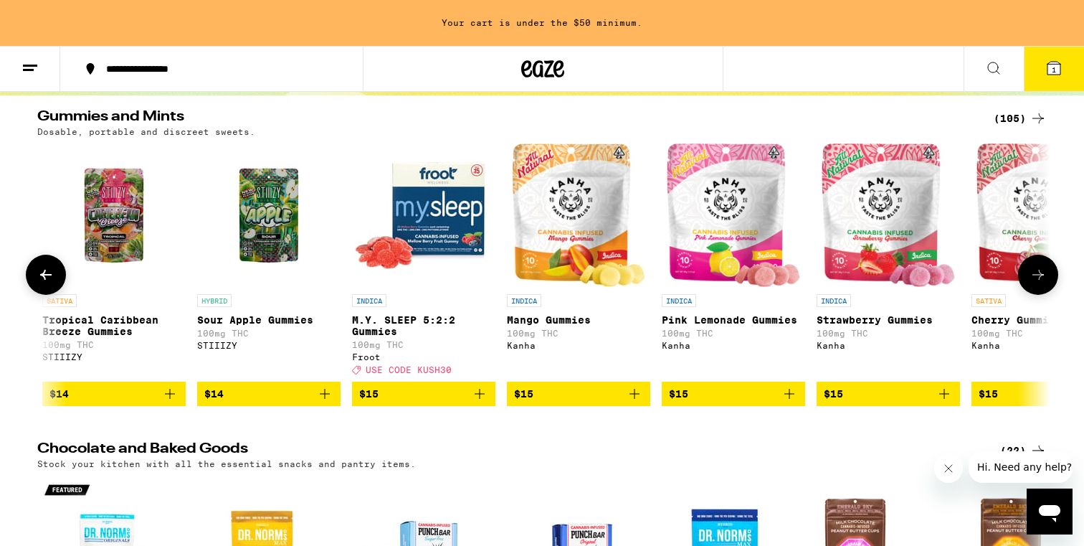
scroll to position [0, 3414]
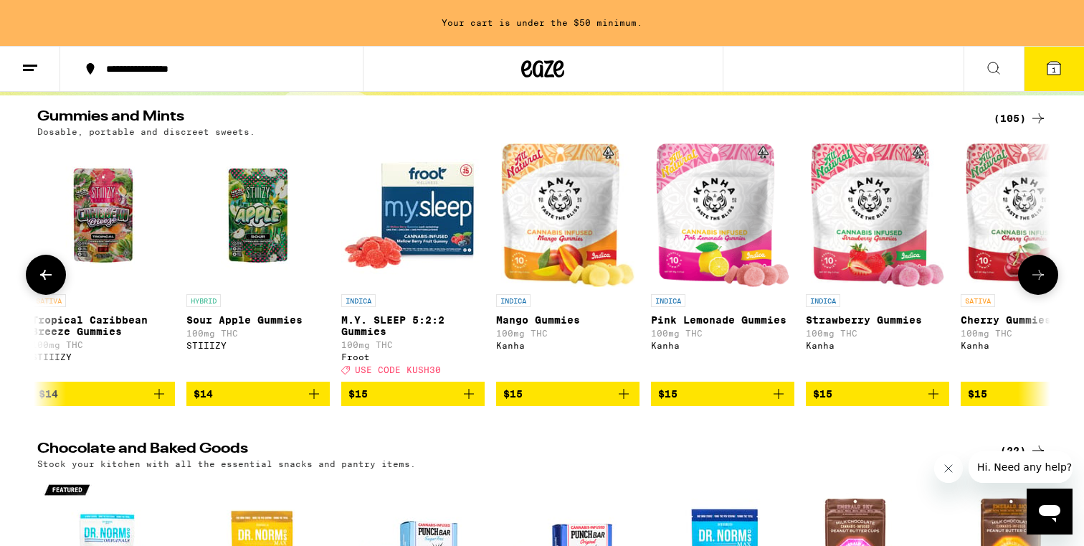
click at [1035, 280] on icon at bounding box center [1038, 274] width 17 height 17
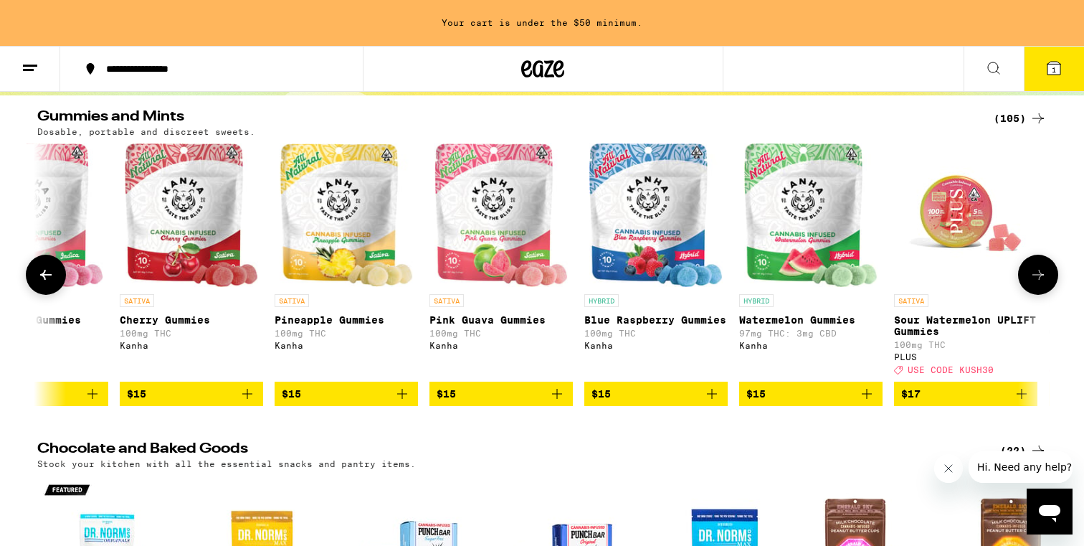
scroll to position [0, 4267]
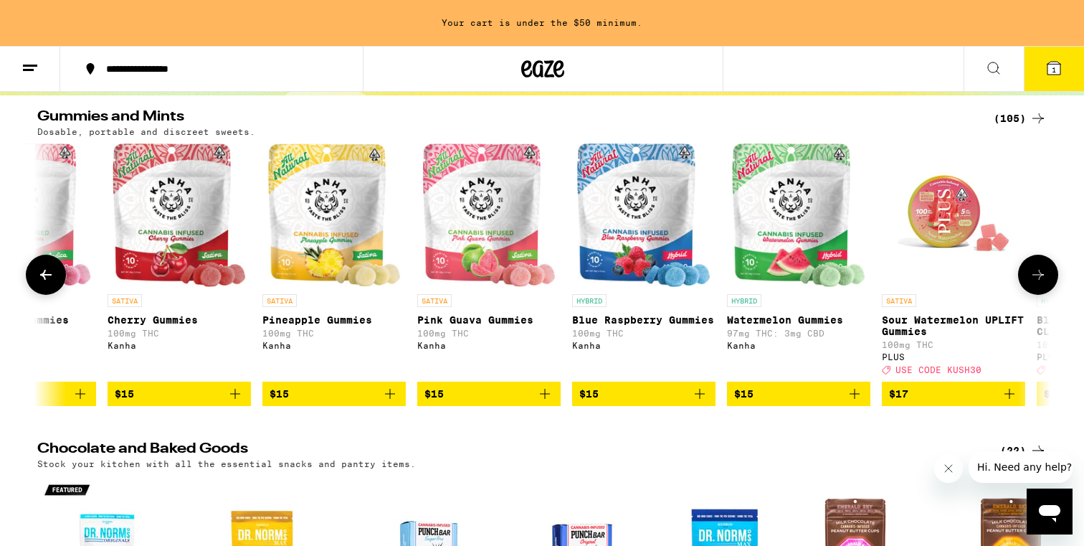
click at [544, 402] on icon "Add to bag" at bounding box center [544, 393] width 17 height 17
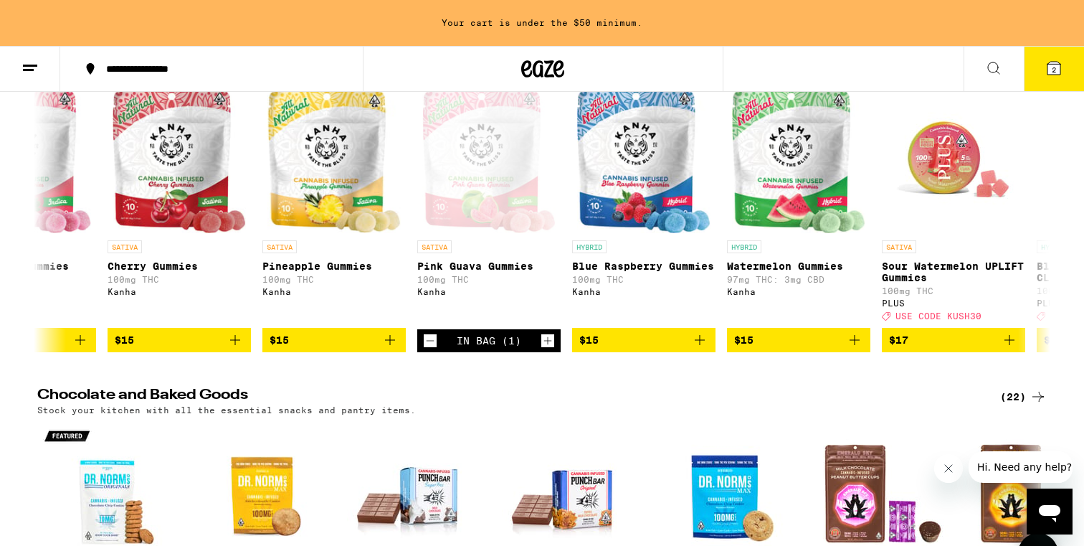
scroll to position [125, 0]
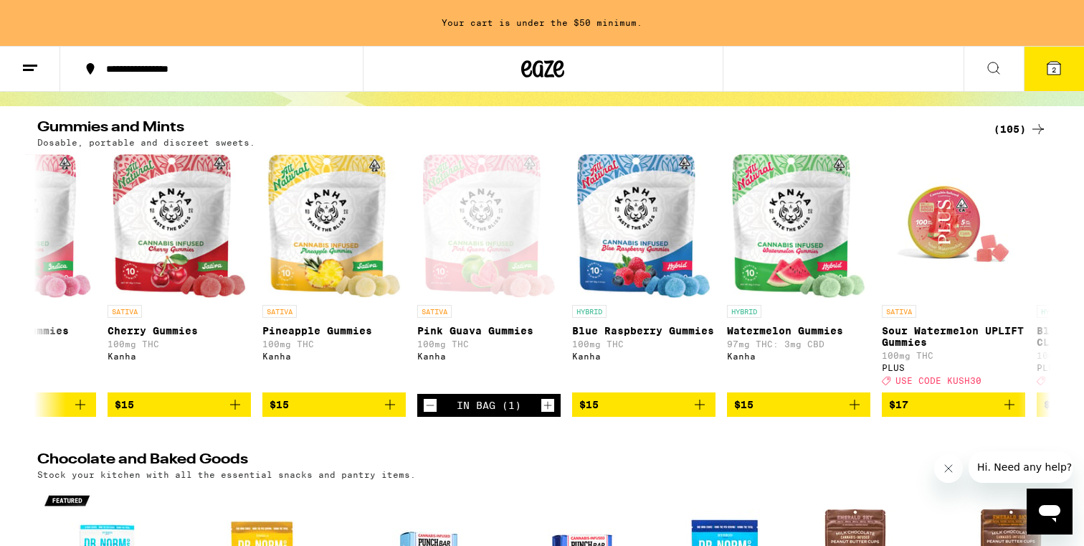
click at [1058, 69] on icon at bounding box center [1054, 68] width 13 height 13
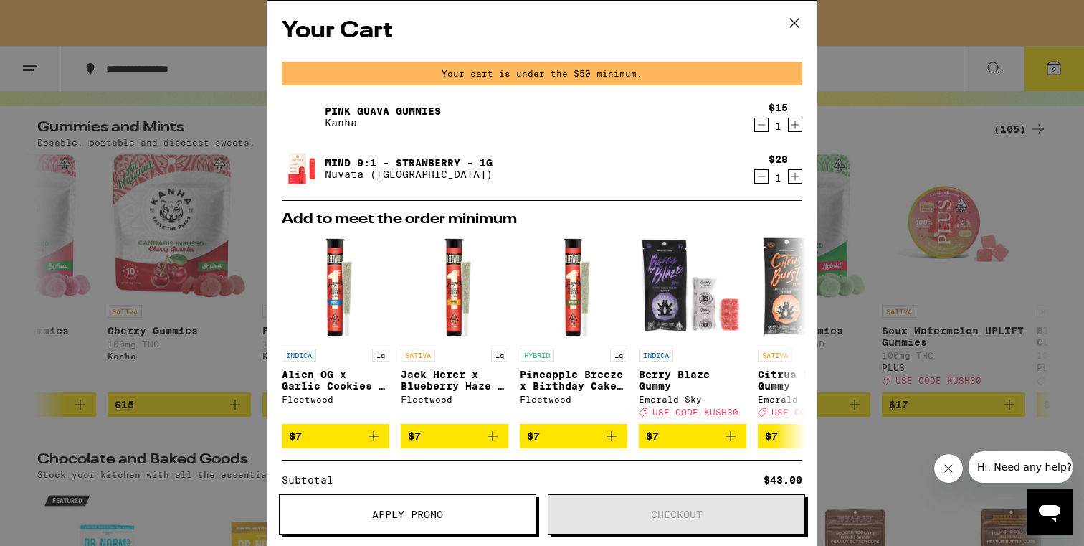
click at [1015, 98] on div "Your Cart Your cart is under the $50 minimum. Pink Guava Gummies Kanha $15 1 Mi…" at bounding box center [542, 273] width 1084 height 546
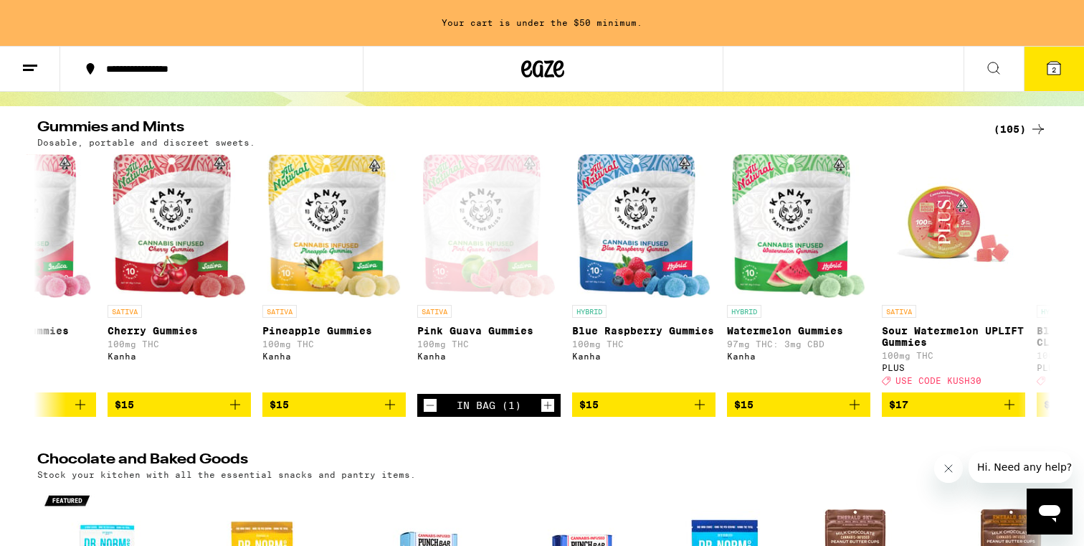
click at [32, 65] on line at bounding box center [30, 65] width 14 height 0
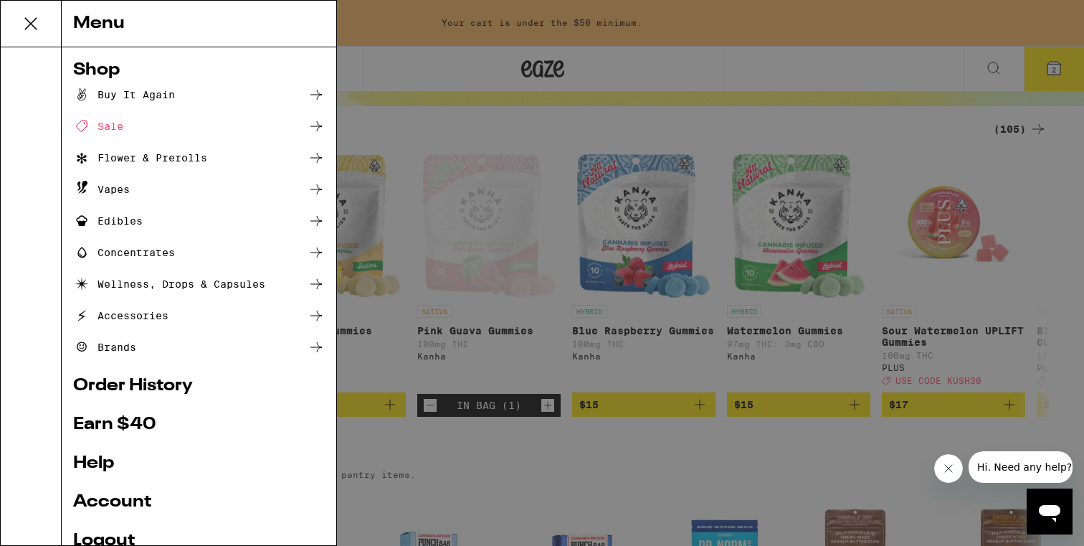
click at [138, 156] on div "Flower & Prerolls" at bounding box center [140, 157] width 134 height 17
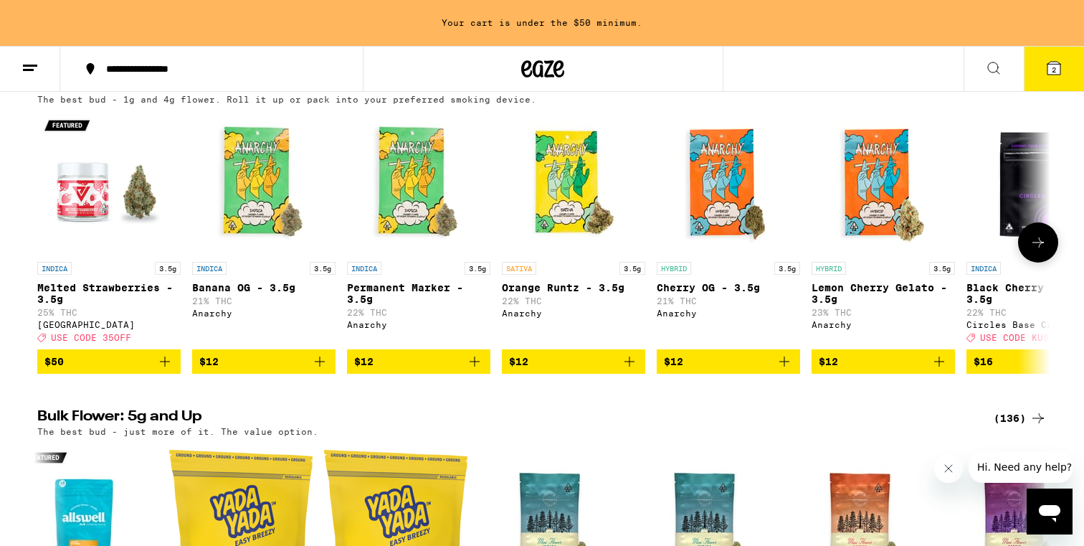
scroll to position [160, 0]
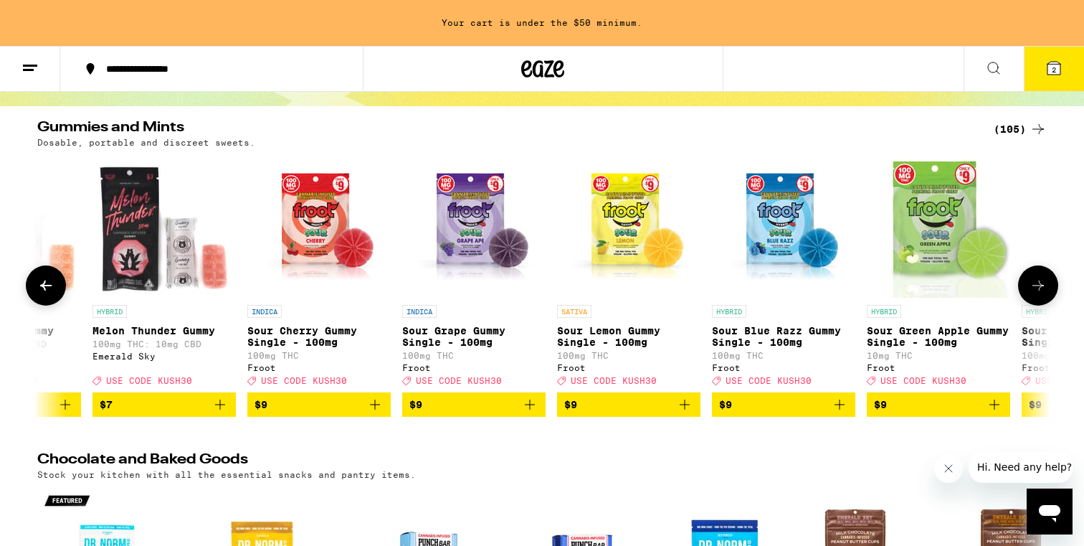
scroll to position [0, 498]
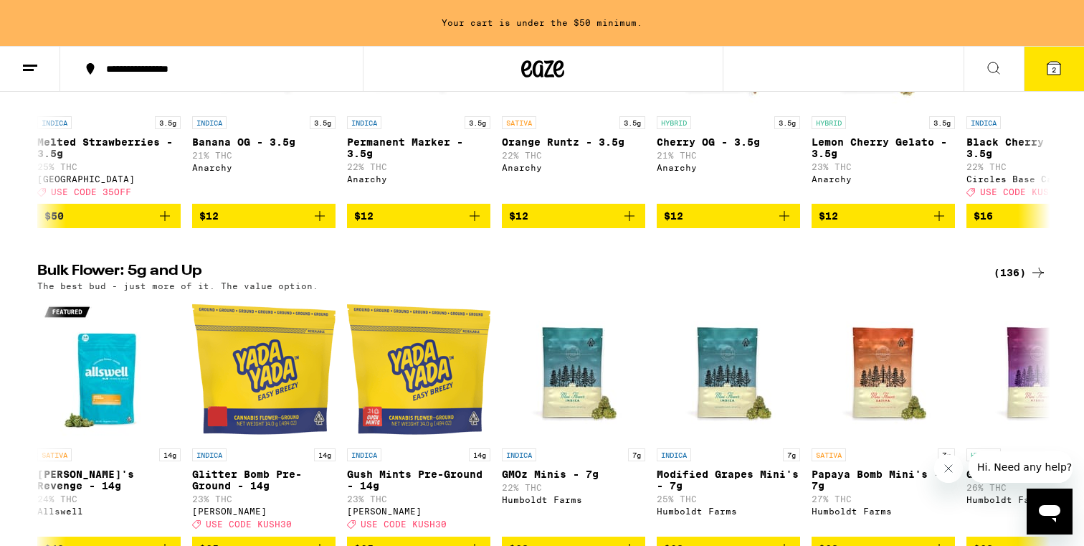
scroll to position [160, 0]
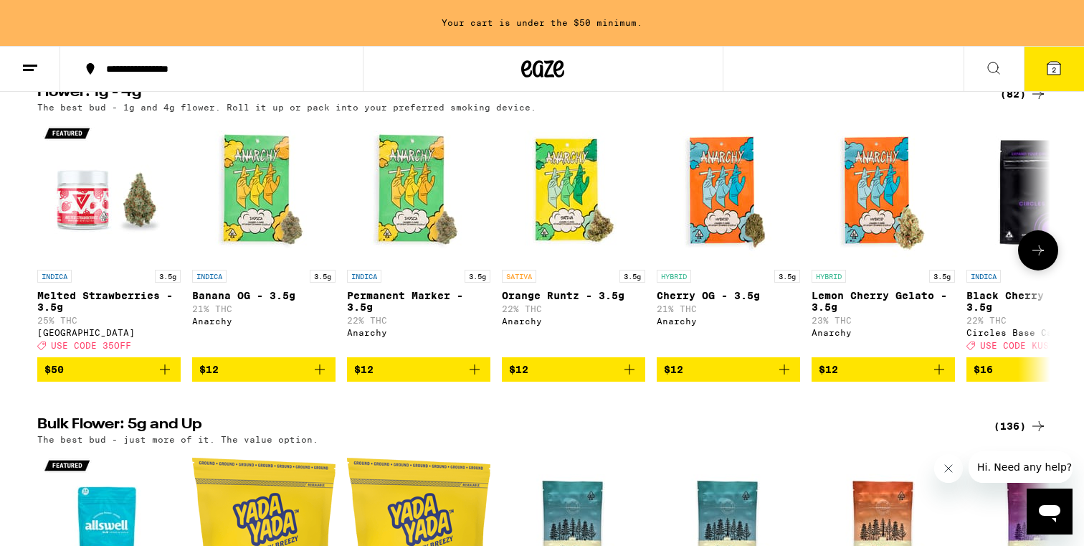
click at [1033, 250] on icon at bounding box center [1038, 250] width 17 height 17
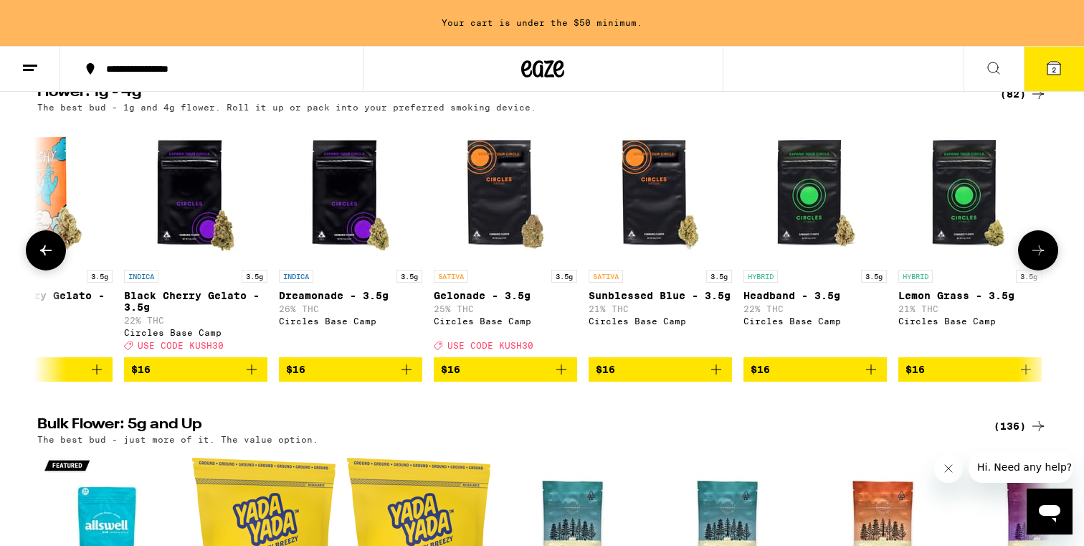
scroll to position [0, 853]
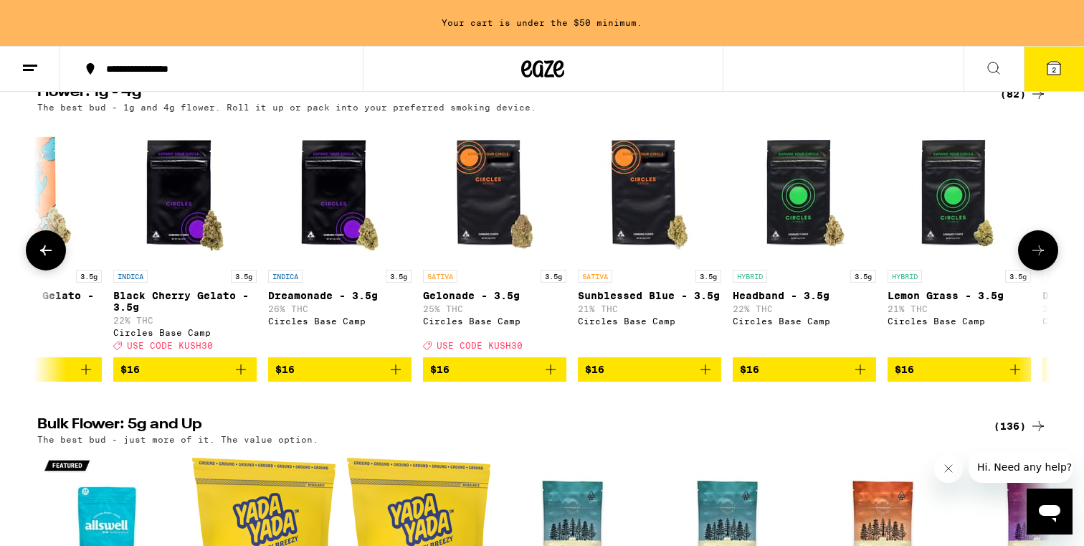
click at [1046, 265] on button at bounding box center [1038, 250] width 40 height 40
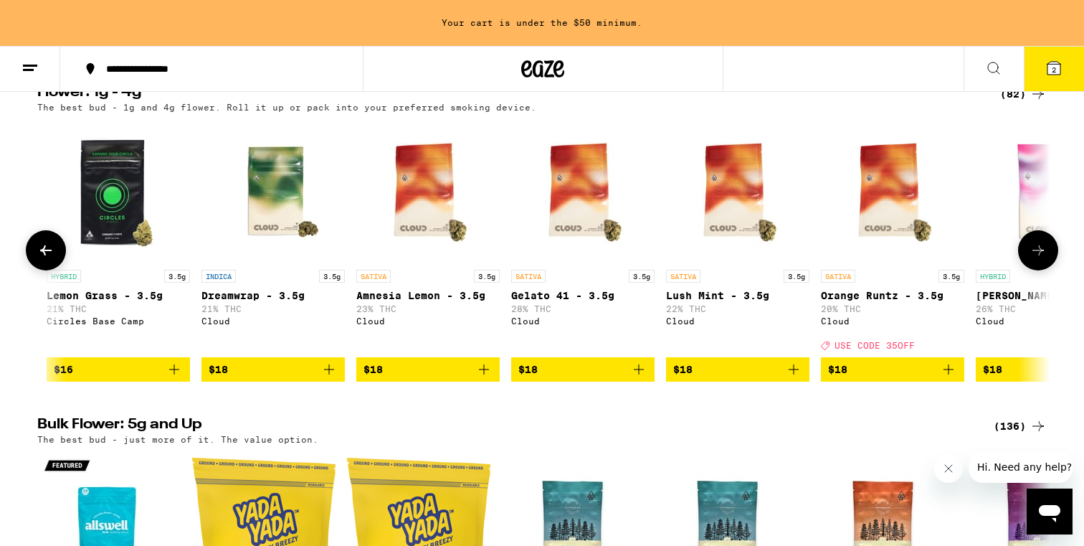
scroll to position [0, 1707]
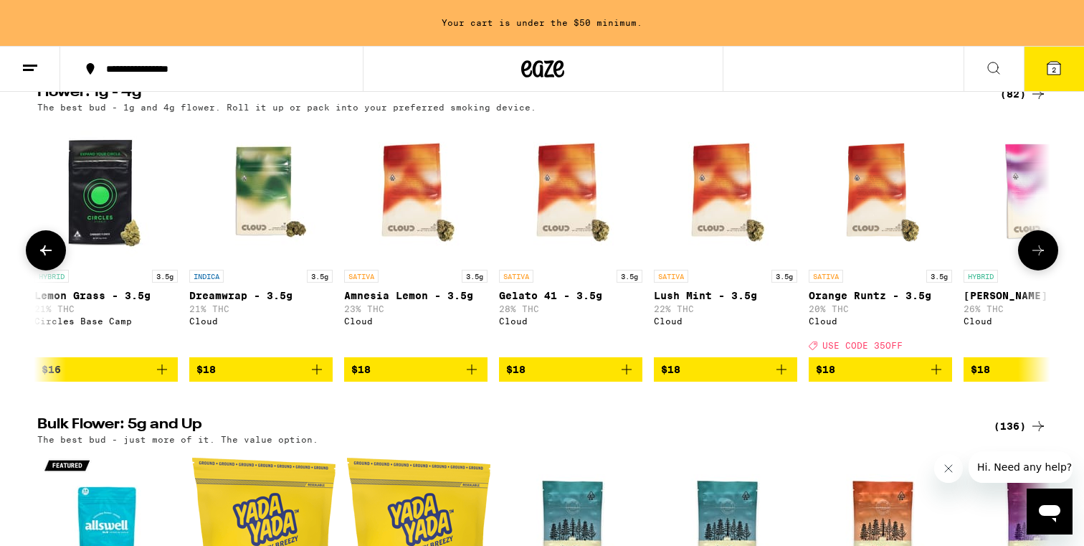
click at [1044, 265] on button at bounding box center [1038, 250] width 40 height 40
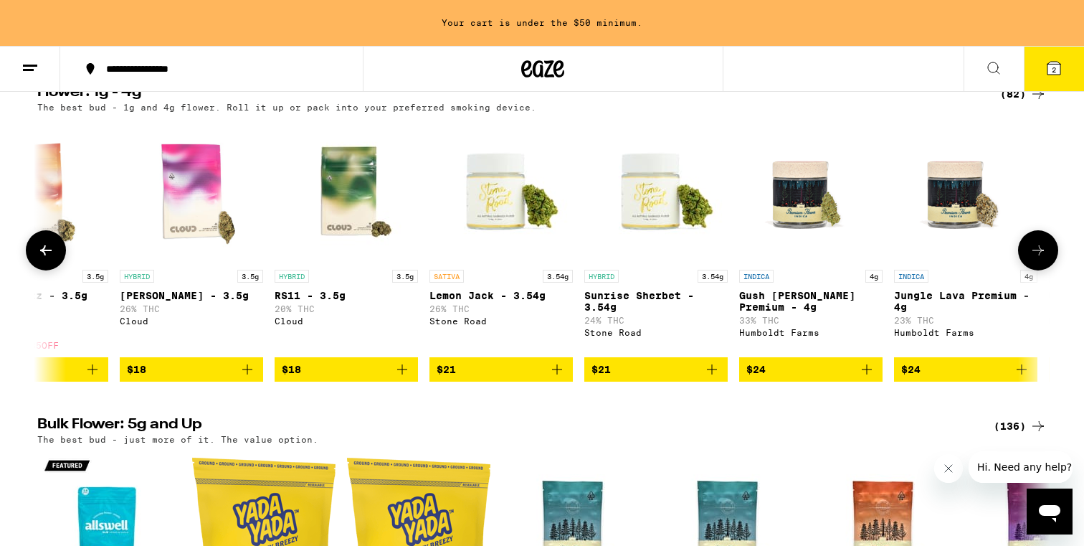
scroll to position [0, 2560]
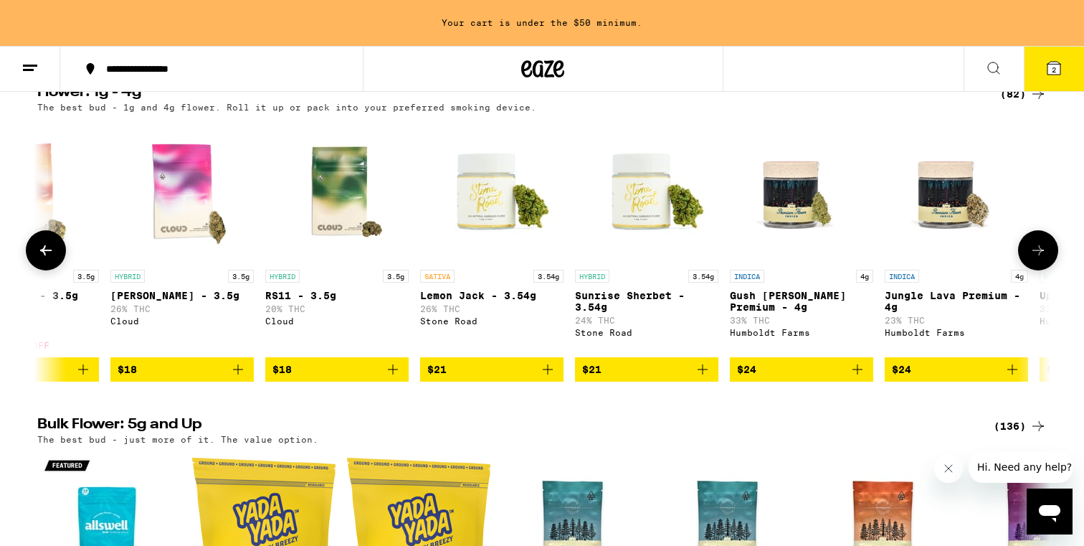
click at [186, 216] on img "Open page for Mochi Gelato - 3.5g from Cloud" at bounding box center [181, 190] width 143 height 143
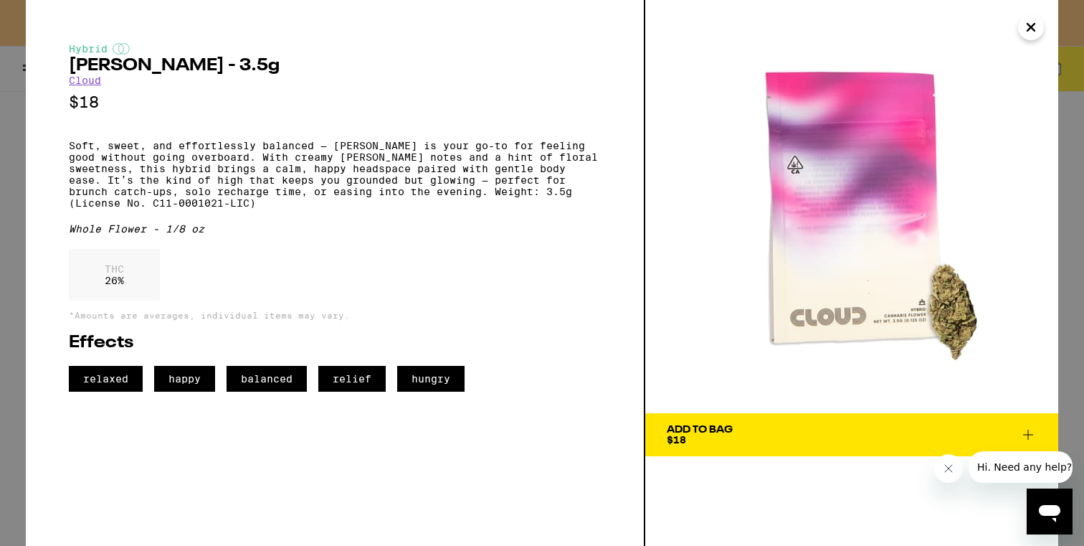
click at [884, 434] on span "Add To Bag $18" at bounding box center [852, 435] width 370 height 20
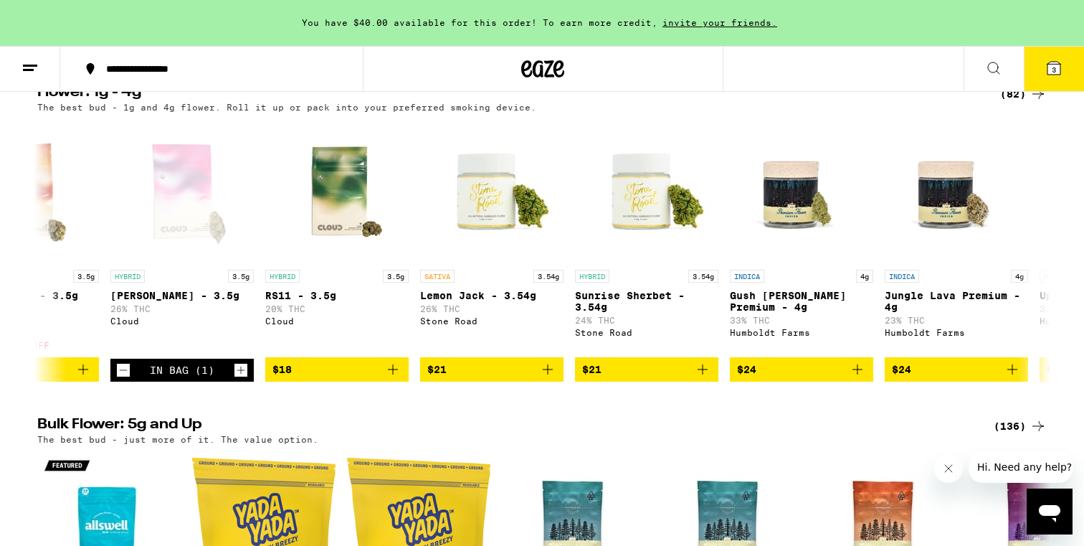
click at [1053, 63] on icon at bounding box center [1054, 68] width 13 height 13
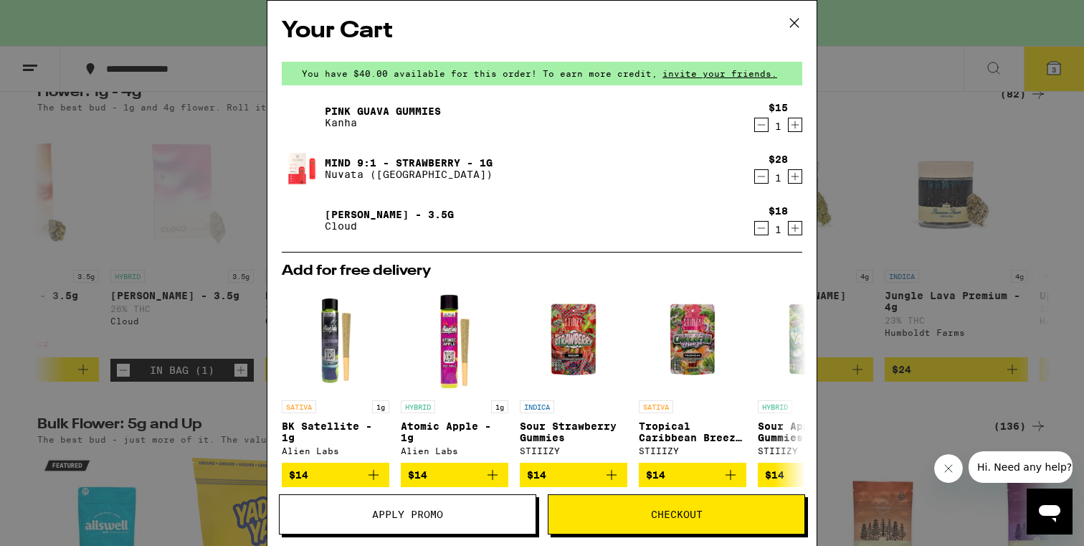
click at [673, 517] on span "Checkout" at bounding box center [677, 514] width 52 height 10
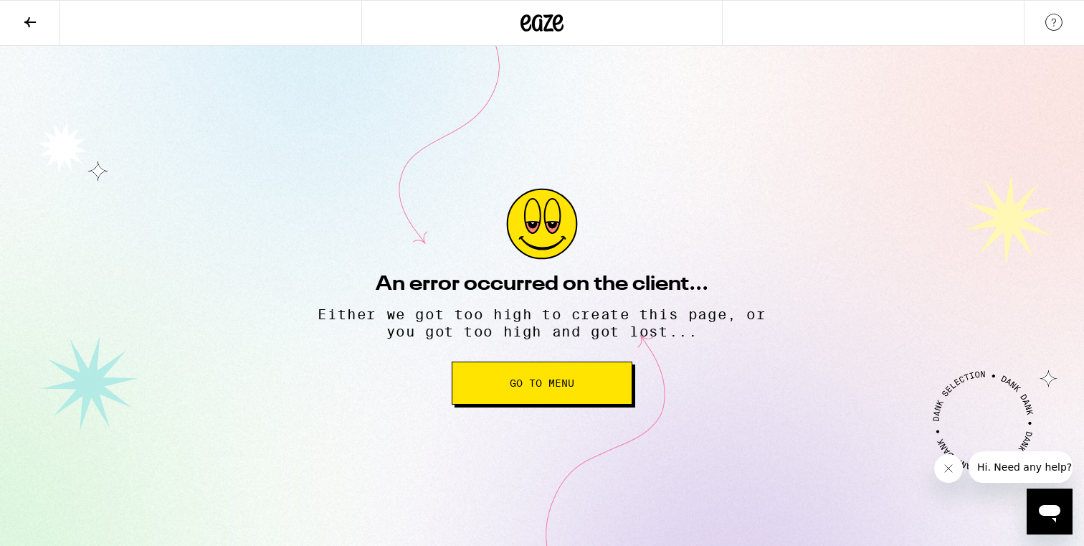
click at [604, 389] on button "Go to Menu" at bounding box center [542, 382] width 181 height 43
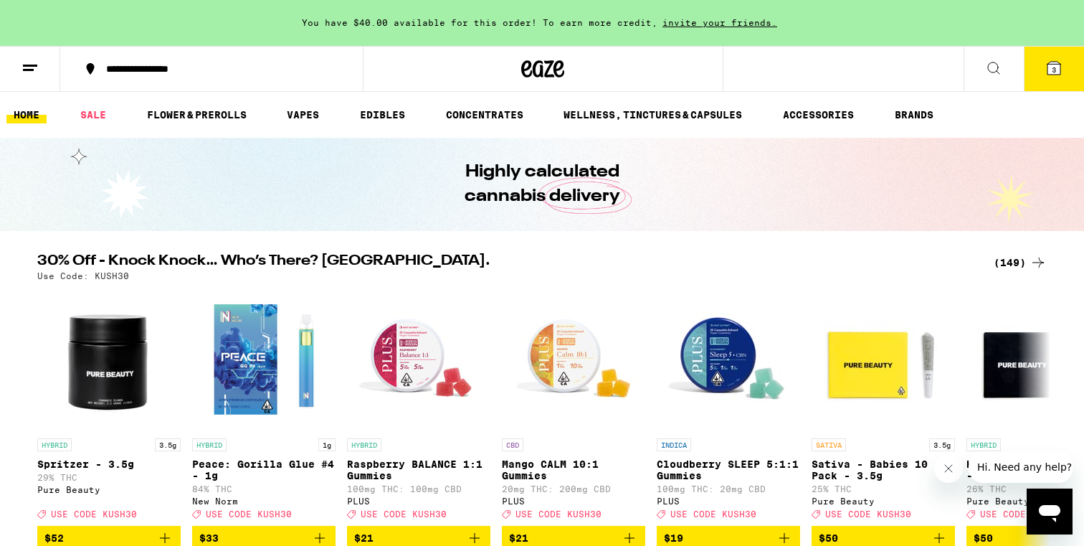
click at [1043, 72] on button "3" at bounding box center [1054, 69] width 60 height 44
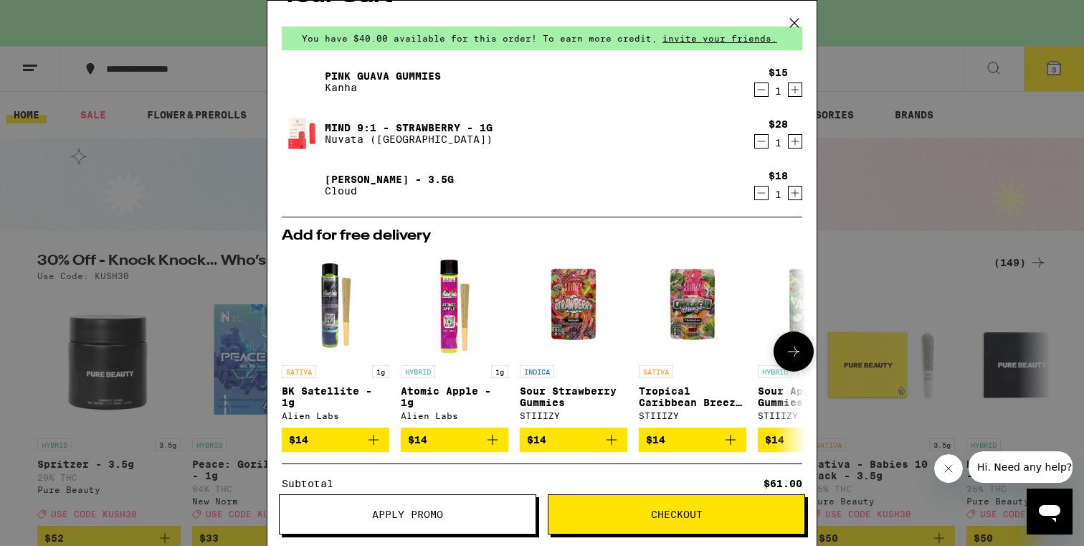
scroll to position [37, 0]
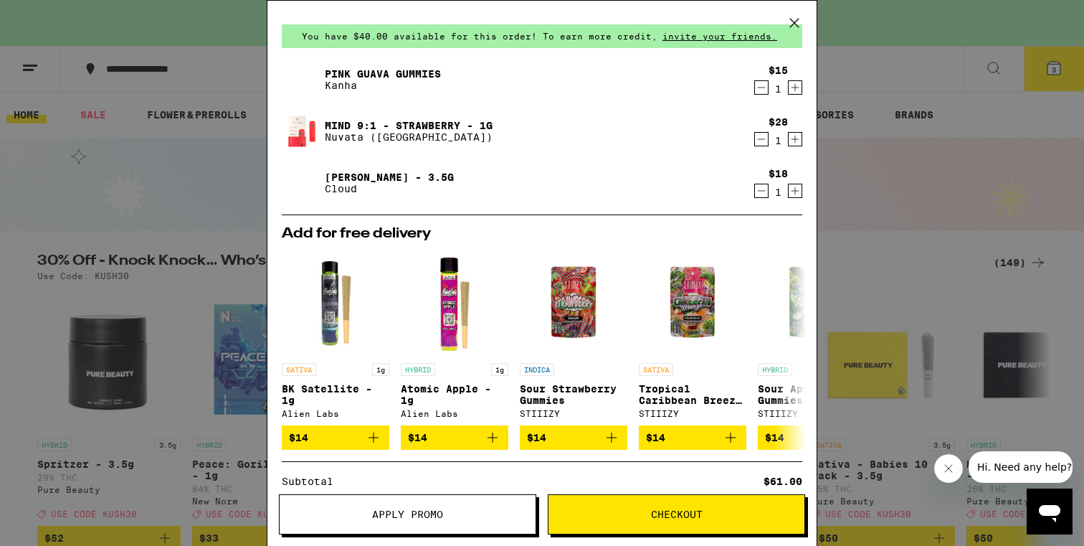
click at [640, 516] on span "Checkout" at bounding box center [677, 514] width 256 height 10
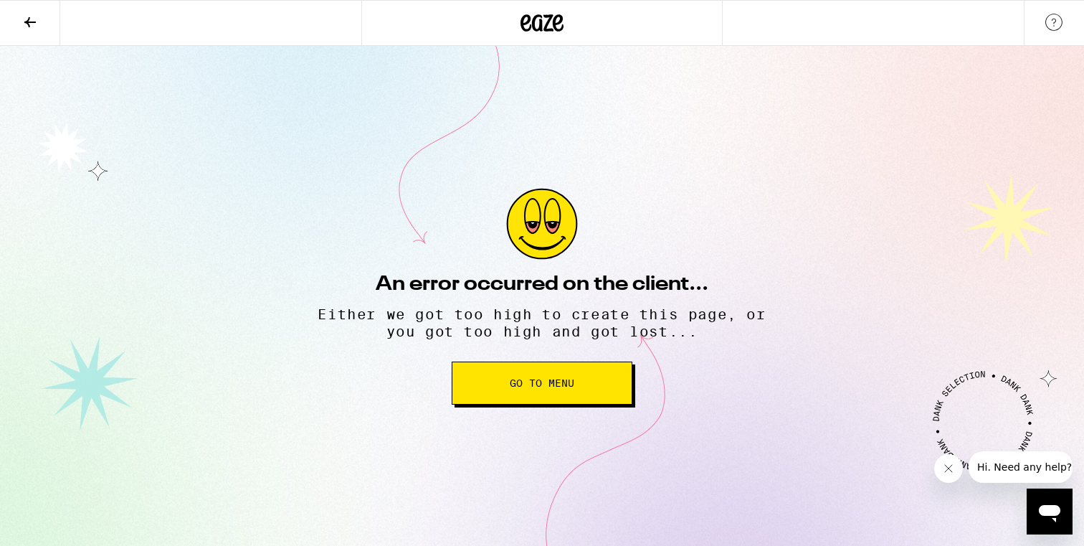
click at [544, 402] on button "Go to Menu" at bounding box center [542, 382] width 181 height 43
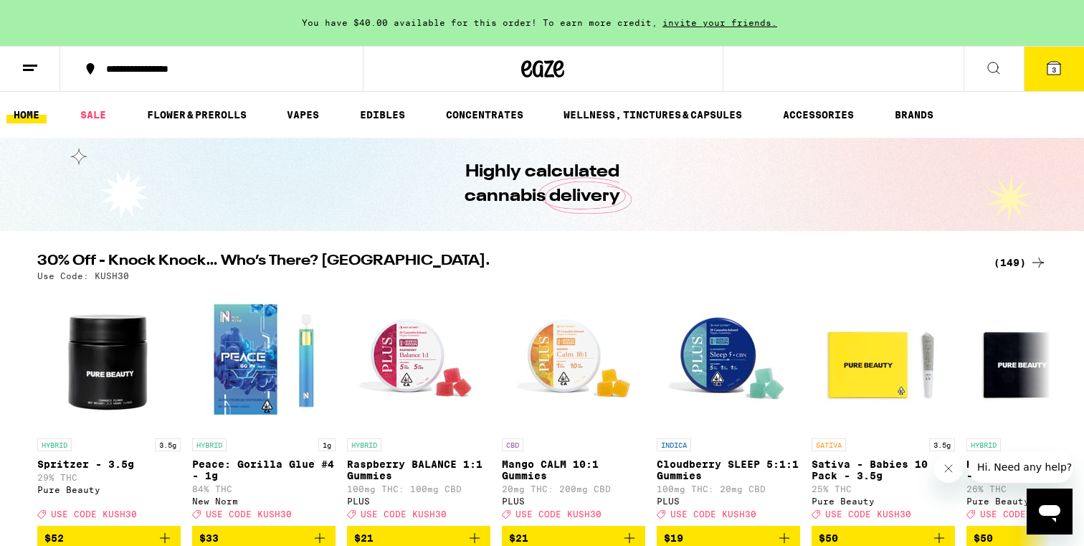
click at [1047, 77] on button "3" at bounding box center [1054, 69] width 60 height 44
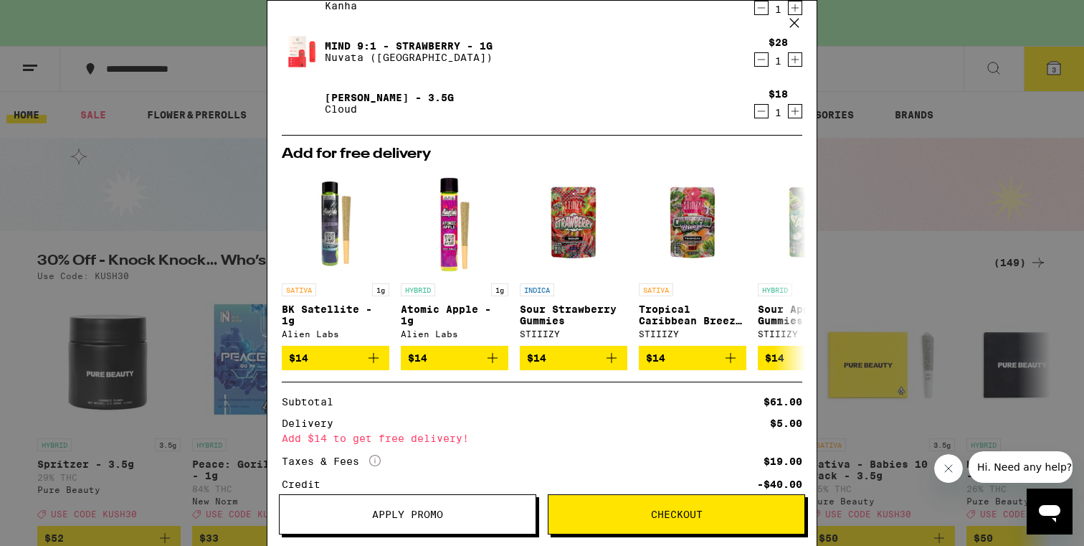
scroll to position [118, 0]
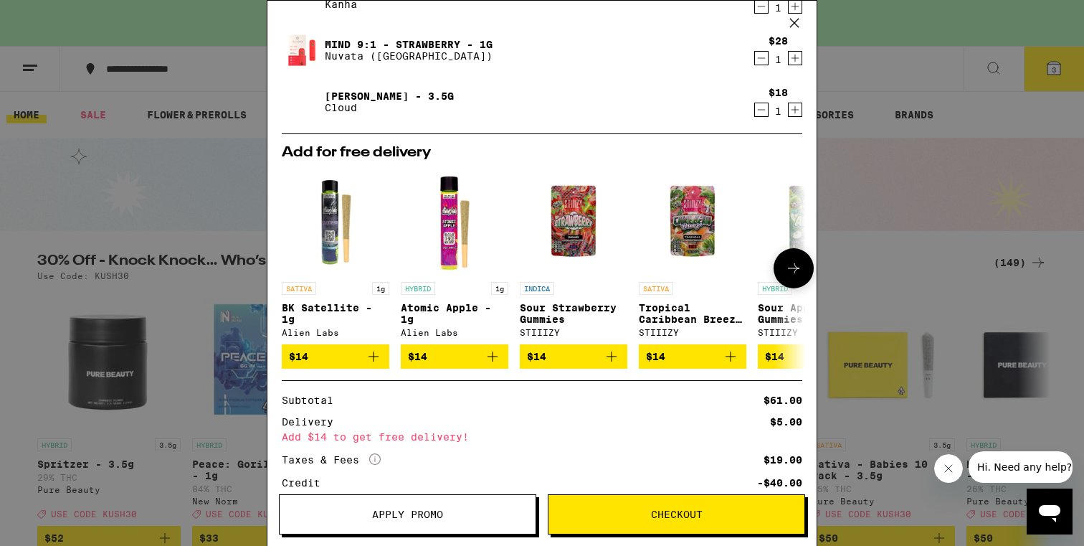
click at [800, 267] on icon at bounding box center [793, 268] width 17 height 17
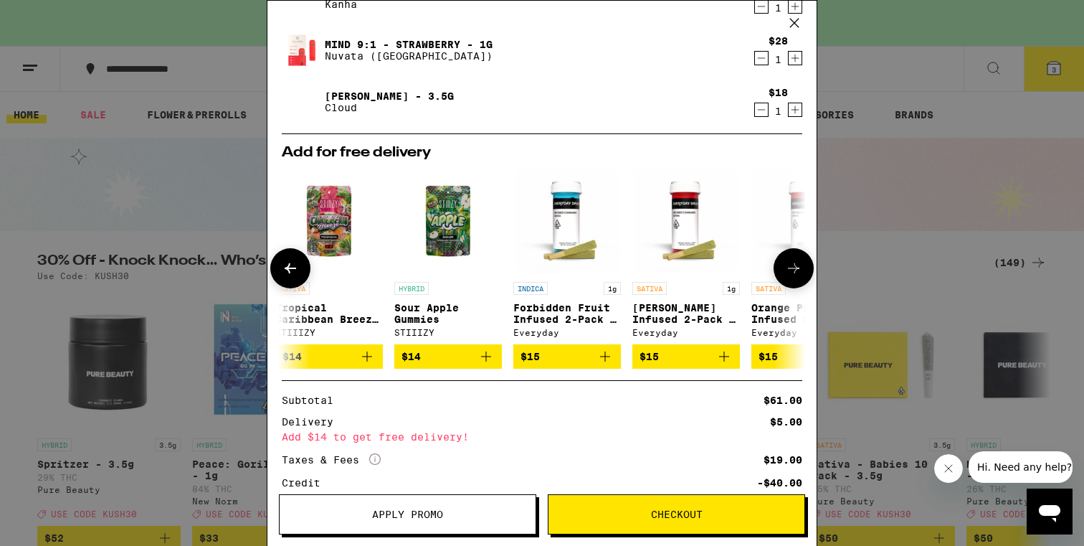
scroll to position [0, 364]
click at [795, 264] on icon at bounding box center [793, 268] width 17 height 17
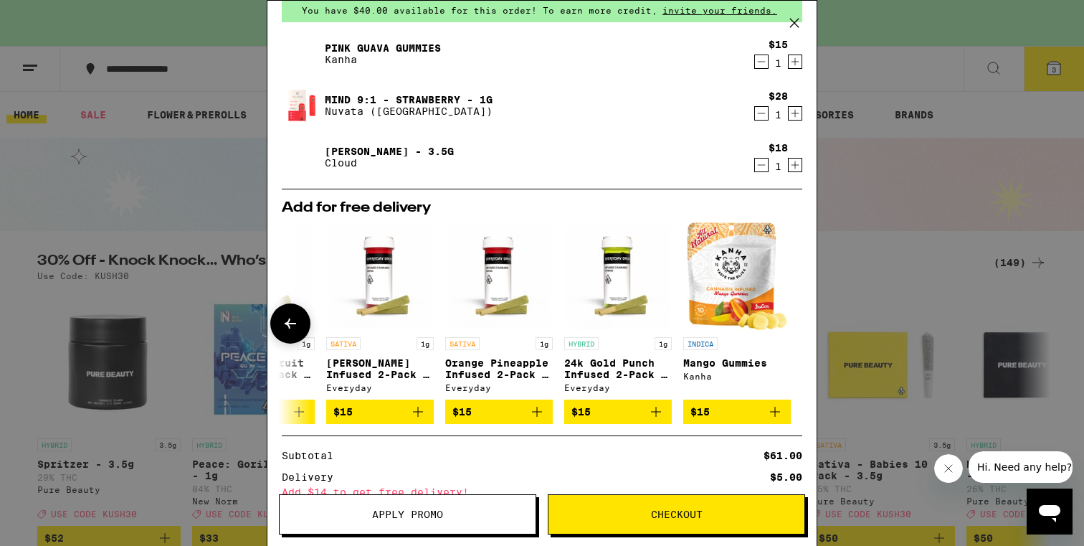
scroll to position [39, 0]
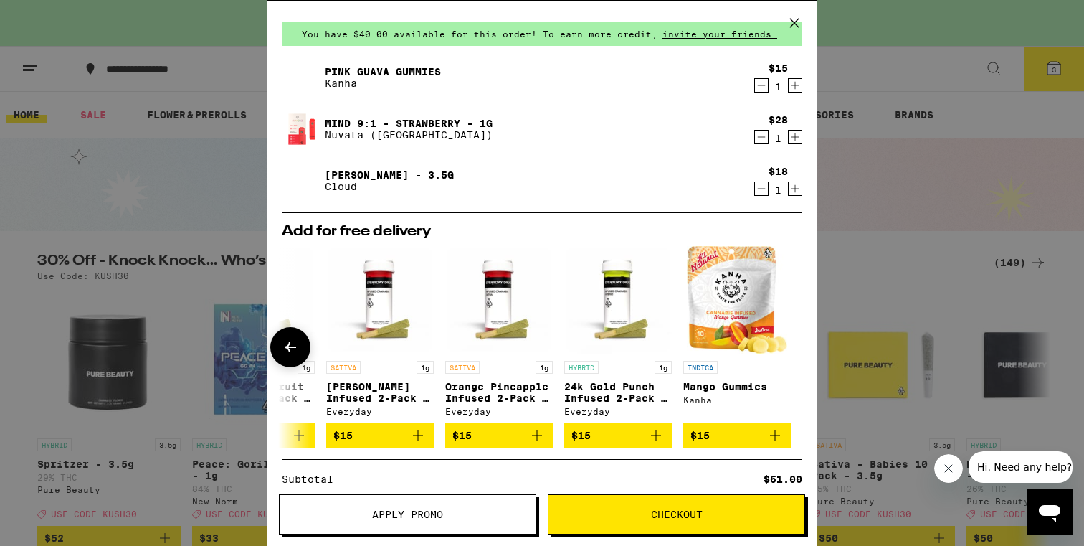
click at [608, 307] on img "Open page for 24k Gold Punch Infused 2-Pack - 1g from Everyday" at bounding box center [618, 300] width 108 height 108
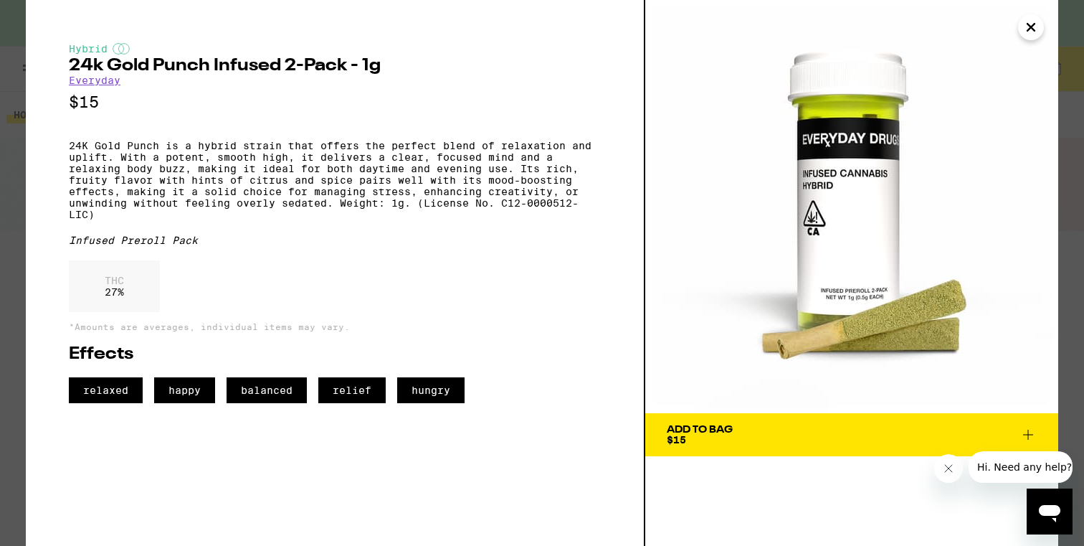
click at [1037, 29] on icon "Close" at bounding box center [1031, 27] width 17 height 22
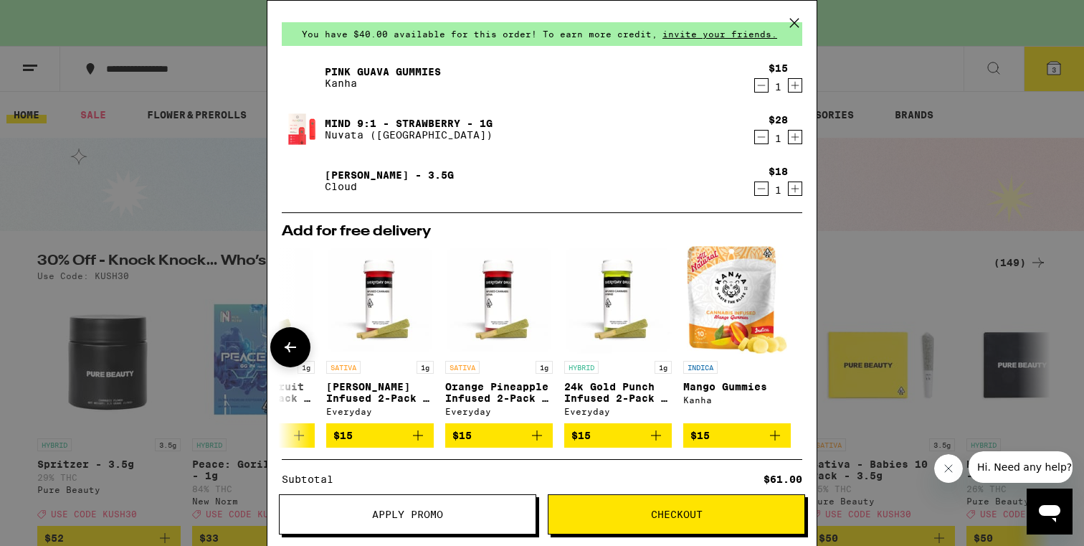
click at [656, 440] on icon "Add to bag" at bounding box center [656, 435] width 17 height 17
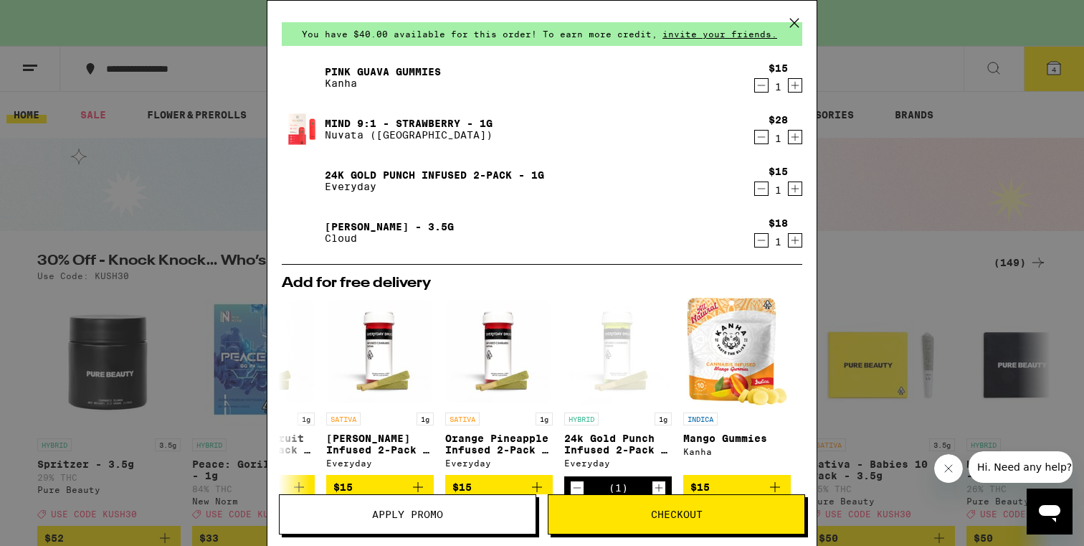
click at [668, 521] on button "Checkout" at bounding box center [676, 514] width 257 height 40
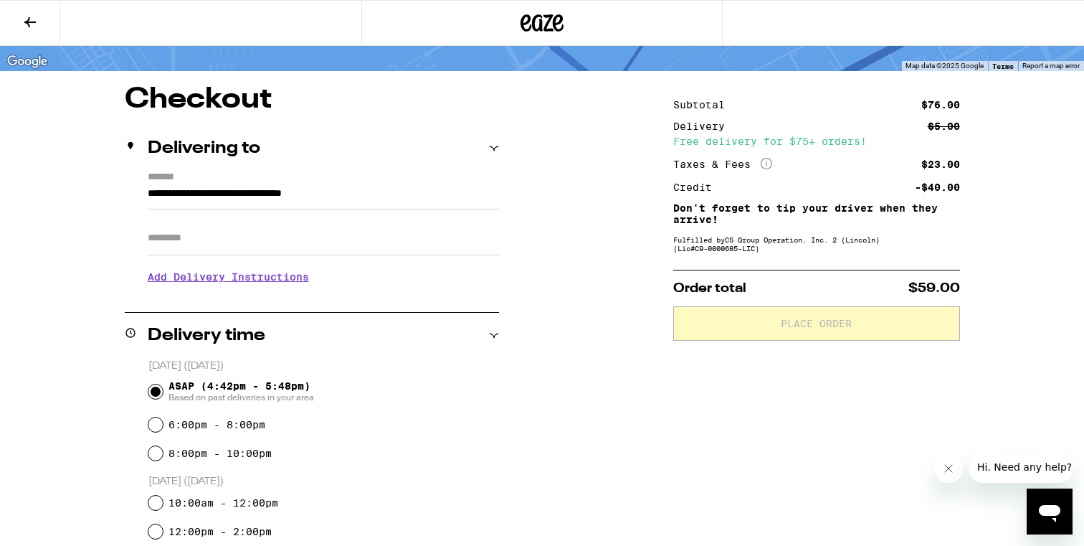
scroll to position [91, 0]
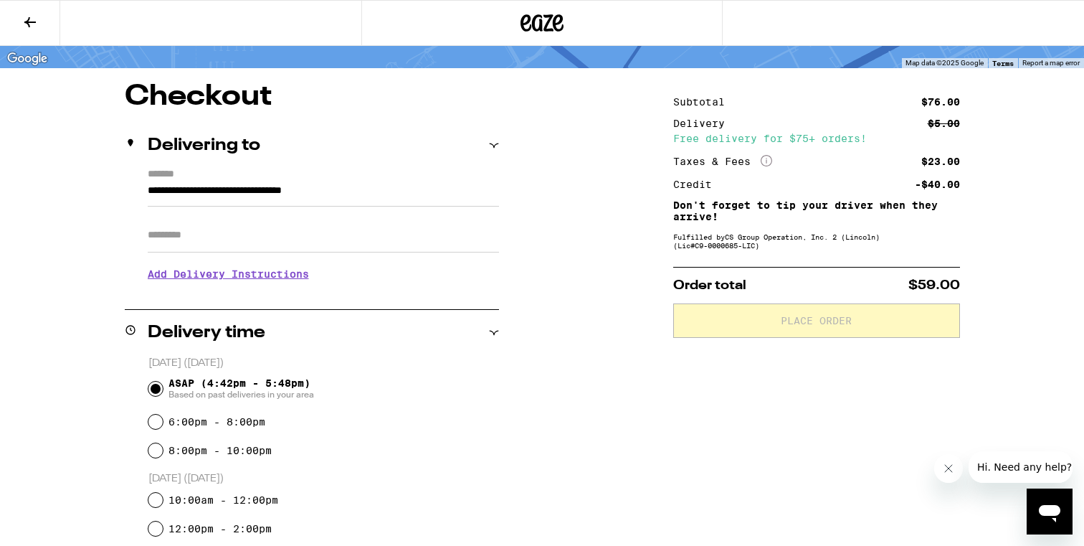
click at [248, 454] on label "8:00pm - 10:00pm" at bounding box center [220, 450] width 103 height 11
click at [163, 454] on input "8:00pm - 10:00pm" at bounding box center [155, 450] width 14 height 14
radio input "true"
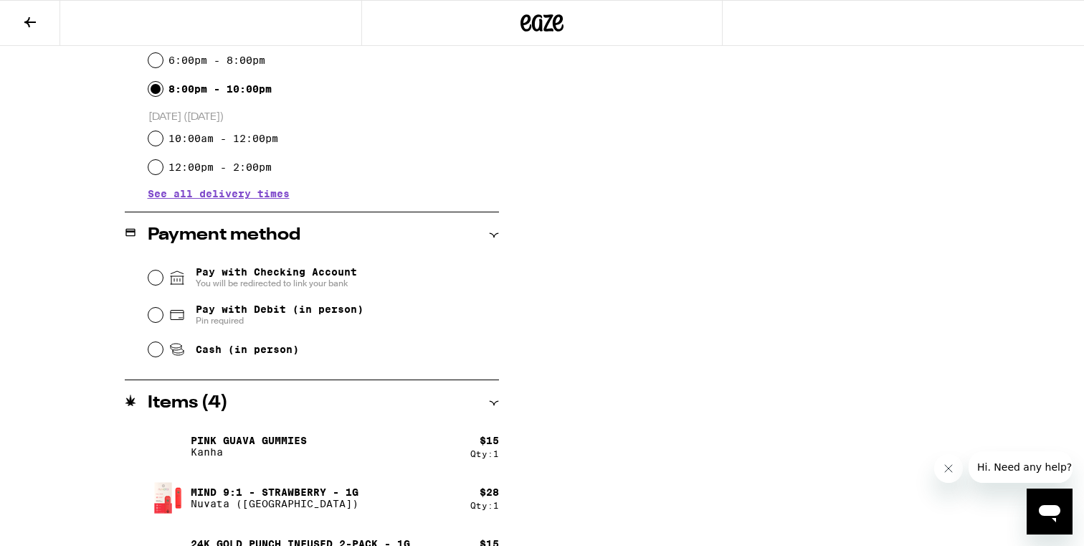
scroll to position [404, 0]
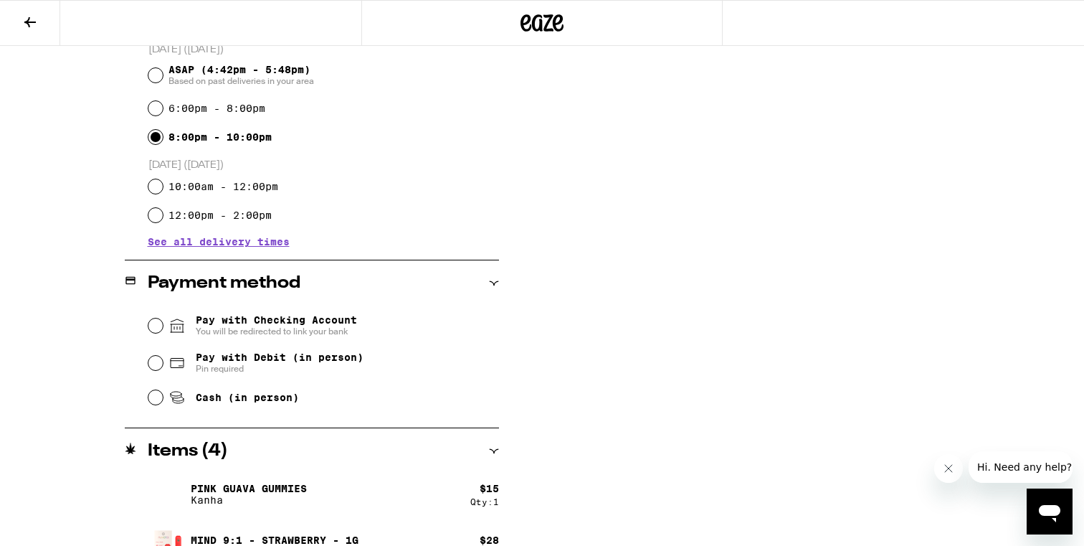
click at [247, 403] on span "Cash (in person)" at bounding box center [247, 397] width 103 height 11
click at [163, 404] on input "Cash (in person)" at bounding box center [155, 397] width 14 height 14
radio input "true"
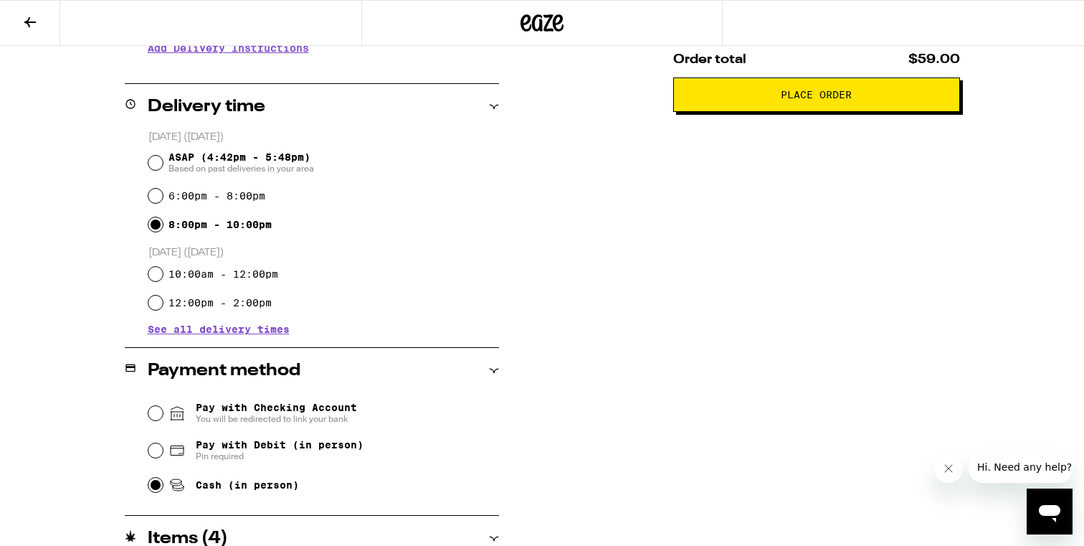
scroll to position [325, 0]
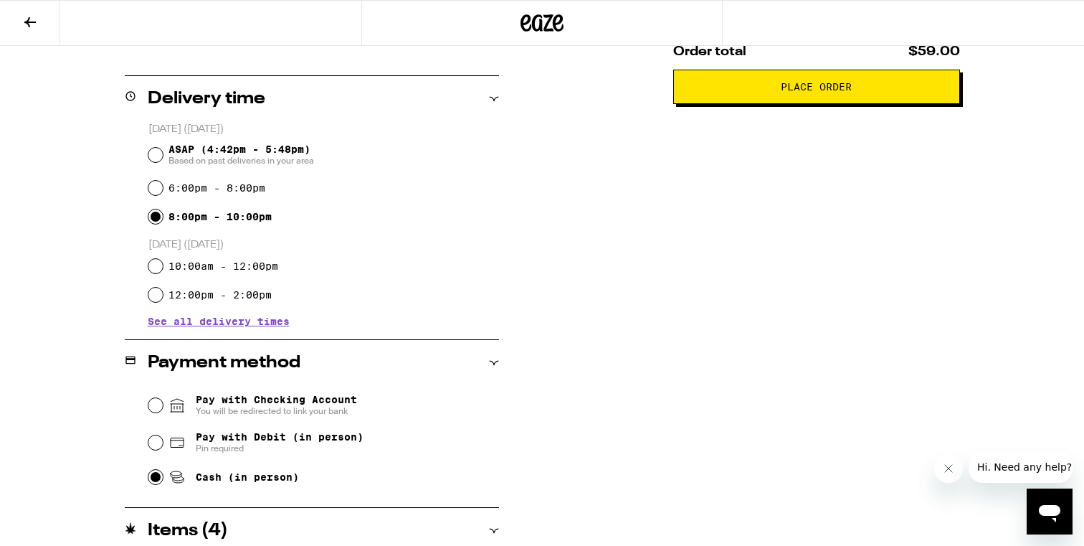
click at [232, 440] on span "Pay with Debit (in person)" at bounding box center [280, 436] width 168 height 11
click at [163, 440] on input "Pay with Debit (in person) Pin required" at bounding box center [155, 442] width 14 height 14
radio input "true"
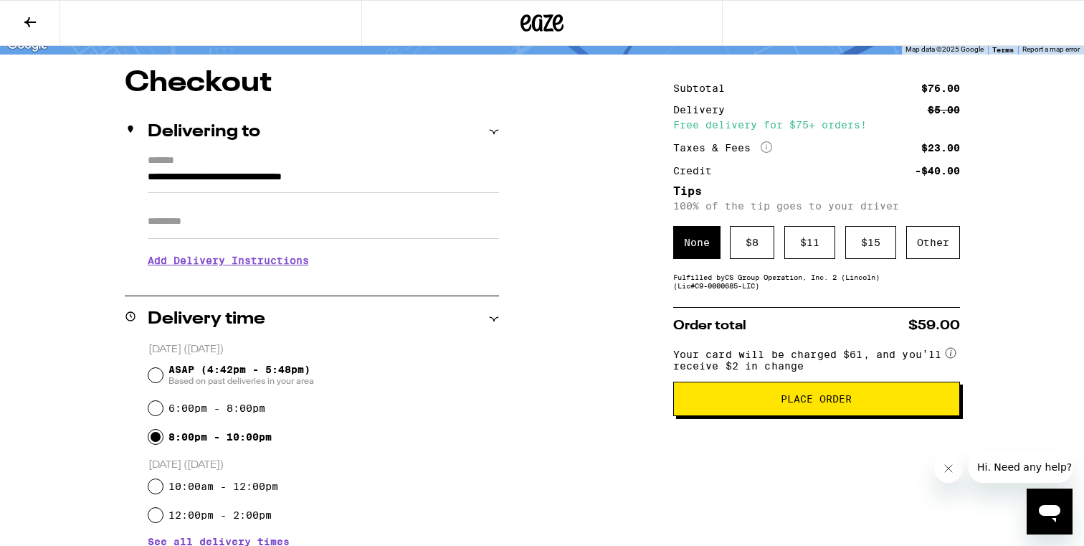
scroll to position [93, 0]
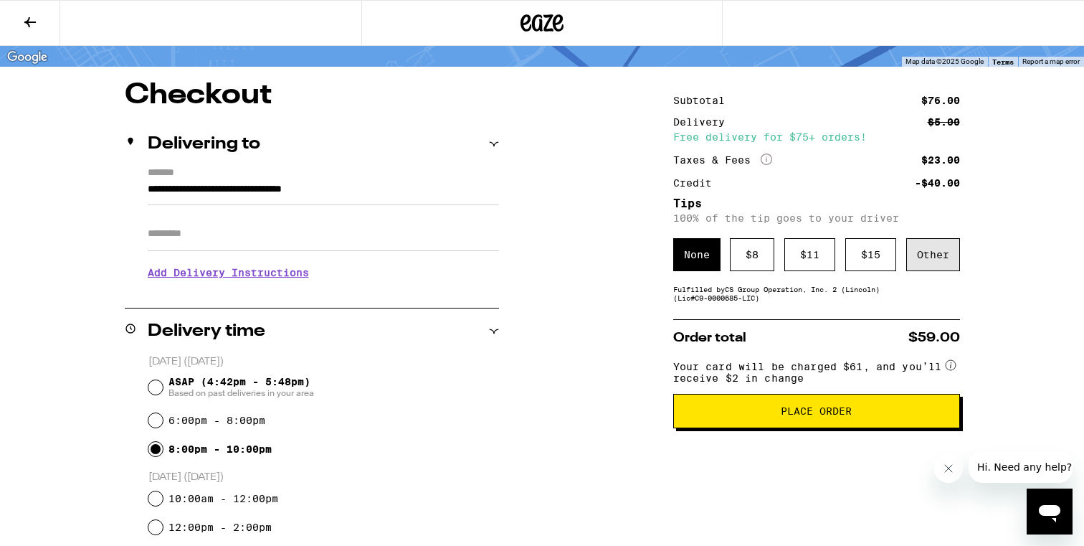
click at [939, 262] on div "Other" at bounding box center [933, 254] width 54 height 33
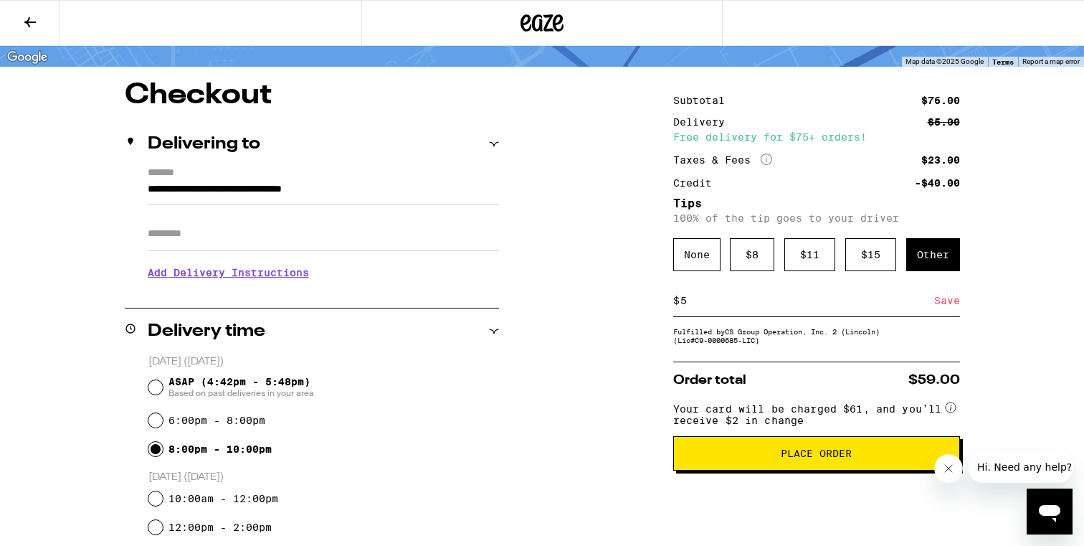
type input "5"
click at [952, 303] on div "Save" at bounding box center [947, 301] width 26 height 32
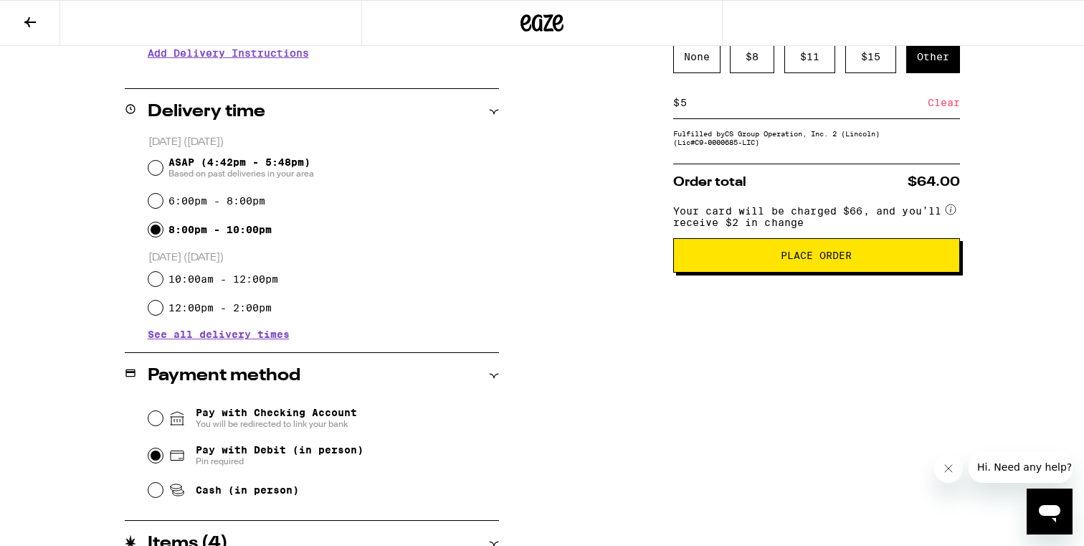
scroll to position [314, 0]
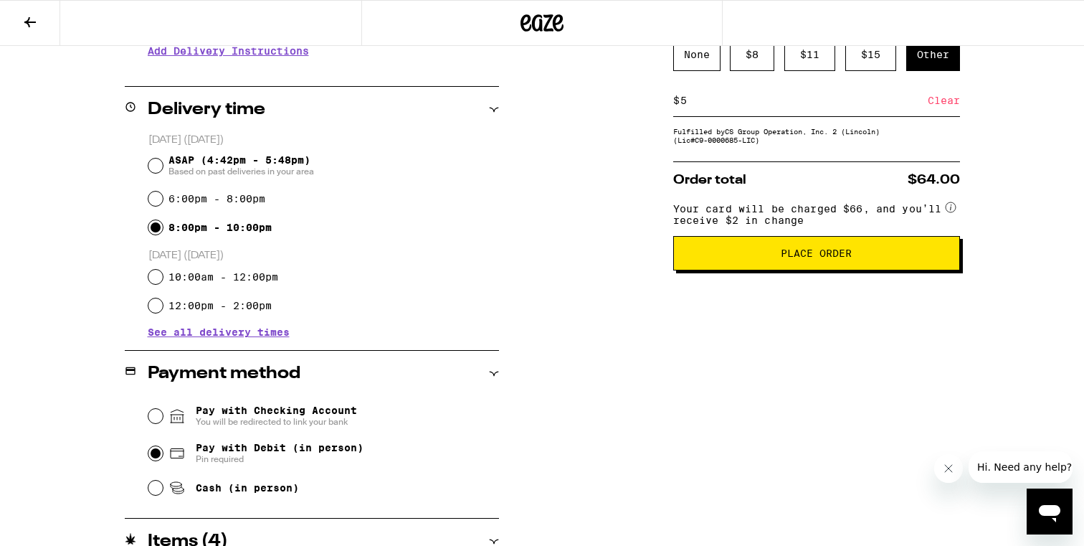
click at [315, 423] on span "You will be redirected to link your bank" at bounding box center [276, 421] width 161 height 11
click at [163, 423] on input "Pay with Checking Account You will be redirected to link your bank" at bounding box center [155, 416] width 14 height 14
click at [325, 450] on span "Pay with Debit (in person)" at bounding box center [280, 447] width 168 height 11
click at [163, 450] on input "Pay with Debit (in person) Pin required" at bounding box center [155, 453] width 14 height 14
radio input "true"
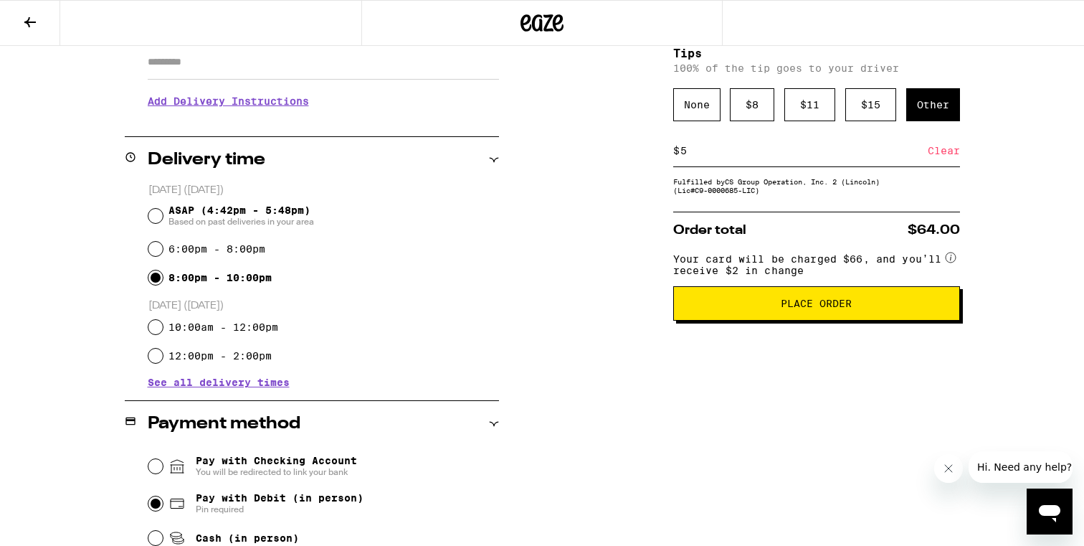
scroll to position [262, 0]
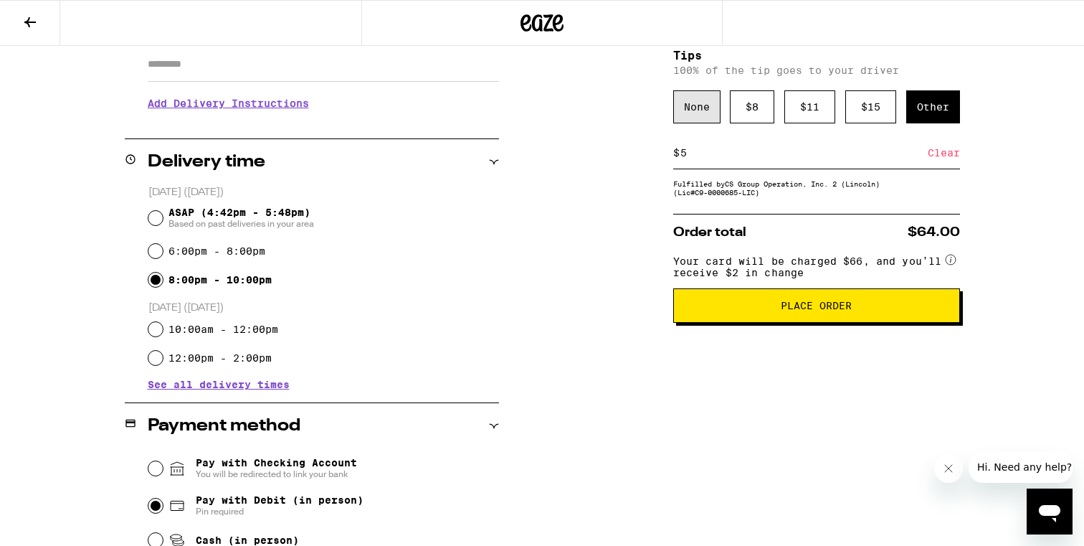
click at [705, 114] on div "None" at bounding box center [696, 106] width 47 height 33
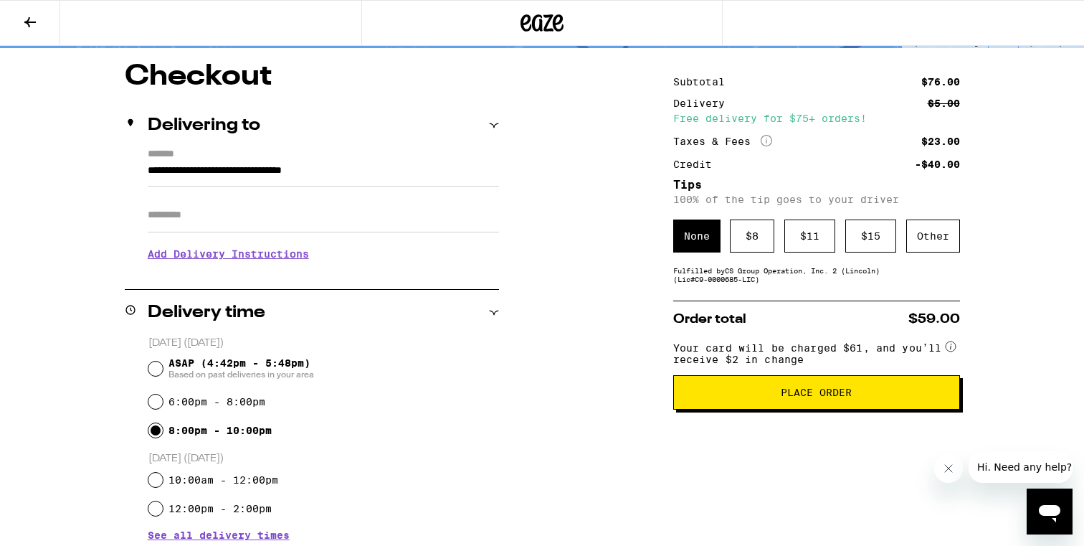
scroll to position [115, 0]
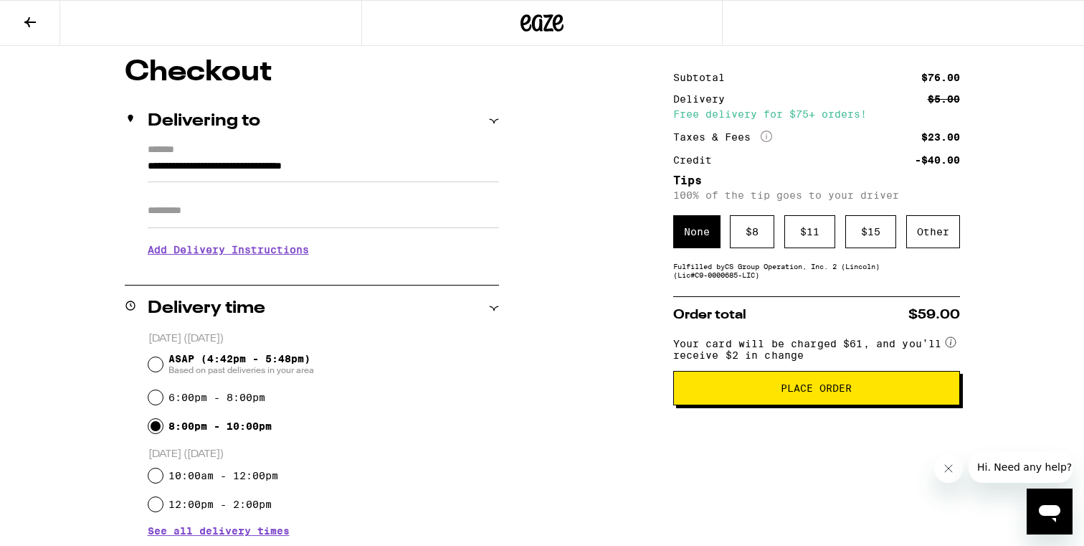
drag, startPoint x: 819, startPoint y: 389, endPoint x: 843, endPoint y: 509, distance: 122.9
click at [844, 511] on div "Subtotal $76.00 Delivery $5.00 Free delivery for $75+ orders! Taxes & Fees More…" at bounding box center [816, 514] width 287 height 912
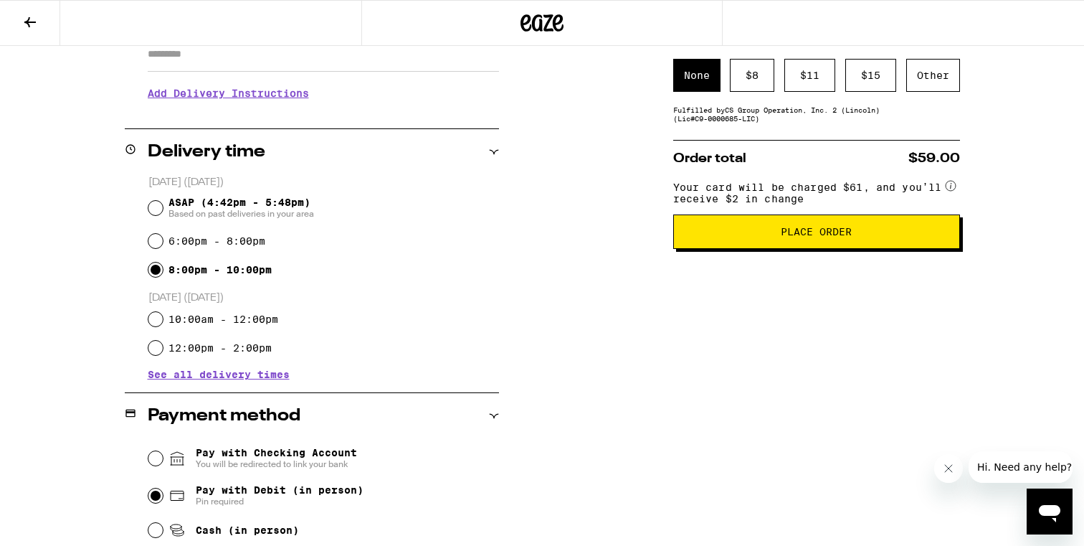
scroll to position [280, 0]
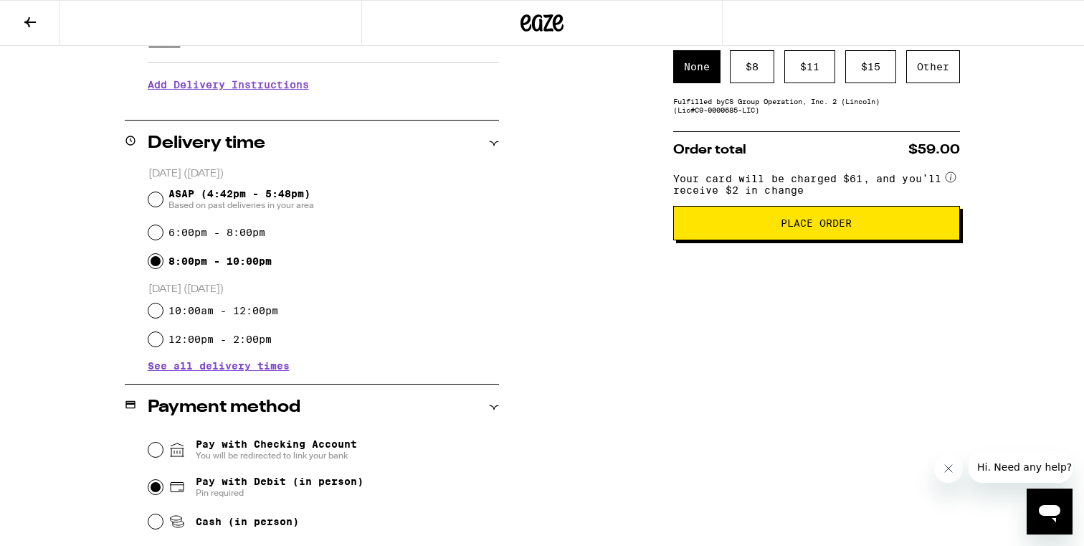
click at [824, 228] on span "Place Order" at bounding box center [816, 223] width 71 height 10
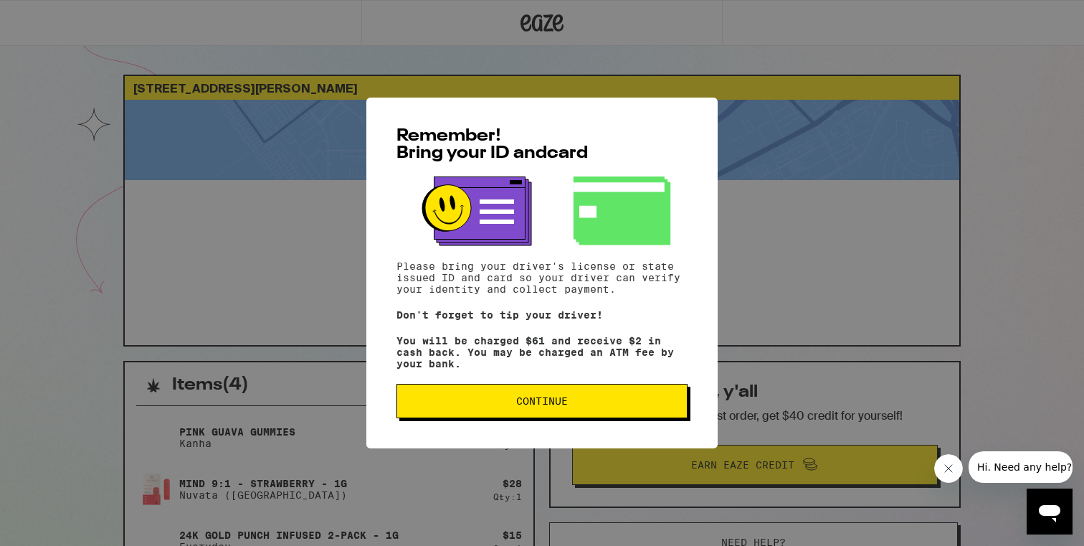
click at [830, 235] on div "Remember! Bring your ID and card Please bring your driver's license or state is…" at bounding box center [542, 273] width 1084 height 546
